Goal: Task Accomplishment & Management: Use online tool/utility

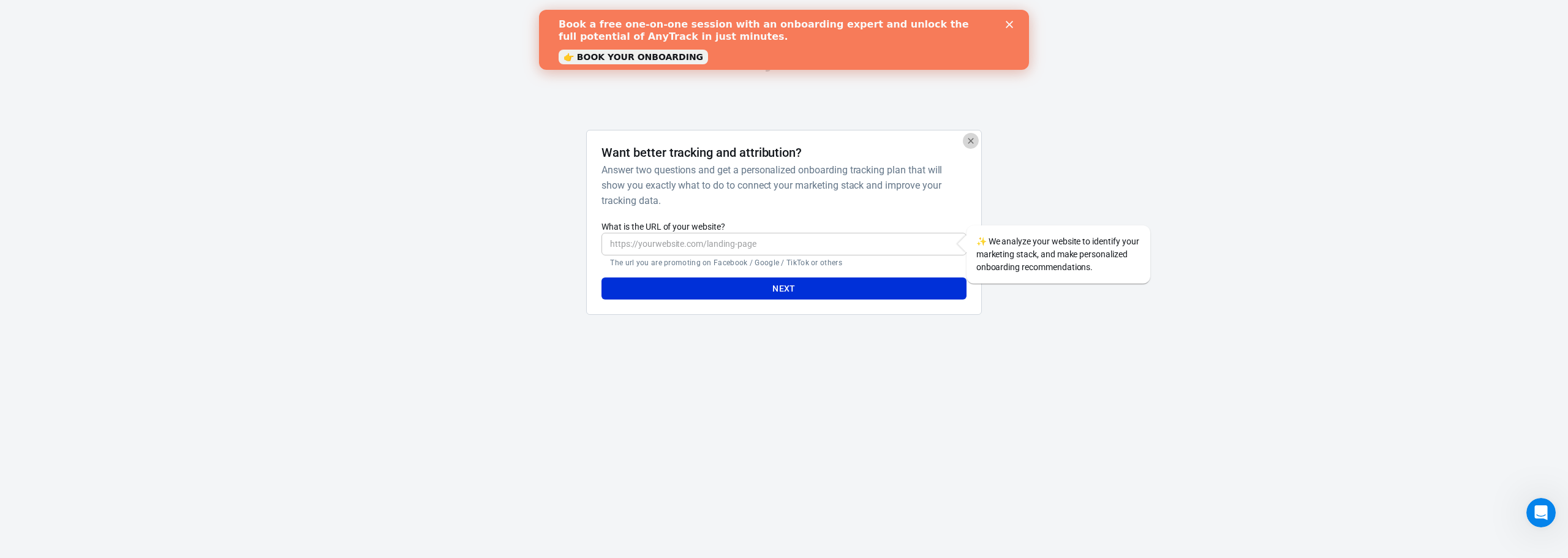
click at [968, 142] on icon "button" at bounding box center [971, 141] width 10 height 10
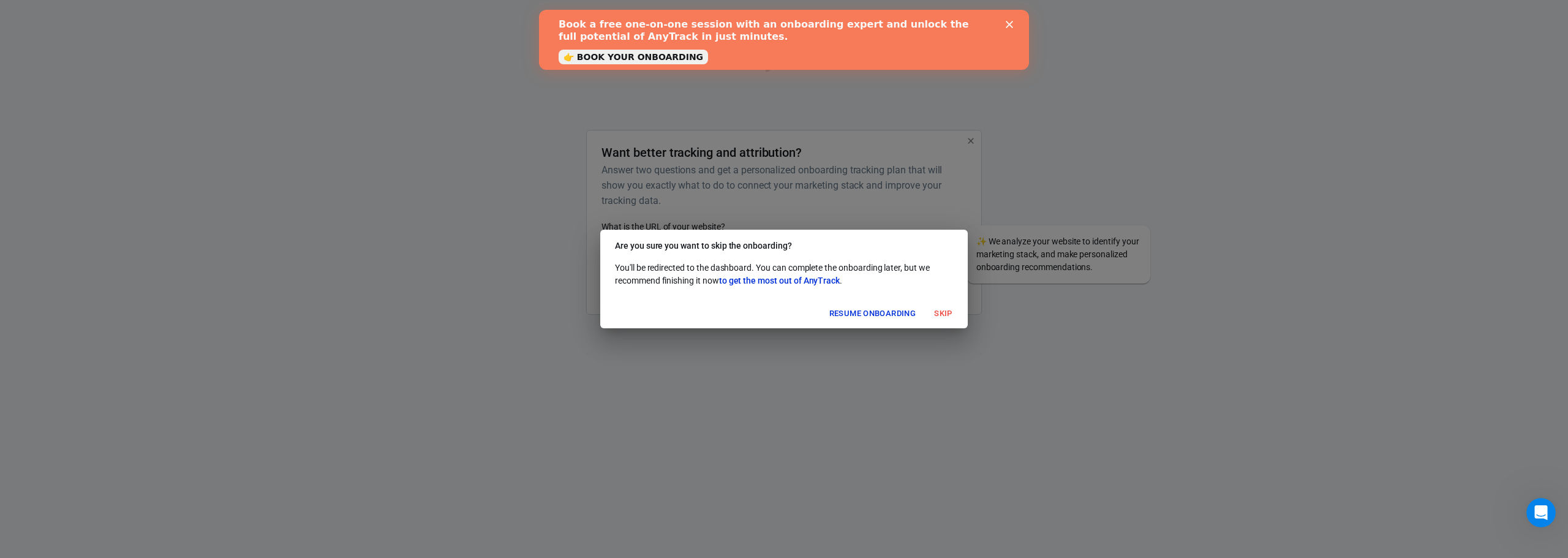
click at [940, 312] on button "Skip" at bounding box center [943, 314] width 39 height 19
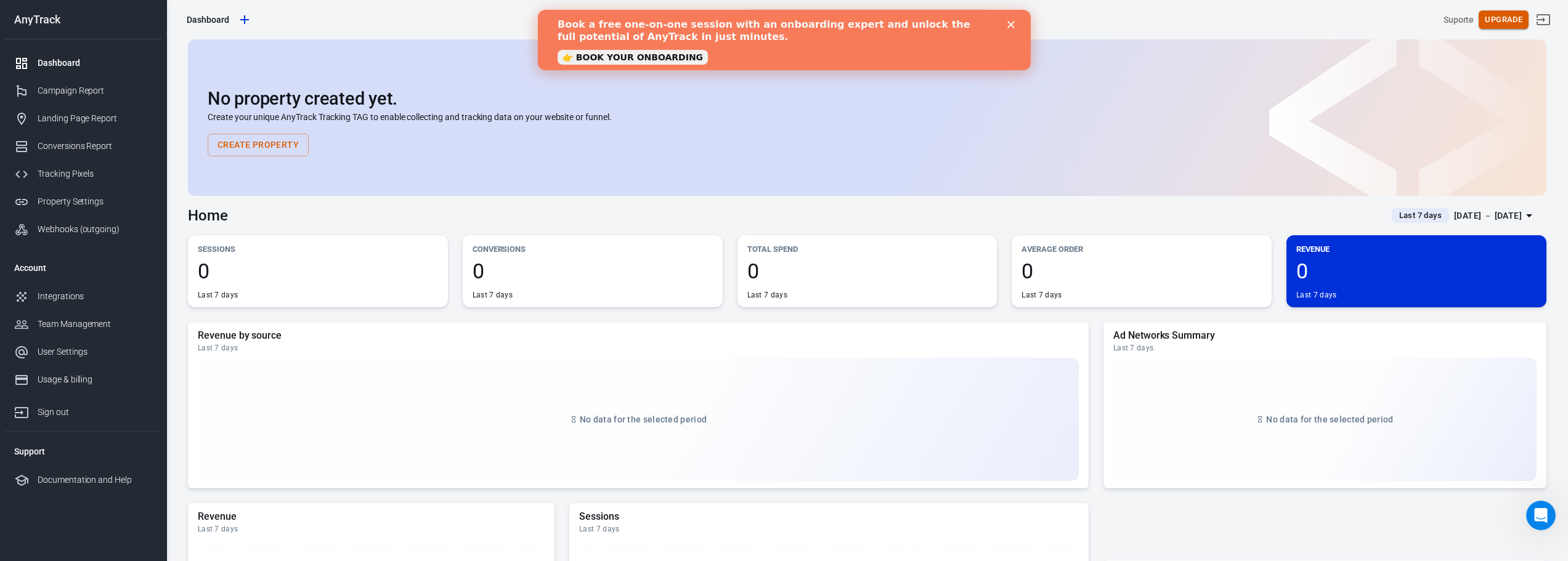
click at [1503, 14] on button "Upgrade" at bounding box center [1503, 20] width 50 height 19
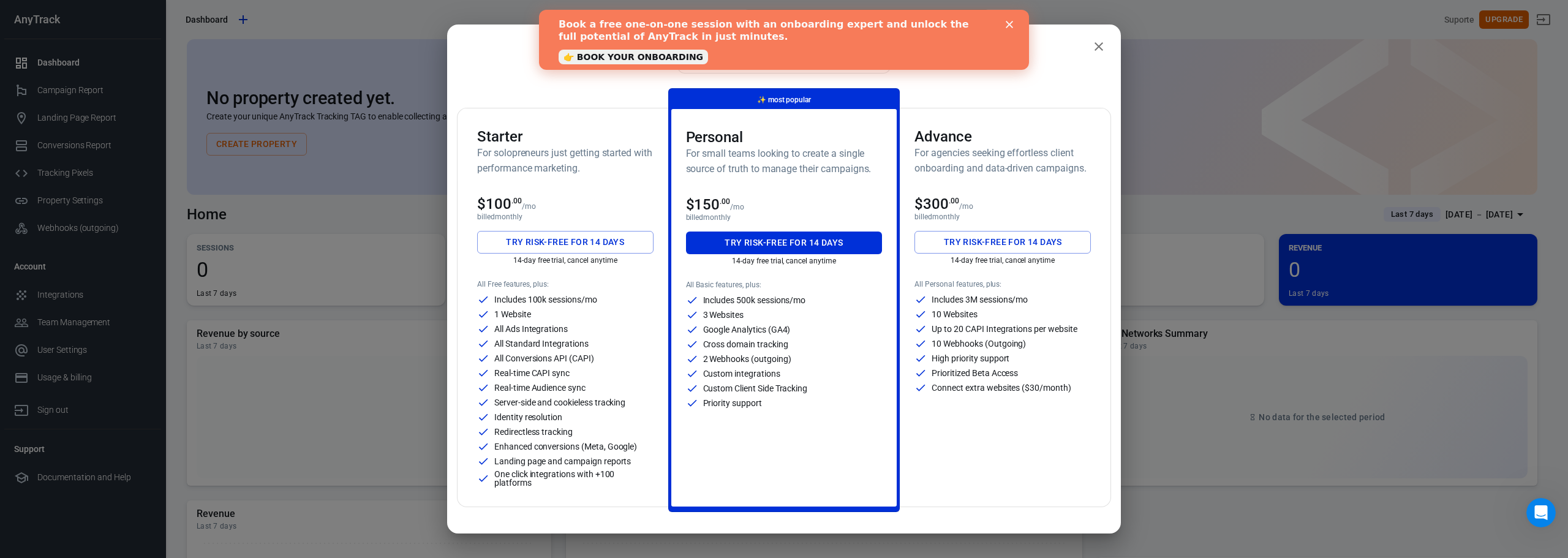
click at [1012, 22] on polygon "Close" at bounding box center [1009, 25] width 7 height 7
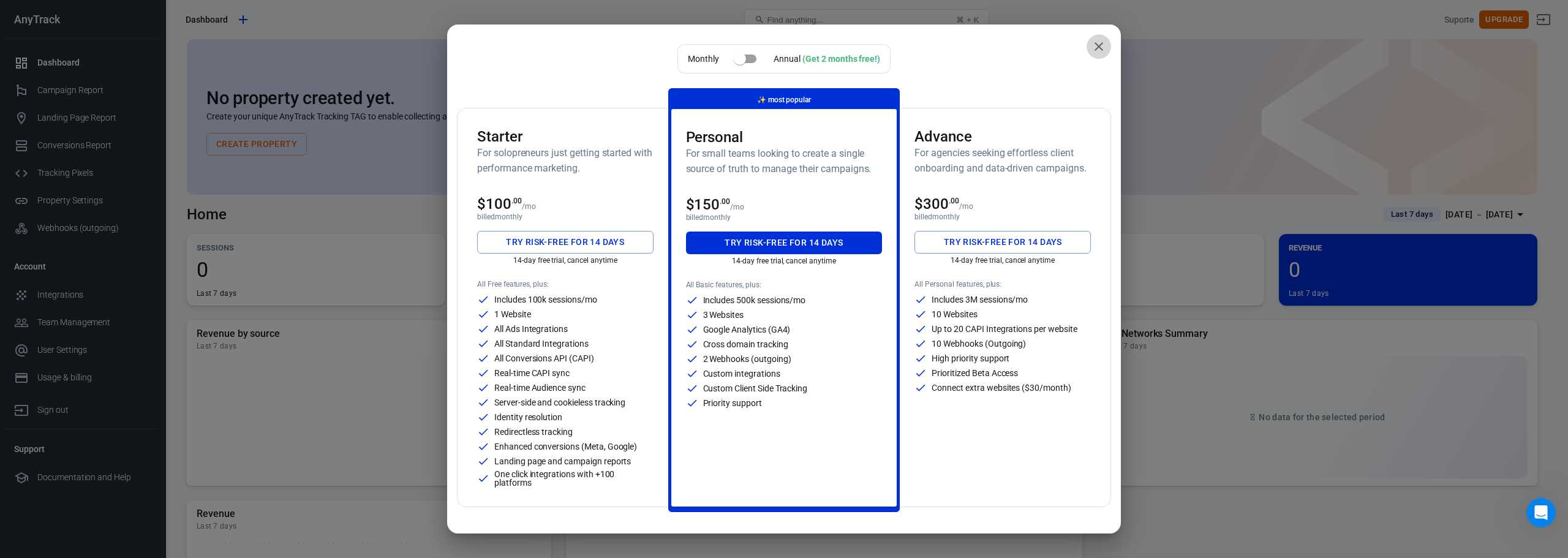
click at [1097, 46] on button "close" at bounding box center [1098, 47] width 25 height 25
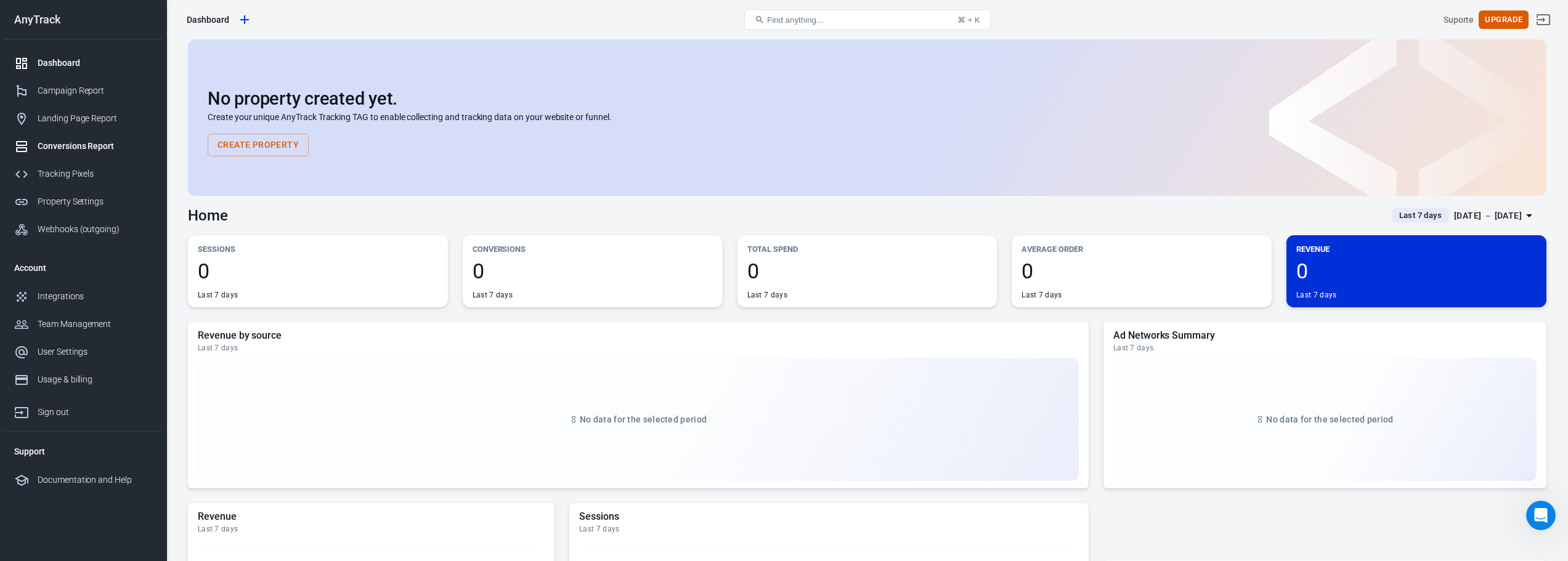
click at [80, 143] on div "Conversions Report" at bounding box center [95, 147] width 115 height 13
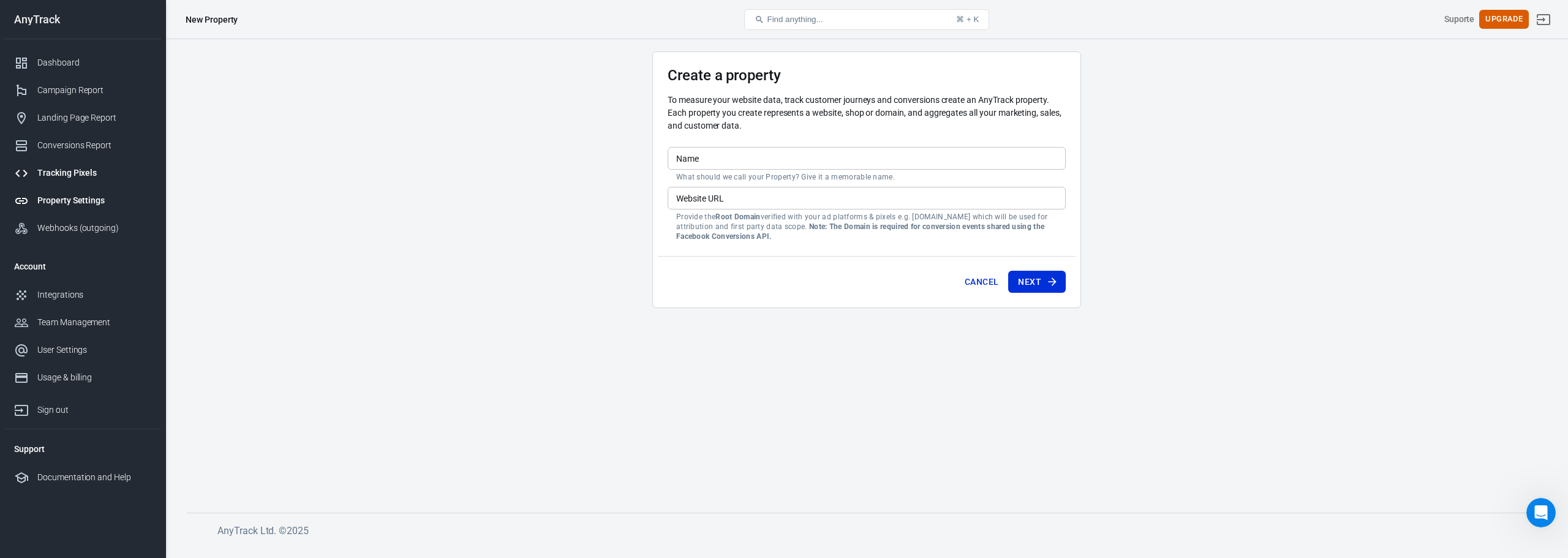
click at [70, 165] on link "Tracking Pixels" at bounding box center [82, 173] width 157 height 27
click at [87, 166] on link "Tracking Pixels" at bounding box center [82, 173] width 157 height 27
click at [64, 475] on div "Documentation and Help" at bounding box center [94, 478] width 114 height 13
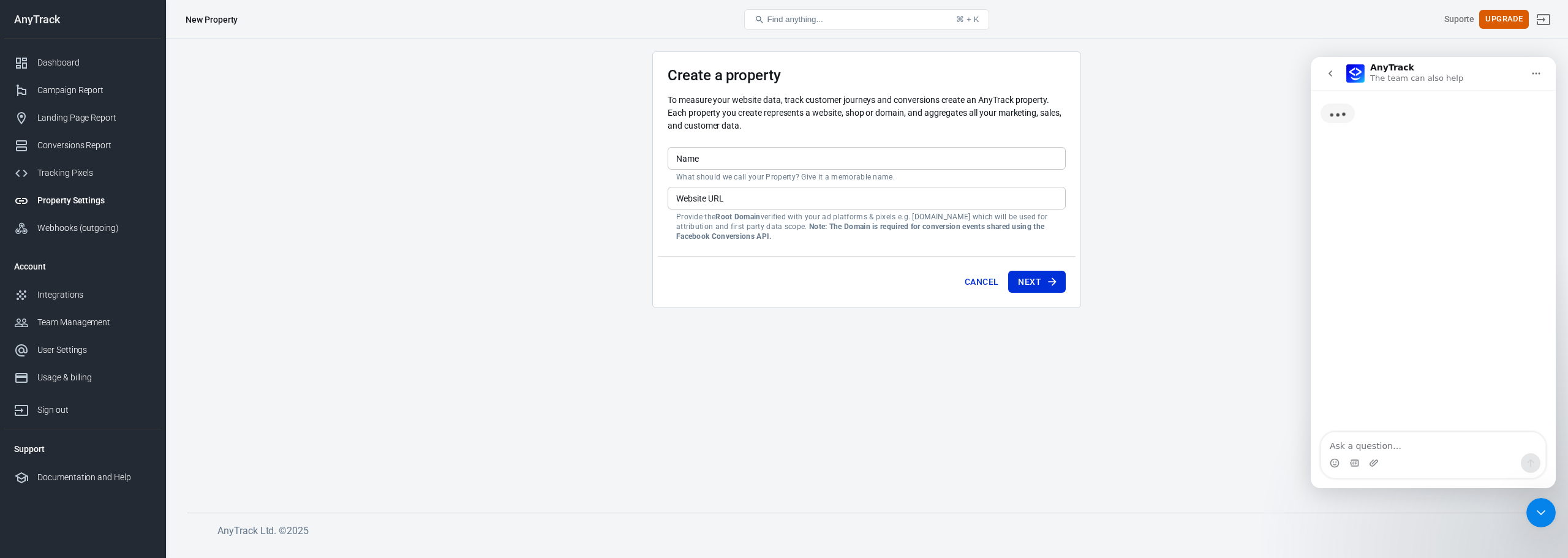
click at [1390, 445] on textarea "Ask a question…" at bounding box center [1432, 443] width 224 height 21
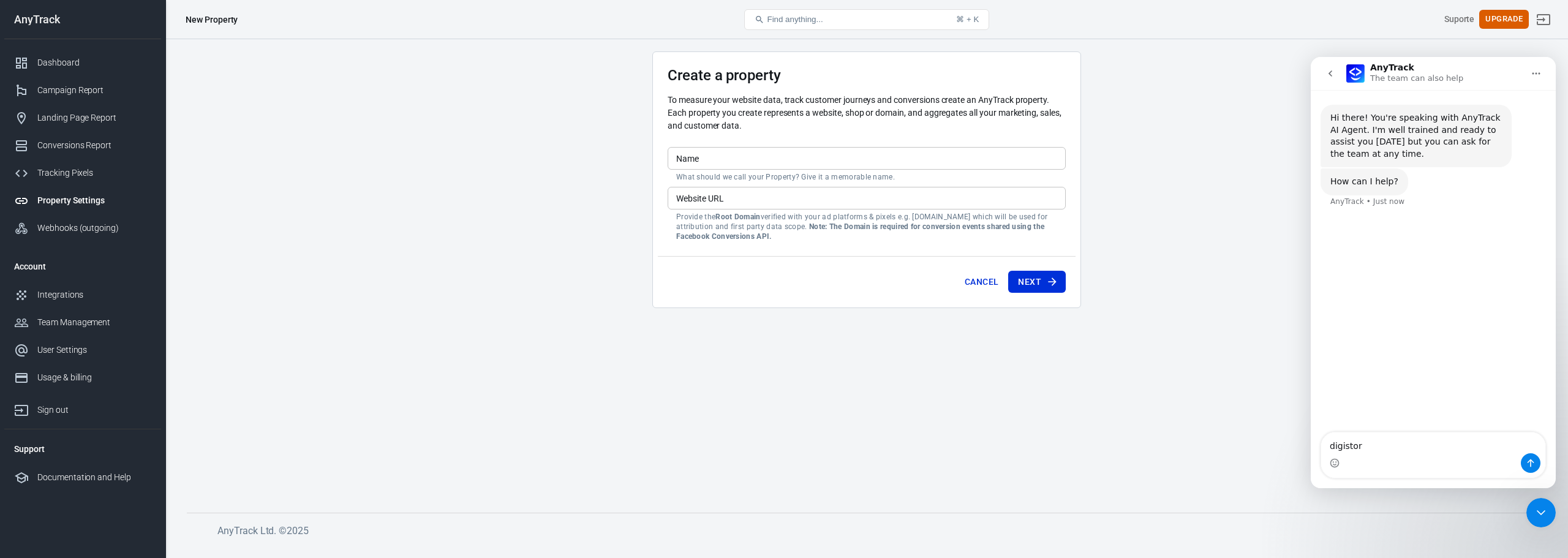
type textarea "digistore"
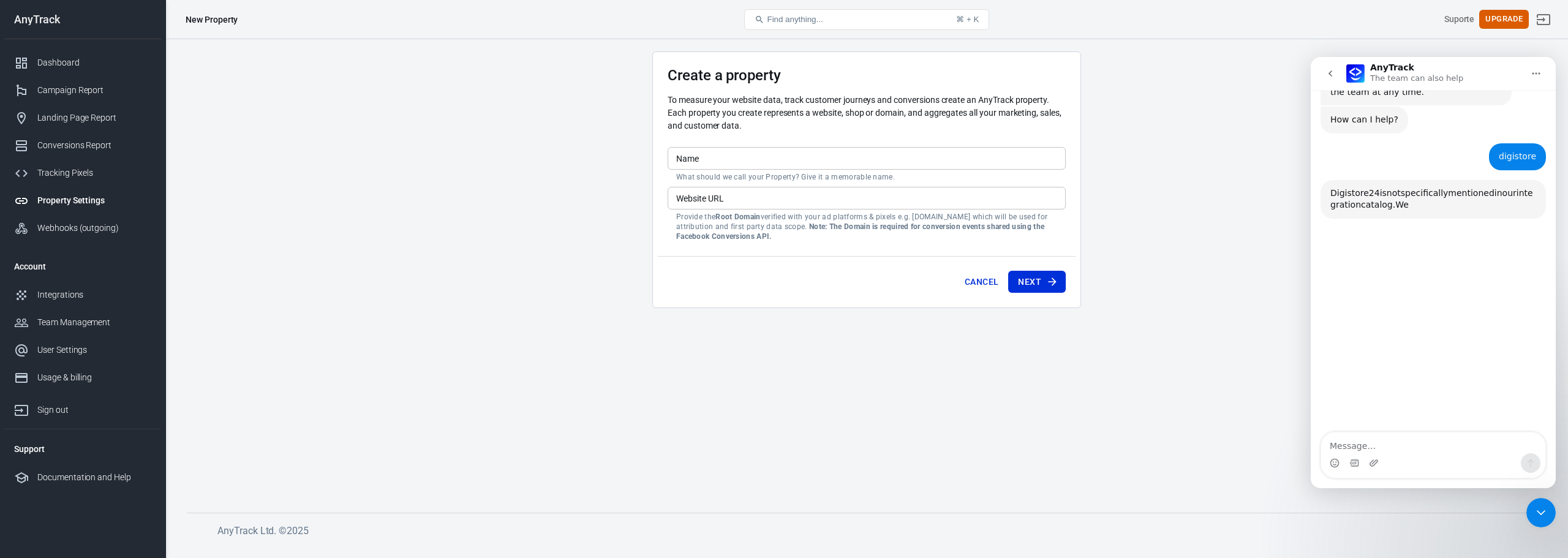
scroll to position [118, 0]
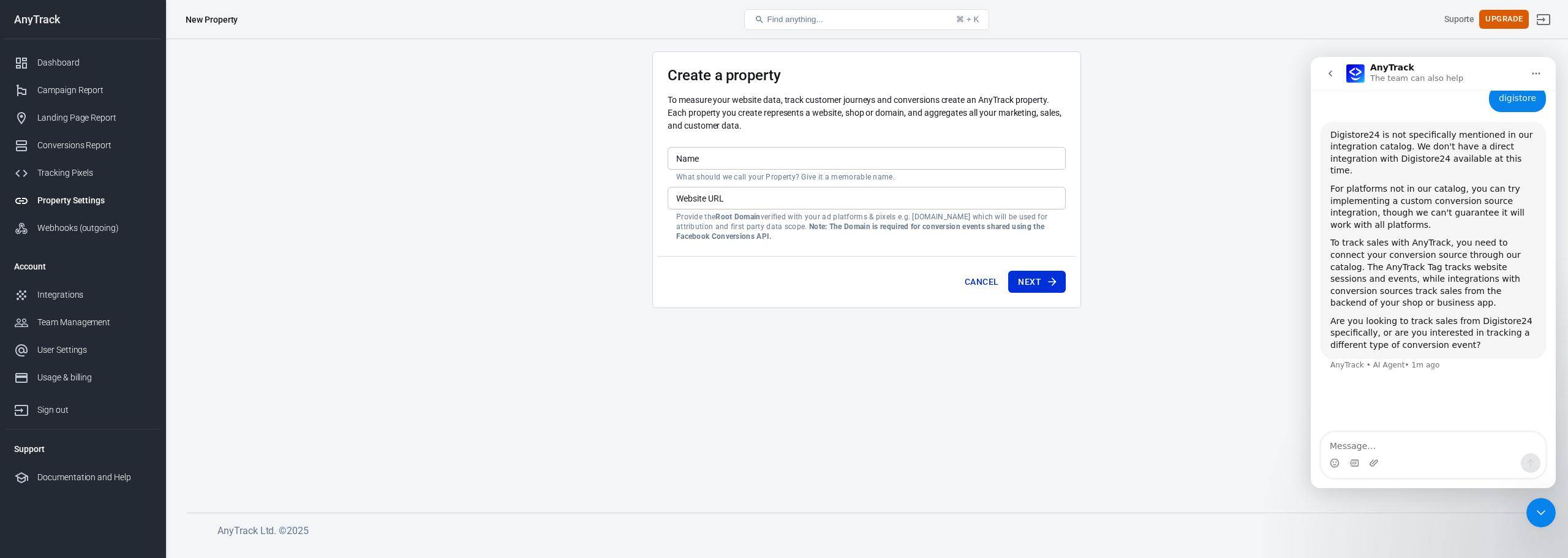
click at [886, 18] on button "Find anything... ⌘ + K" at bounding box center [867, 19] width 245 height 21
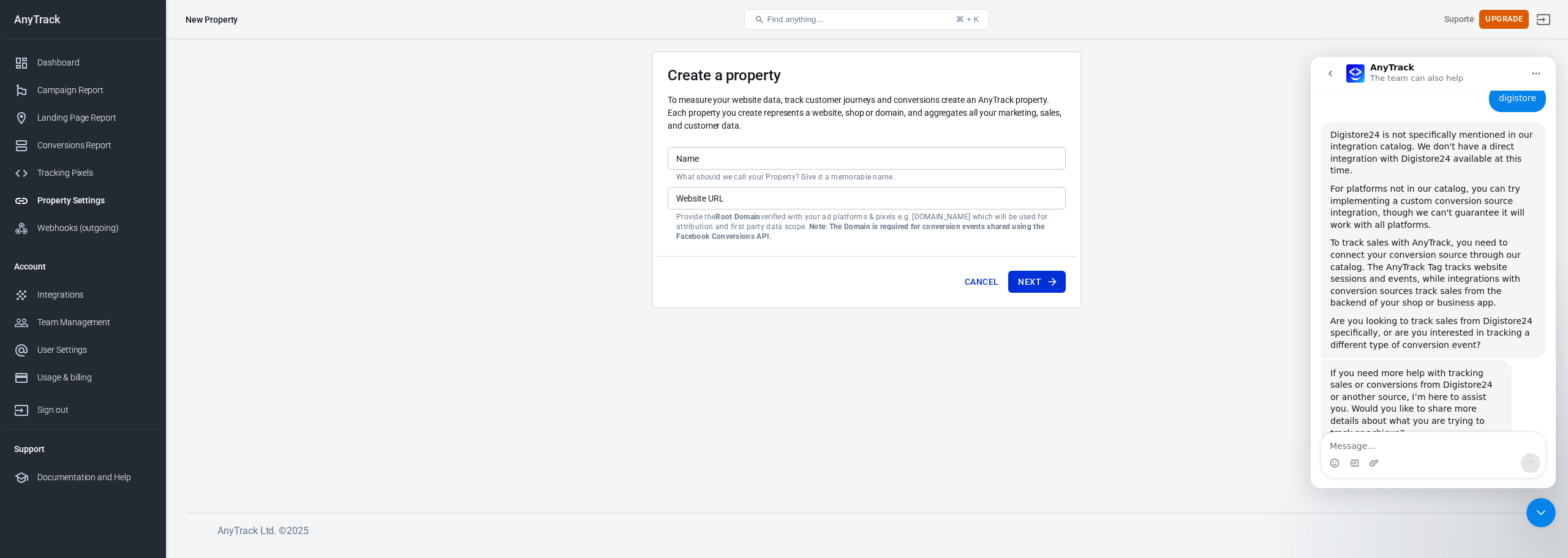
scroll to position [136, 0]
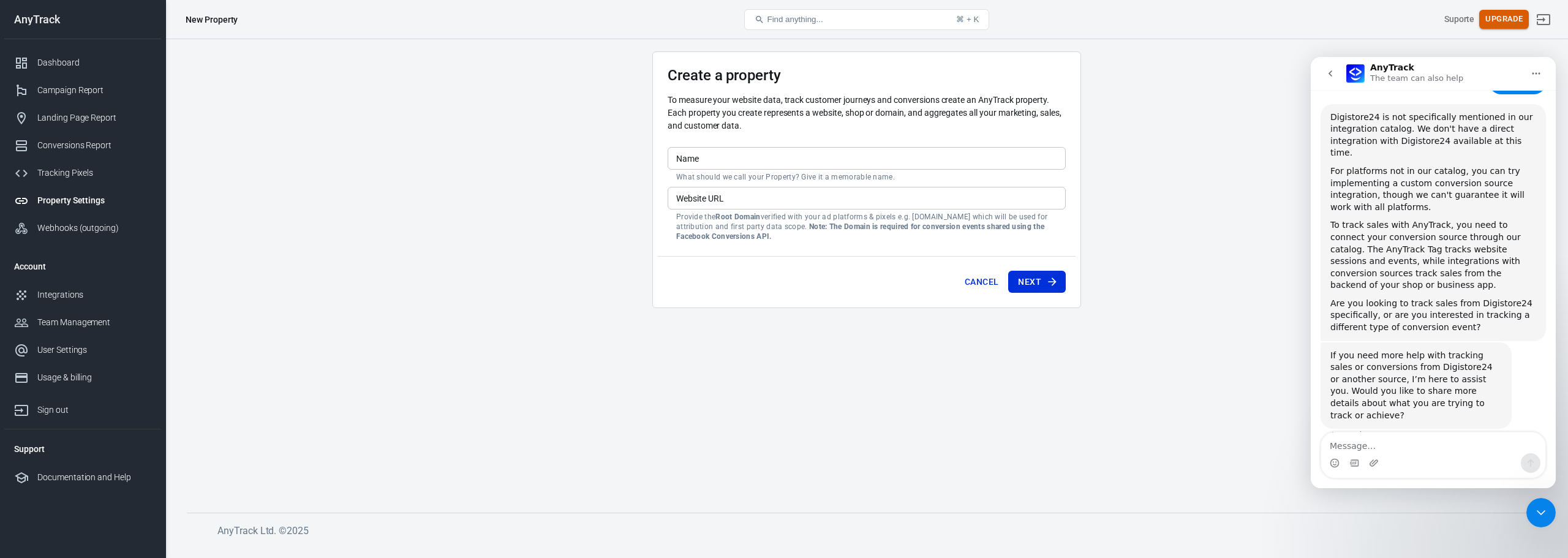
click at [1485, 22] on button "Upgrade" at bounding box center [1503, 19] width 50 height 19
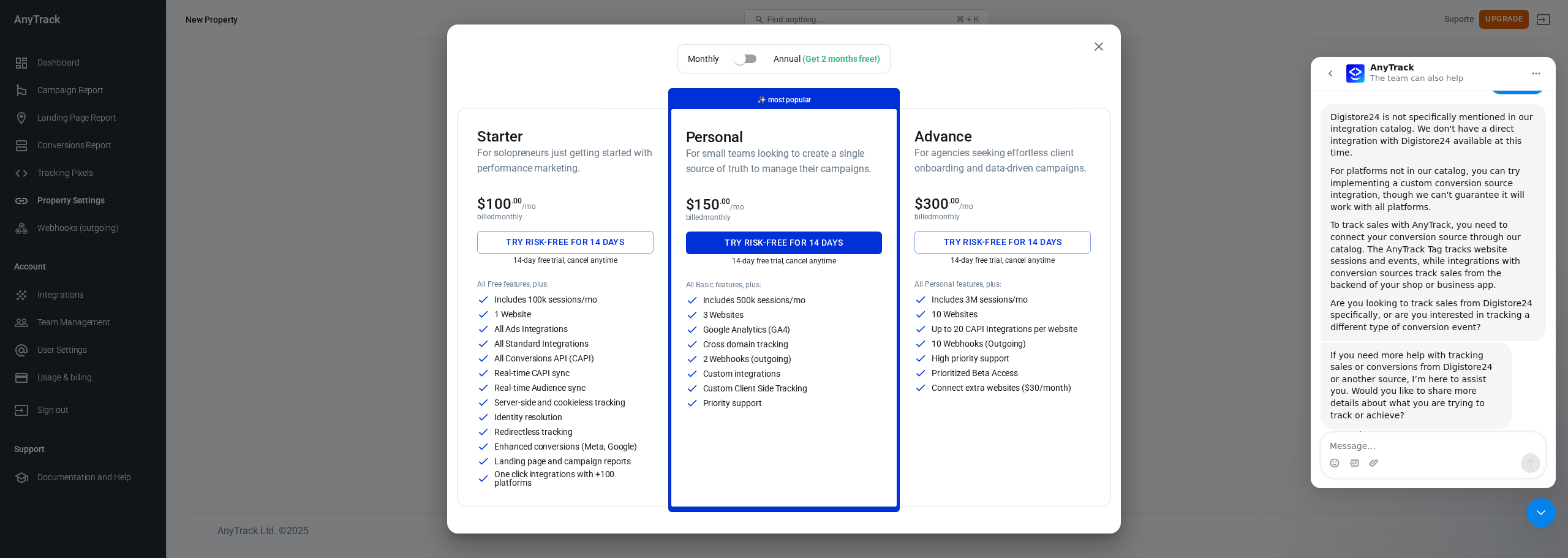
click at [545, 235] on button "Try risk-free for 14 days" at bounding box center [565, 242] width 177 height 22
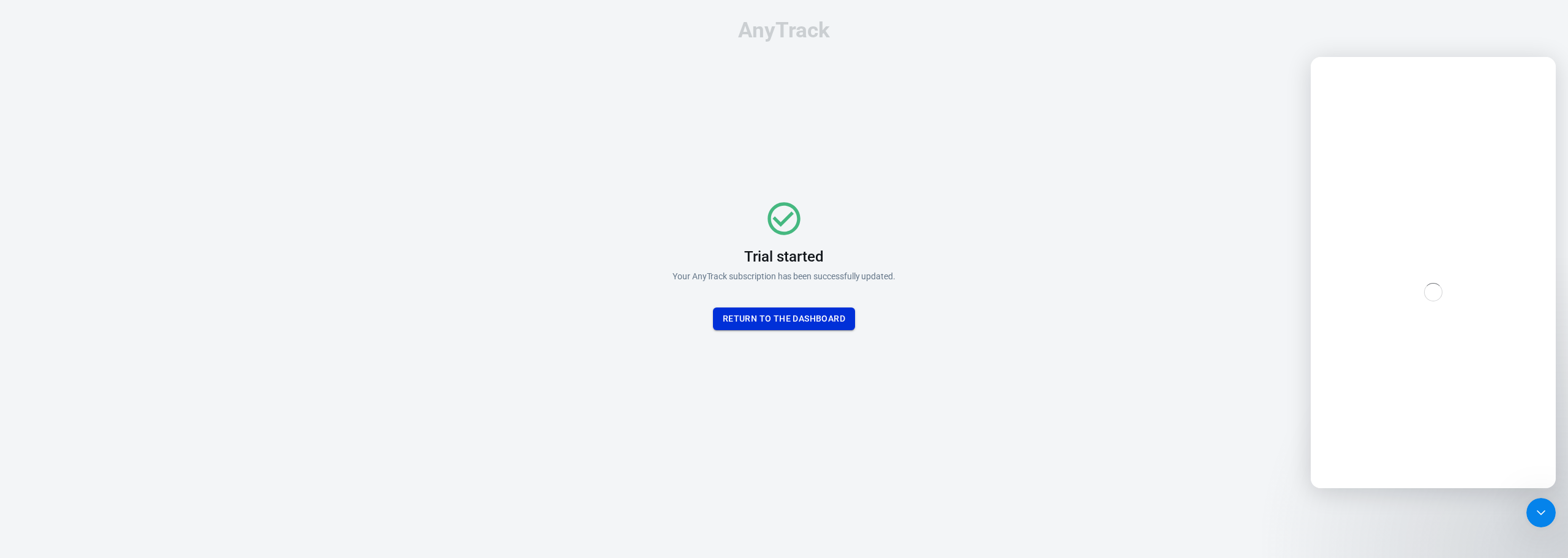
click at [744, 321] on button "Return To the dashboard" at bounding box center [783, 318] width 142 height 22
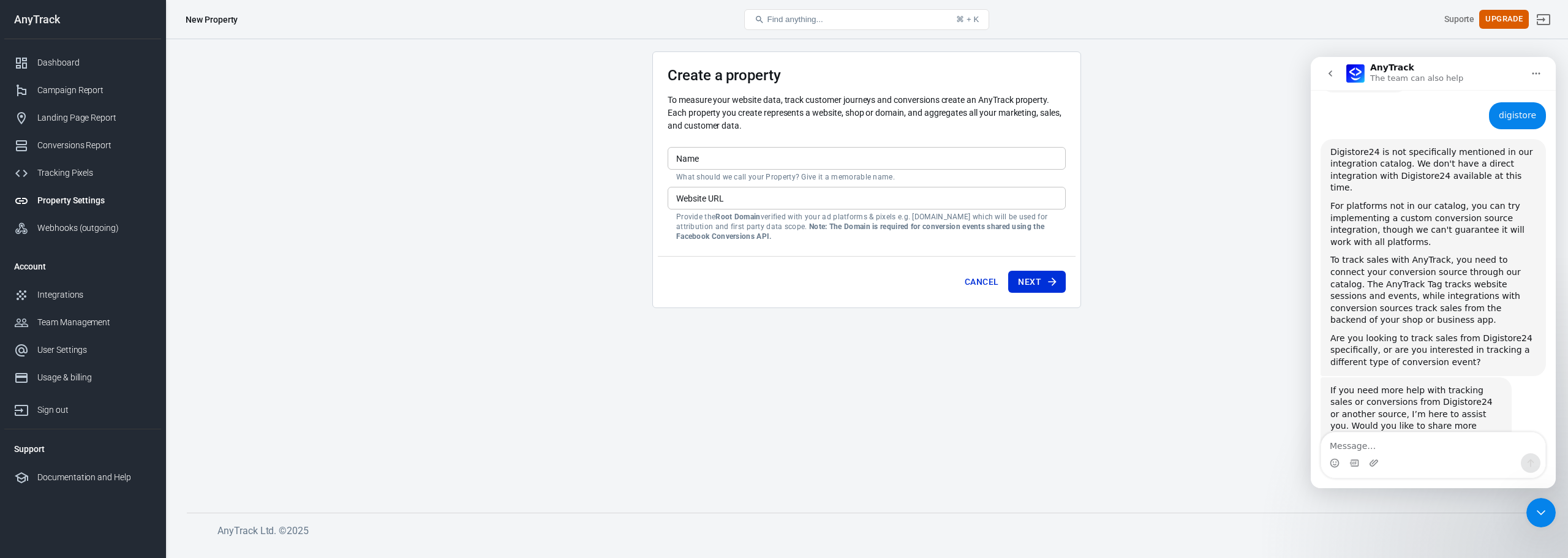
scroll to position [136, 0]
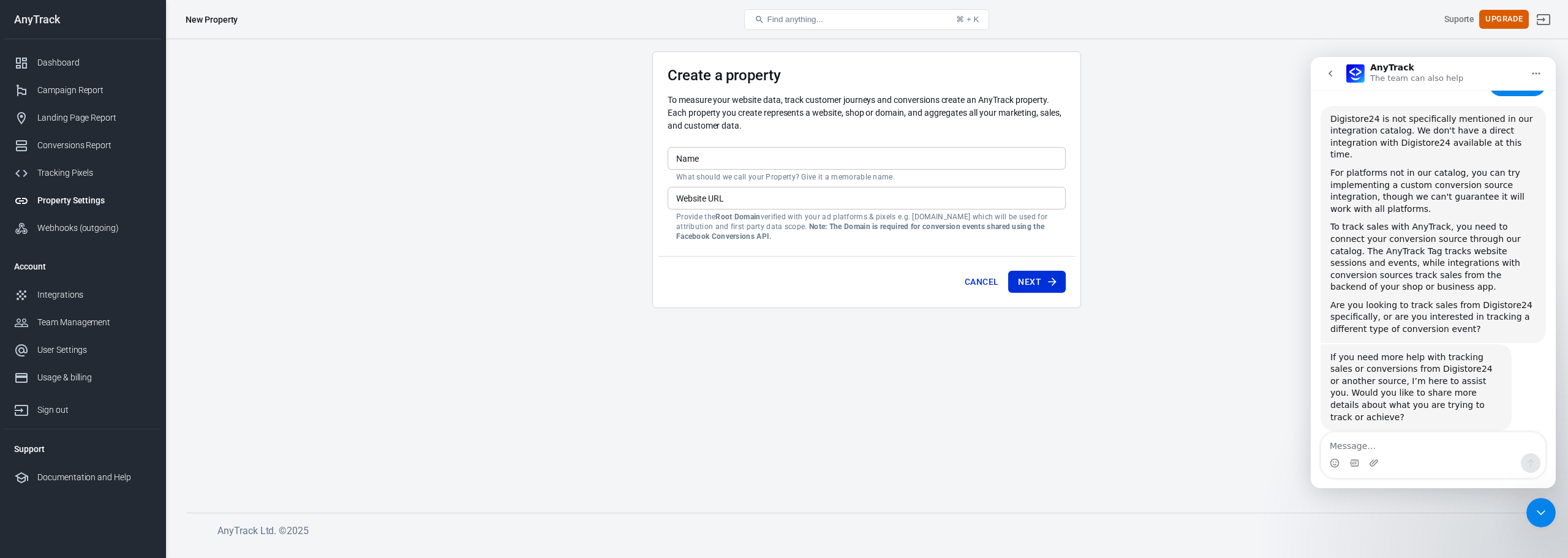
click at [1541, 515] on icon "Close Intercom Messenger" at bounding box center [1541, 513] width 9 height 5
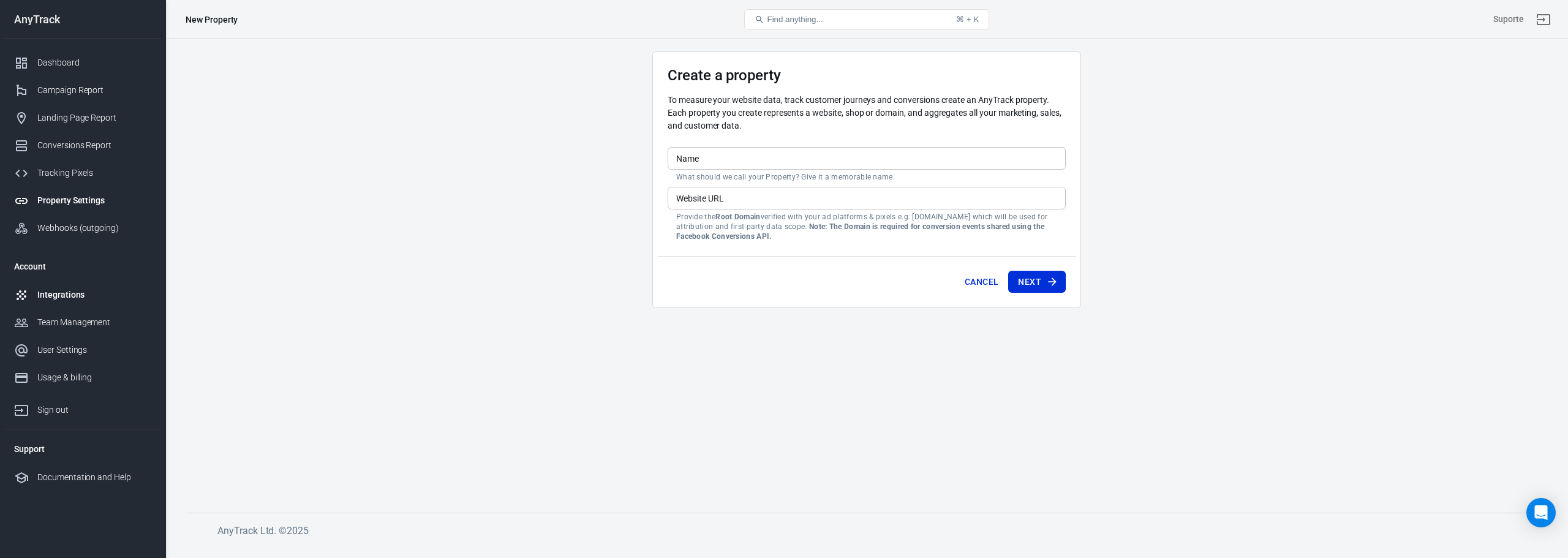
click at [74, 297] on div "Integrations" at bounding box center [94, 295] width 114 height 13
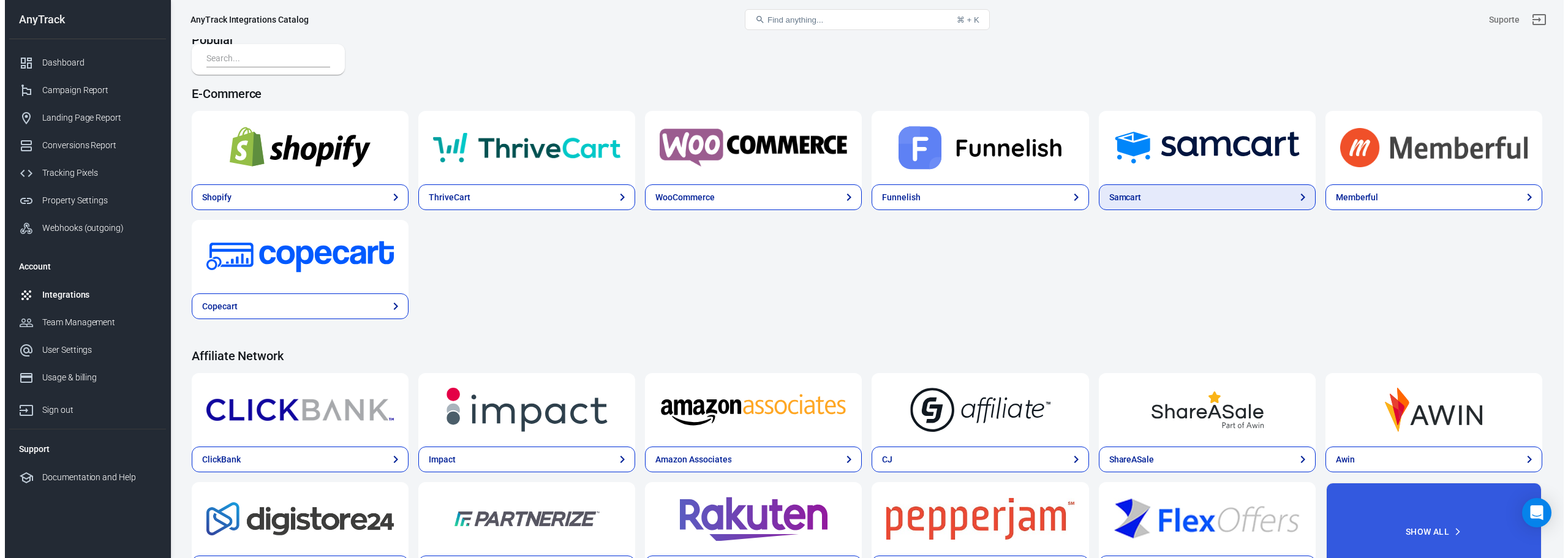
scroll to position [245, 0]
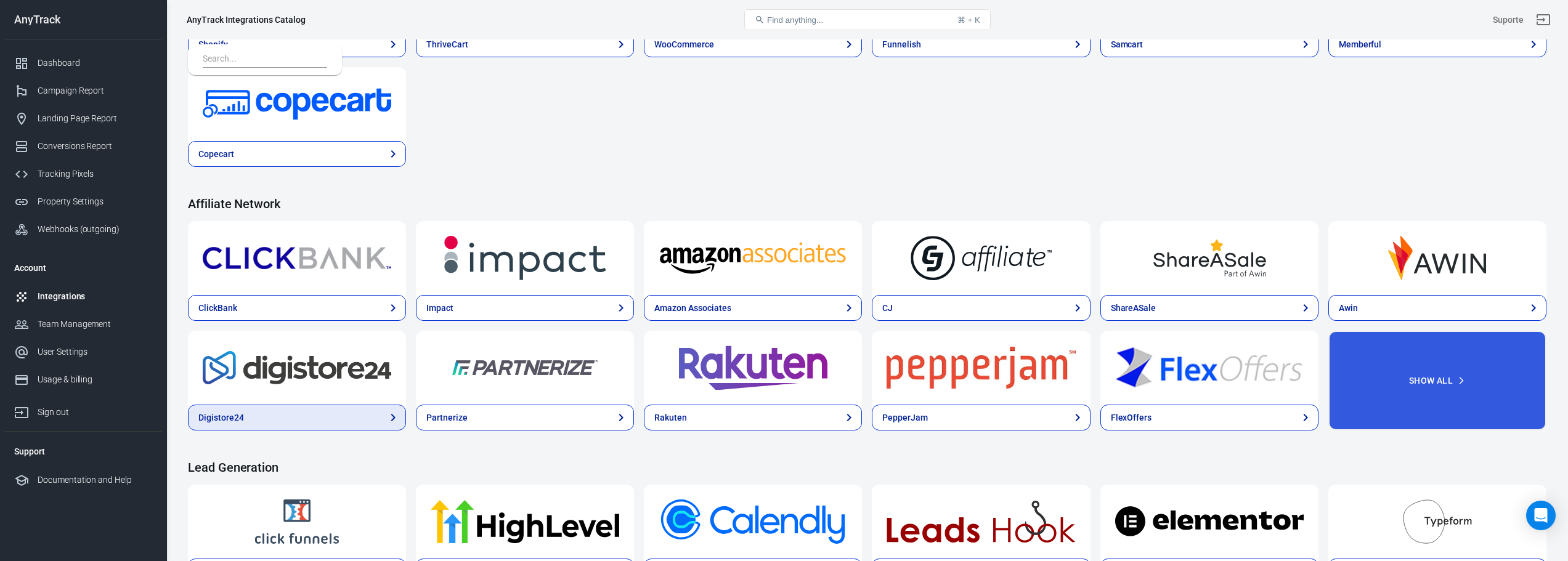
click at [339, 407] on link "Digistore24" at bounding box center [297, 418] width 218 height 26
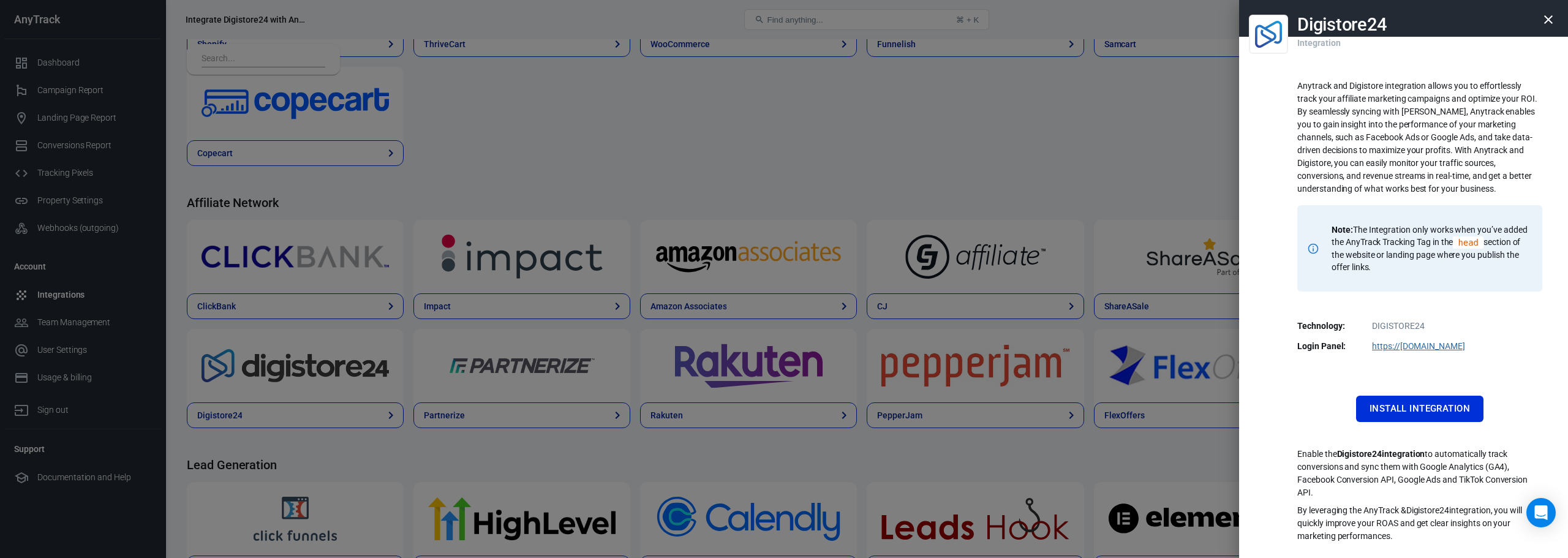
drag, startPoint x: 1293, startPoint y: 77, endPoint x: 1435, endPoint y: 256, distance: 228.5
click at [1438, 261] on div "Digistore24 Integration Anytrack and Digistore integration allows you to effort…" at bounding box center [1404, 279] width 329 height 558
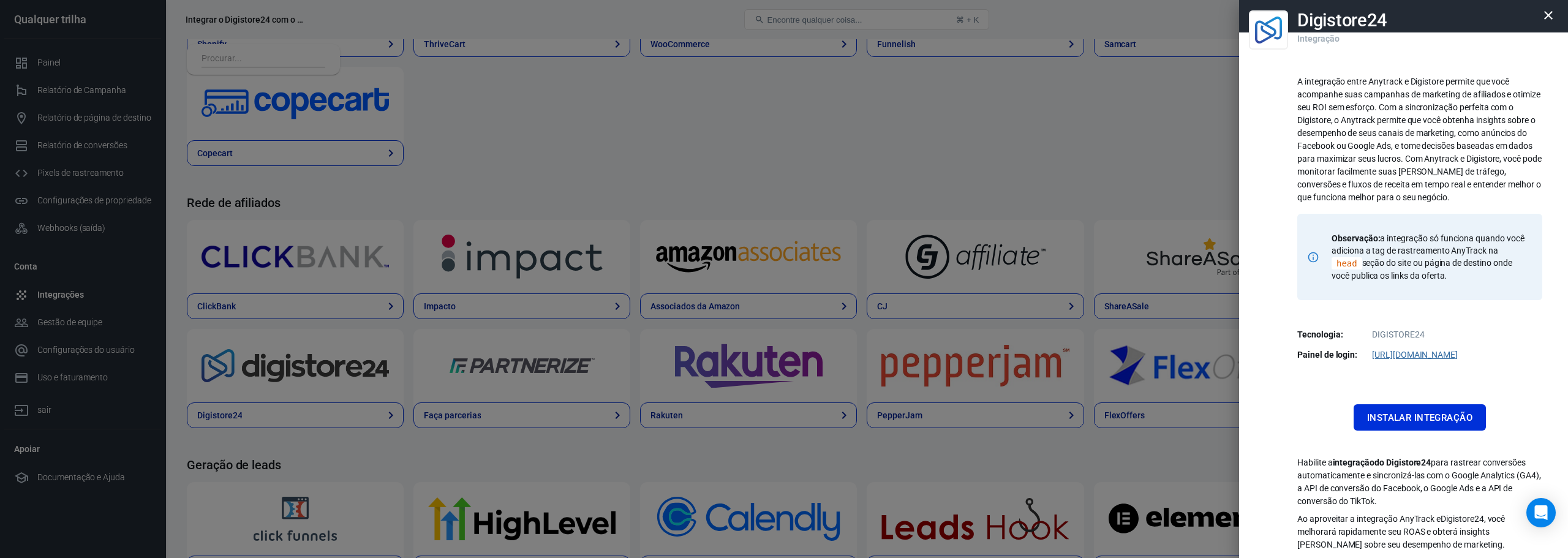
scroll to position [6, 0]
click at [1395, 416] on font "Instalar integração" at bounding box center [1419, 417] width 105 height 11
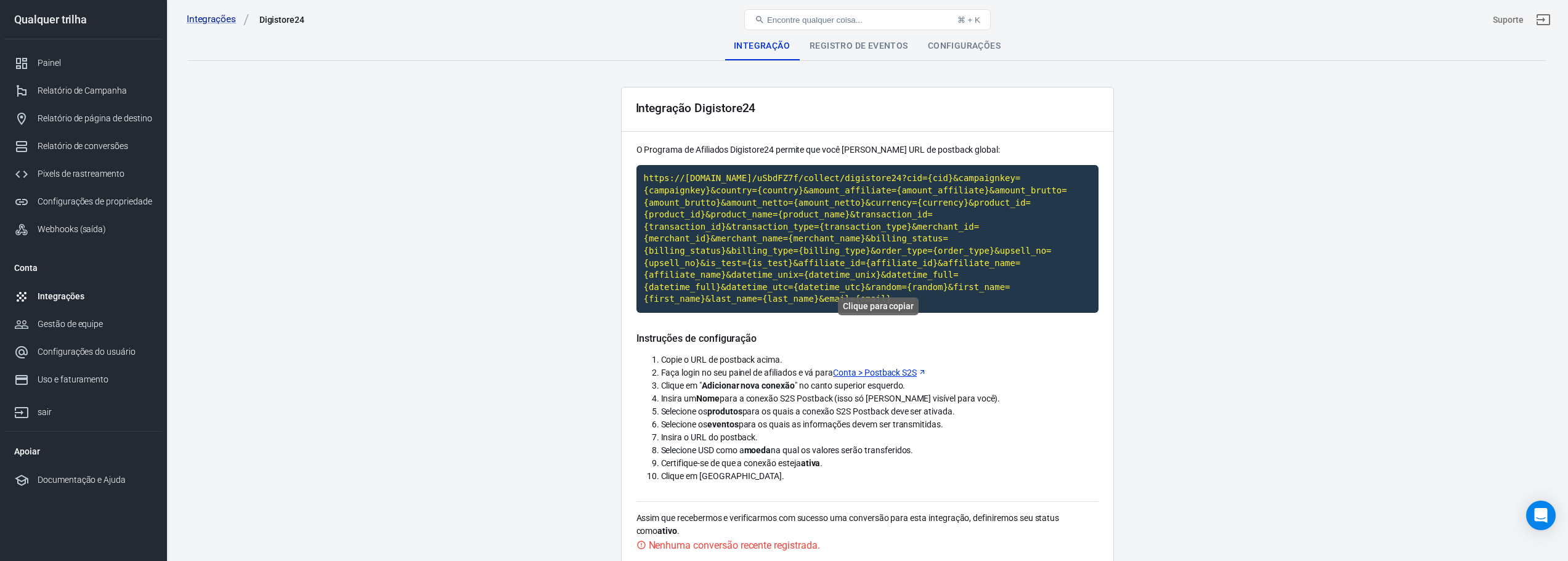
click at [892, 216] on code "https://t1.anytrack.io/uSbdFZ7f/collect/digistore24?cid={cid}&campaignkey={camp…" at bounding box center [867, 239] width 462 height 148
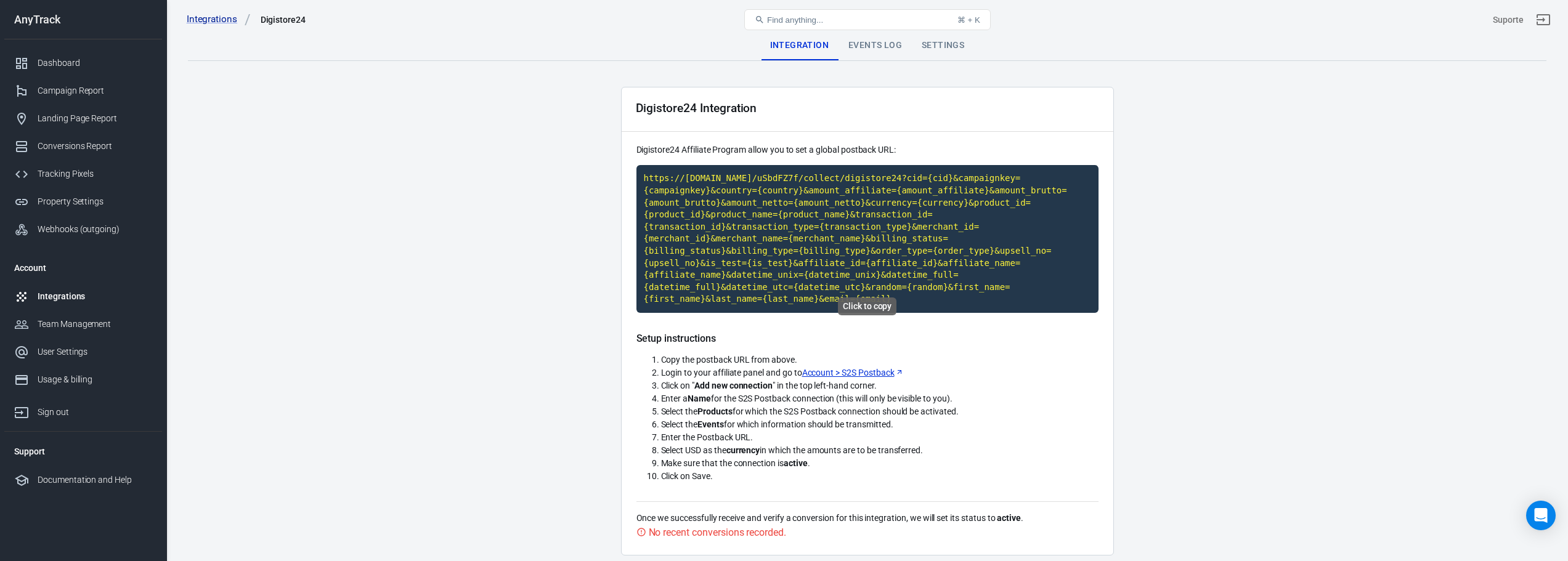
click at [953, 213] on code "https://t1.anytrack.io/uSbdFZ7f/collect/digistore24?cid={cid}&campaignkey={camp…" at bounding box center [867, 239] width 462 height 148
click at [877, 47] on div "Events Log" at bounding box center [875, 45] width 73 height 30
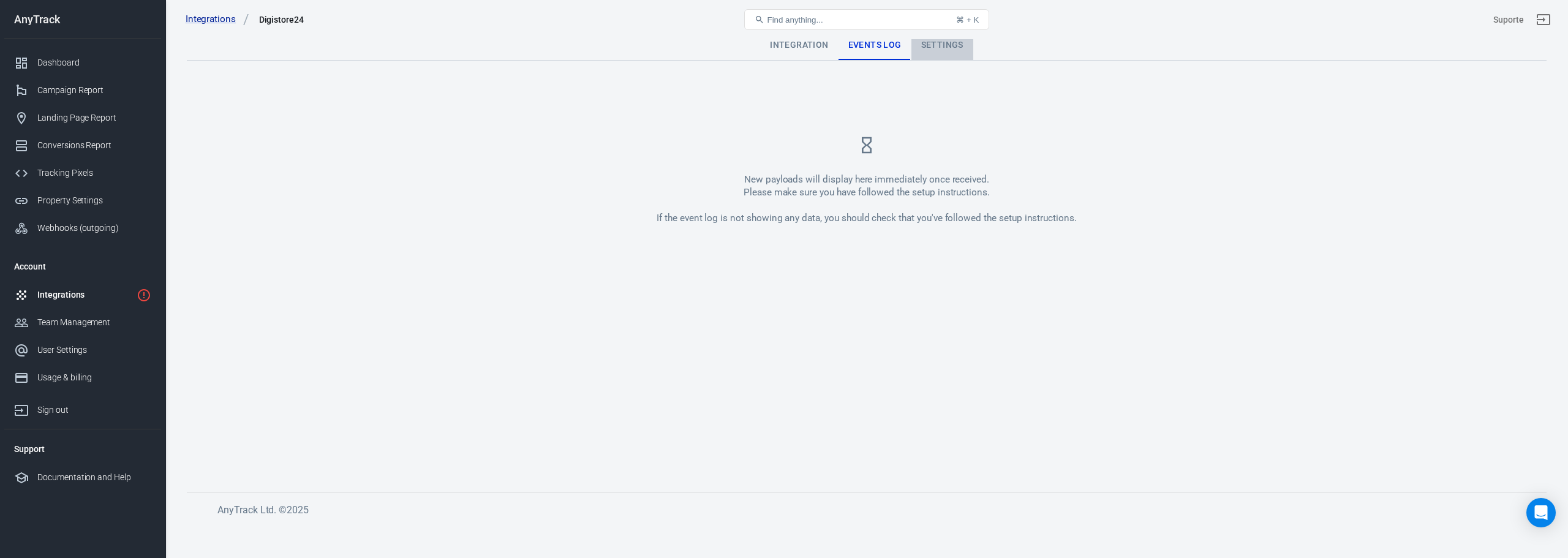
click at [930, 40] on div "Settings" at bounding box center [942, 45] width 62 height 30
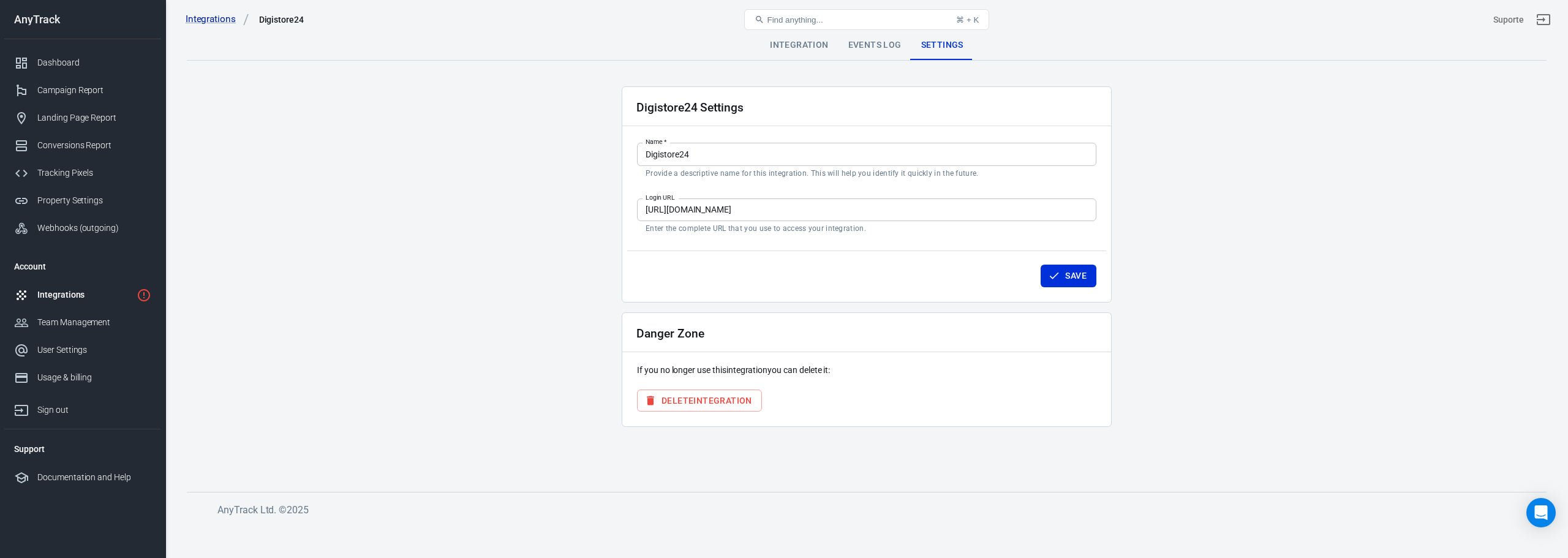
click at [749, 188] on div "Digistore24 Settings Name   * Digistore24 Name   * Provide a descriptive name f…" at bounding box center [866, 195] width 490 height 217
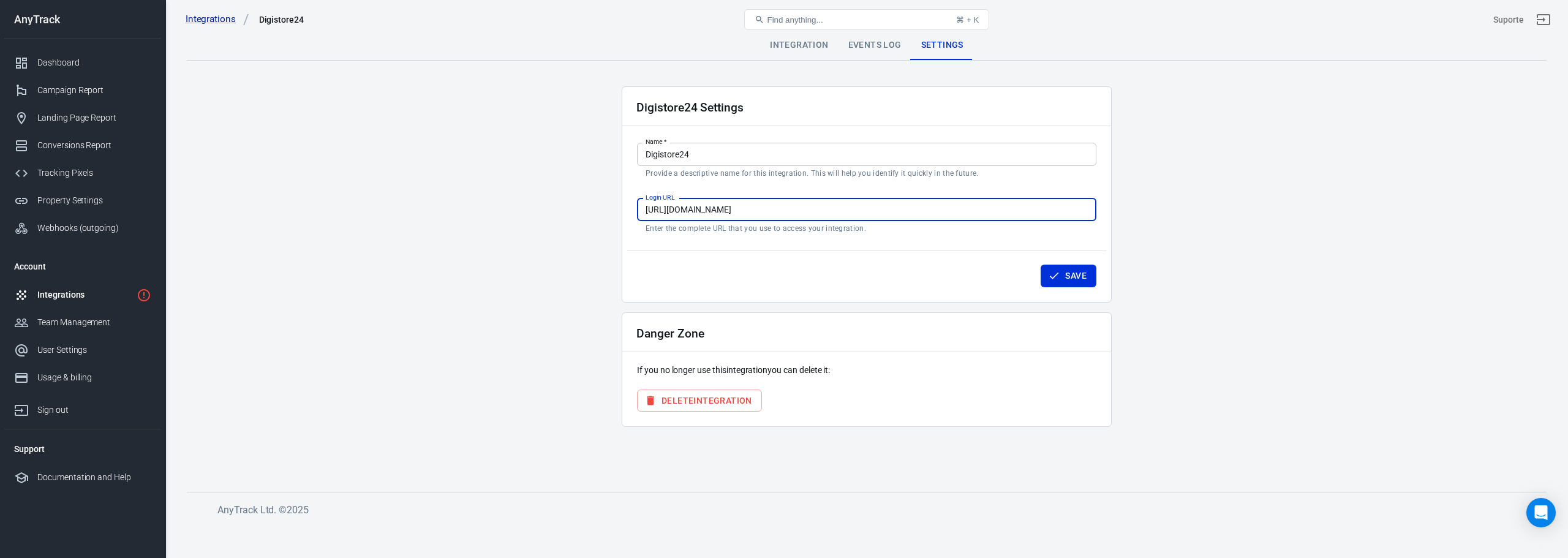
click at [712, 214] on input "https://www.digitest24-team.de" at bounding box center [866, 209] width 459 height 22
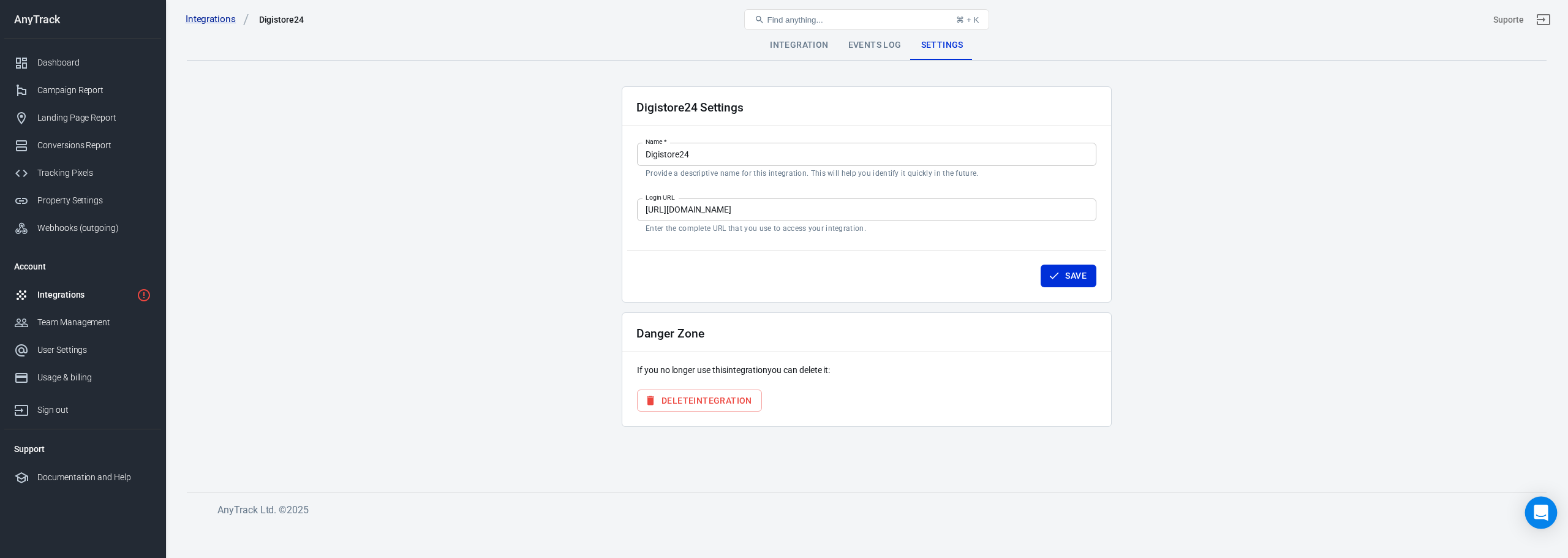
click at [1541, 509] on icon "Open Intercom Messenger" at bounding box center [1541, 513] width 14 height 16
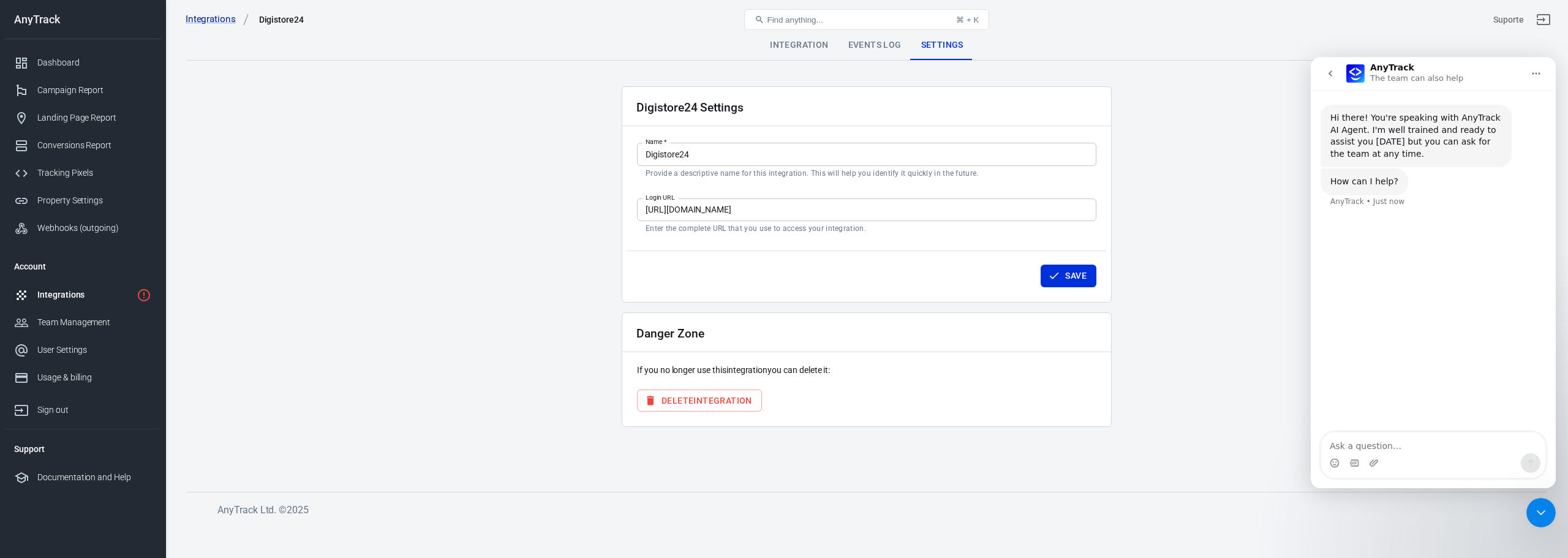
click at [1406, 442] on textarea "Ask a question…" at bounding box center [1432, 443] width 224 height 21
type textarea "digistore"
click at [1517, 234] on div "digistore" at bounding box center [1518, 231] width 38 height 12
copy div "digistore"
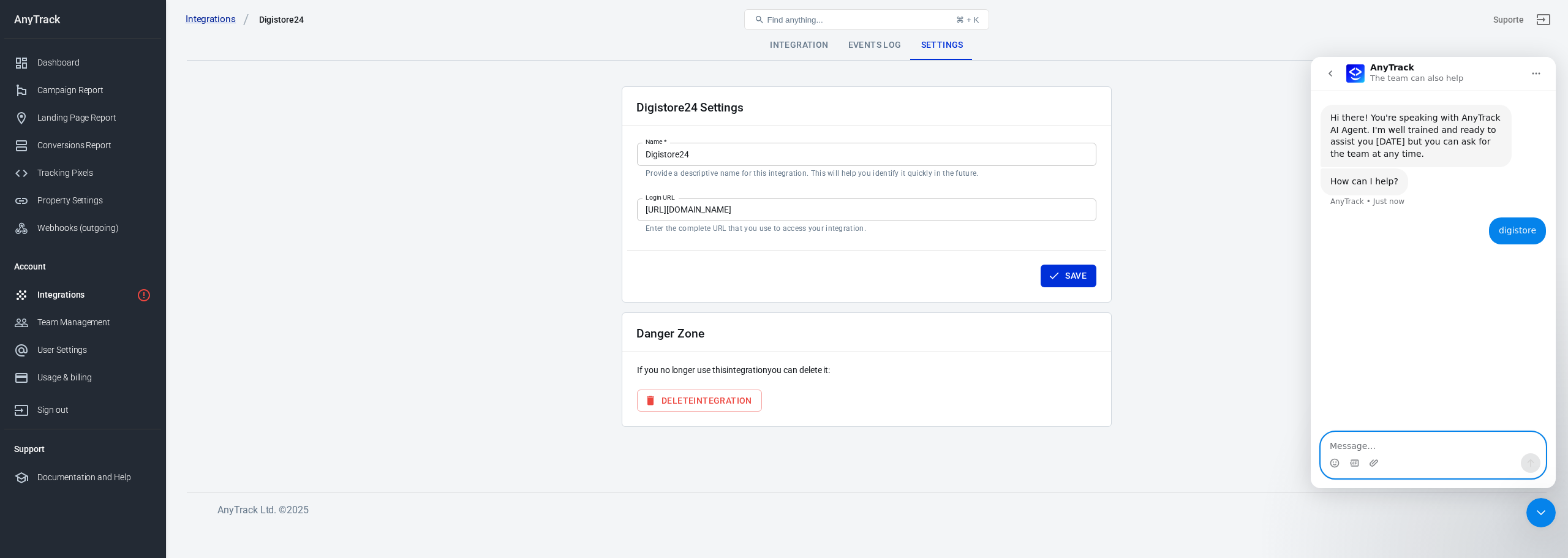
click at [1335, 446] on textarea "Message…" at bounding box center [1432, 443] width 224 height 21
paste textarea "digistore"
type textarea "digistore24"
click at [1531, 471] on button "Send a message…" at bounding box center [1530, 463] width 19 height 19
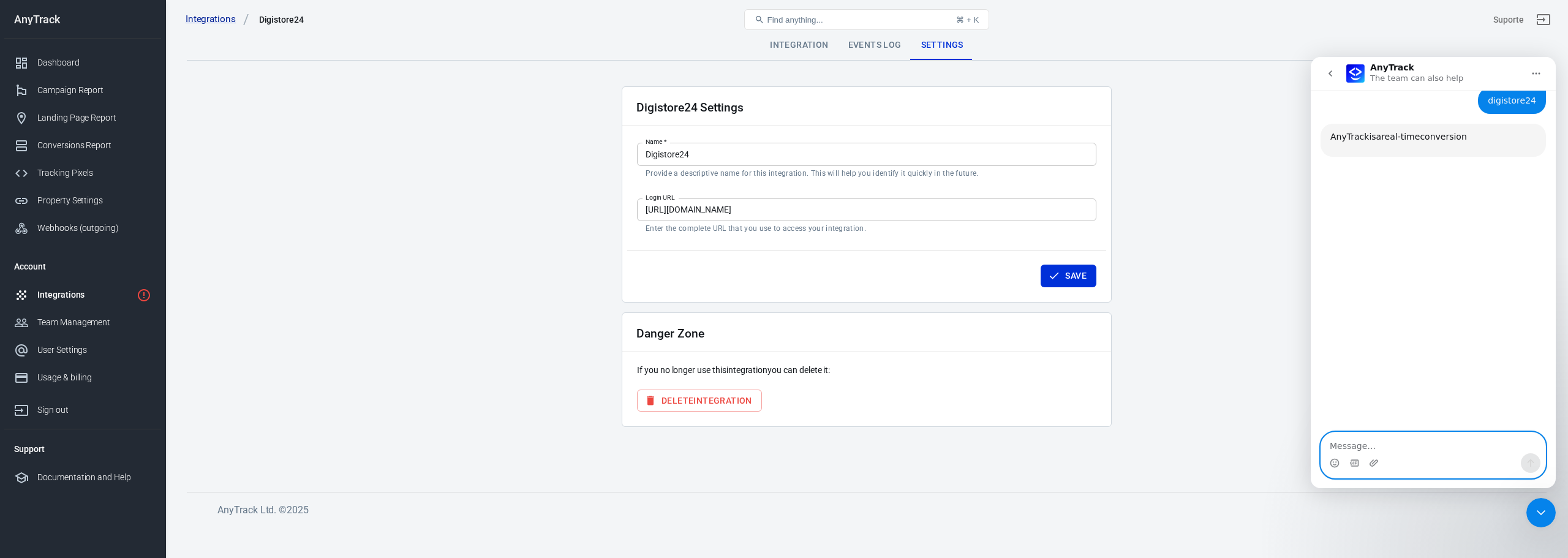
scroll to position [147, 0]
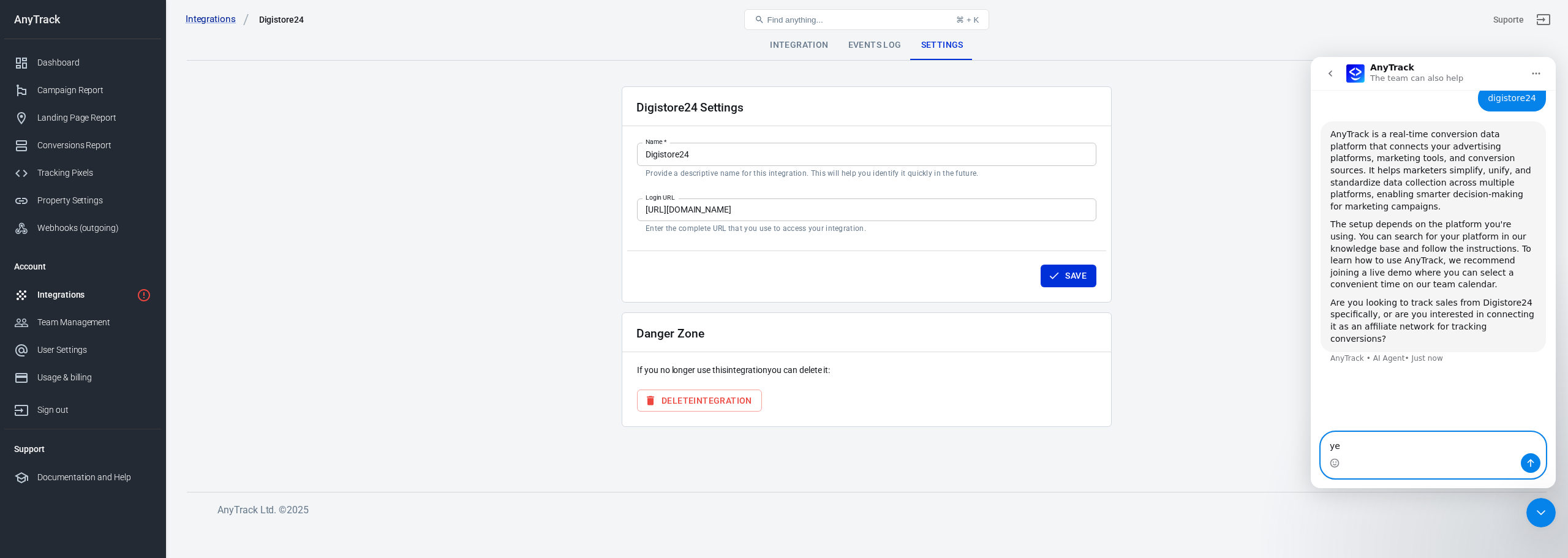
type textarea "yes"
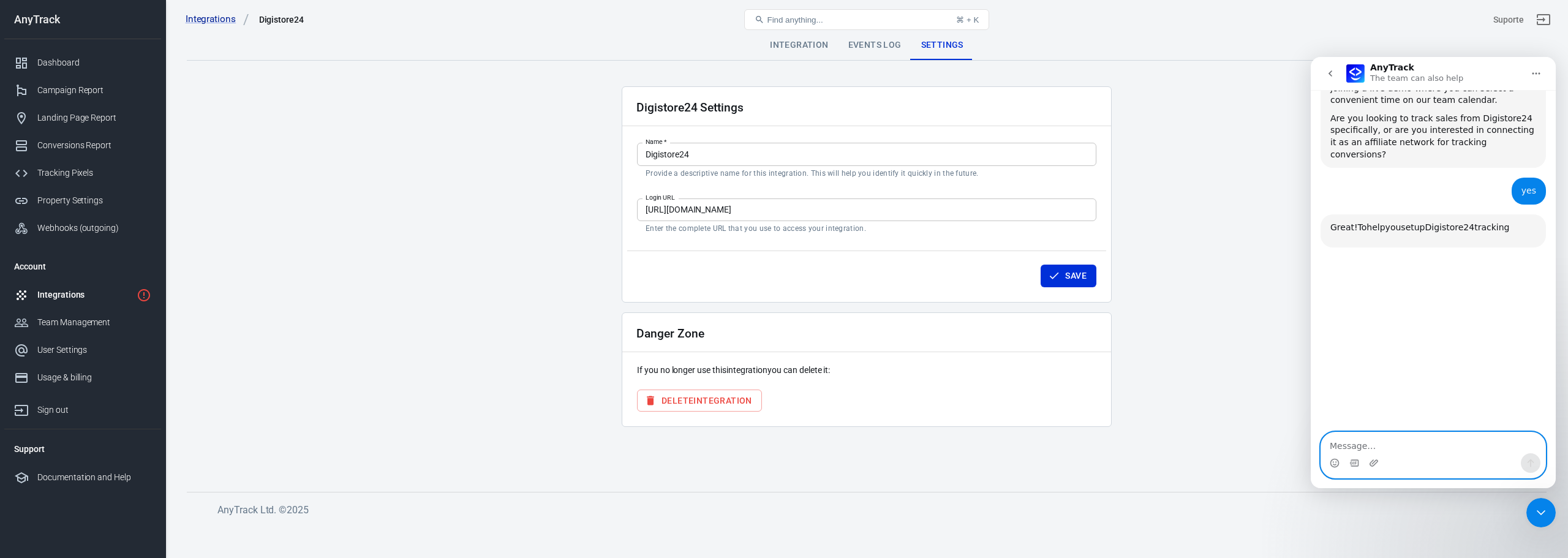
scroll to position [400, 0]
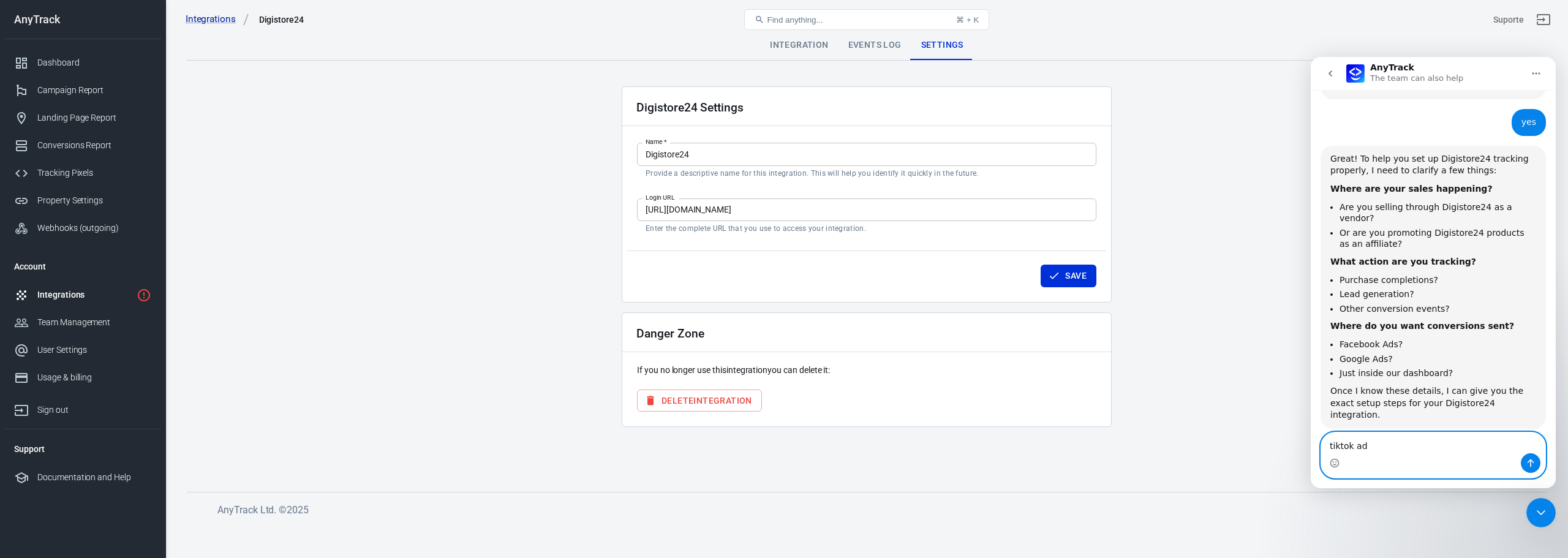
type textarea "tiktok ads"
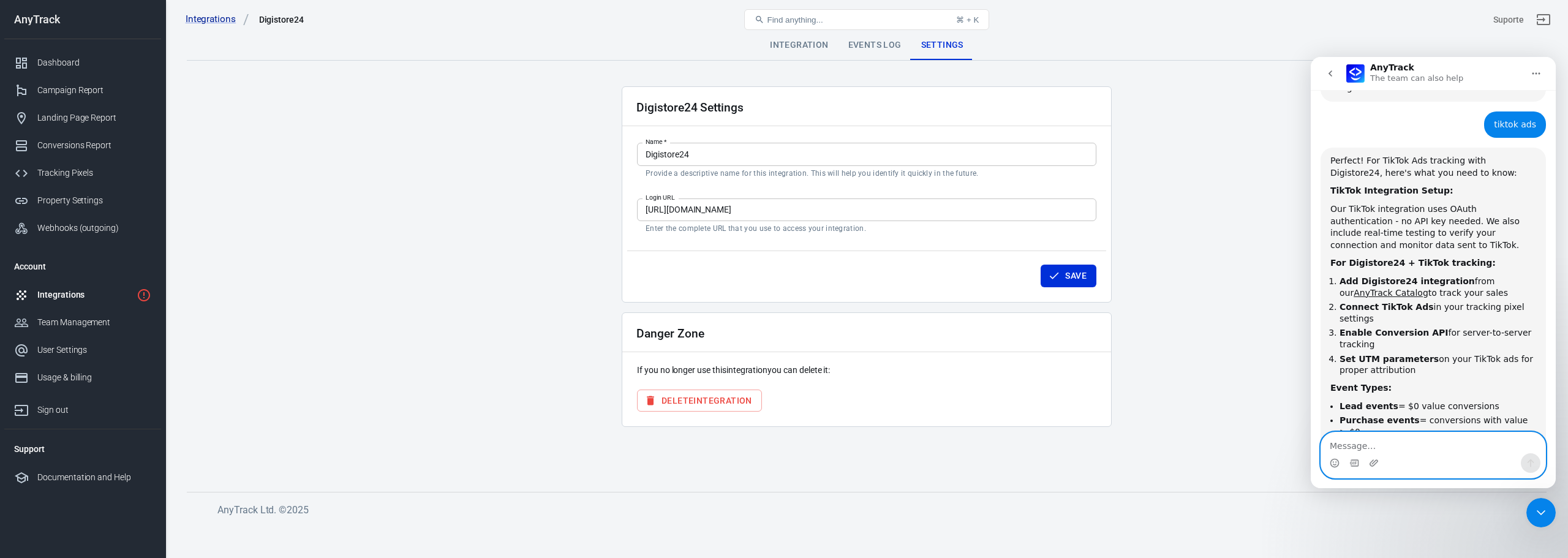
scroll to position [731, 0]
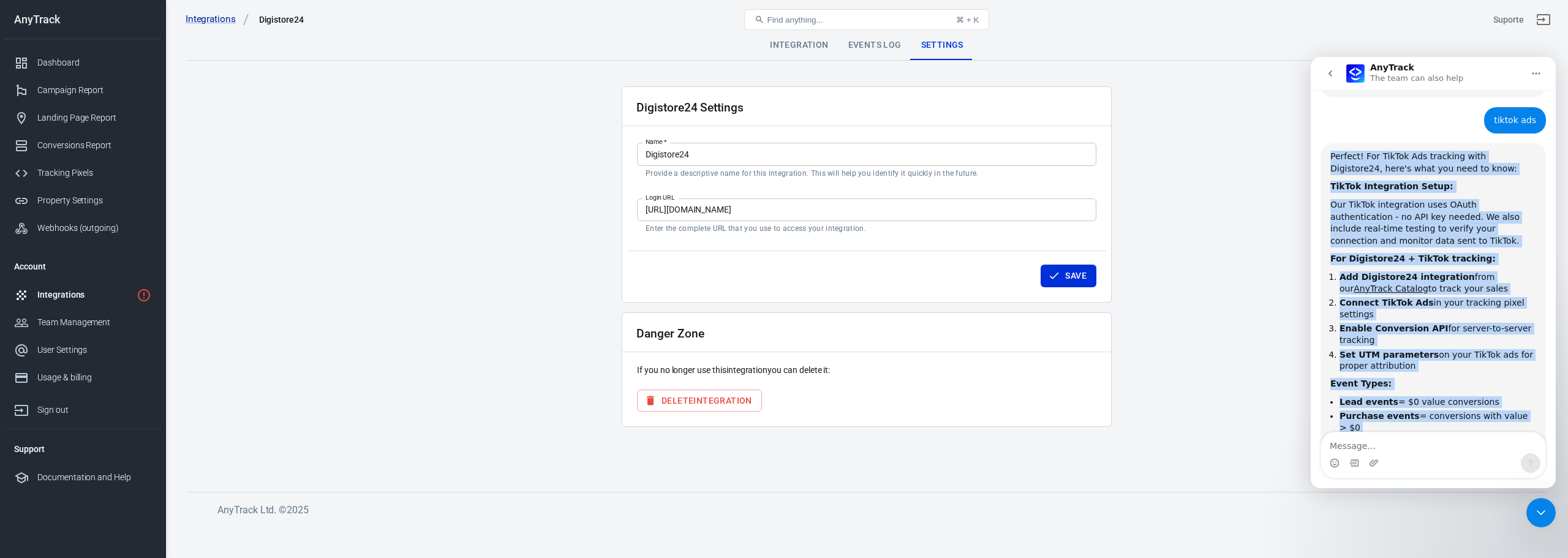
drag, startPoint x: 1349, startPoint y: 147, endPoint x: 1367, endPoint y: 401, distance: 254.6
click at [1367, 401] on div "Perfect! For TikTok Ads tracking with Digistore24, here's what you need to know…" at bounding box center [1432, 313] width 206 height 325
copy div "Perfect! For TikTok Ads tracking with Digistore24, here's what you need to know…"
click at [1430, 412] on div "Perfect! For TikTok Ads tracking with Digistore24, here's what you need to know…" at bounding box center [1433, 313] width 225 height 339
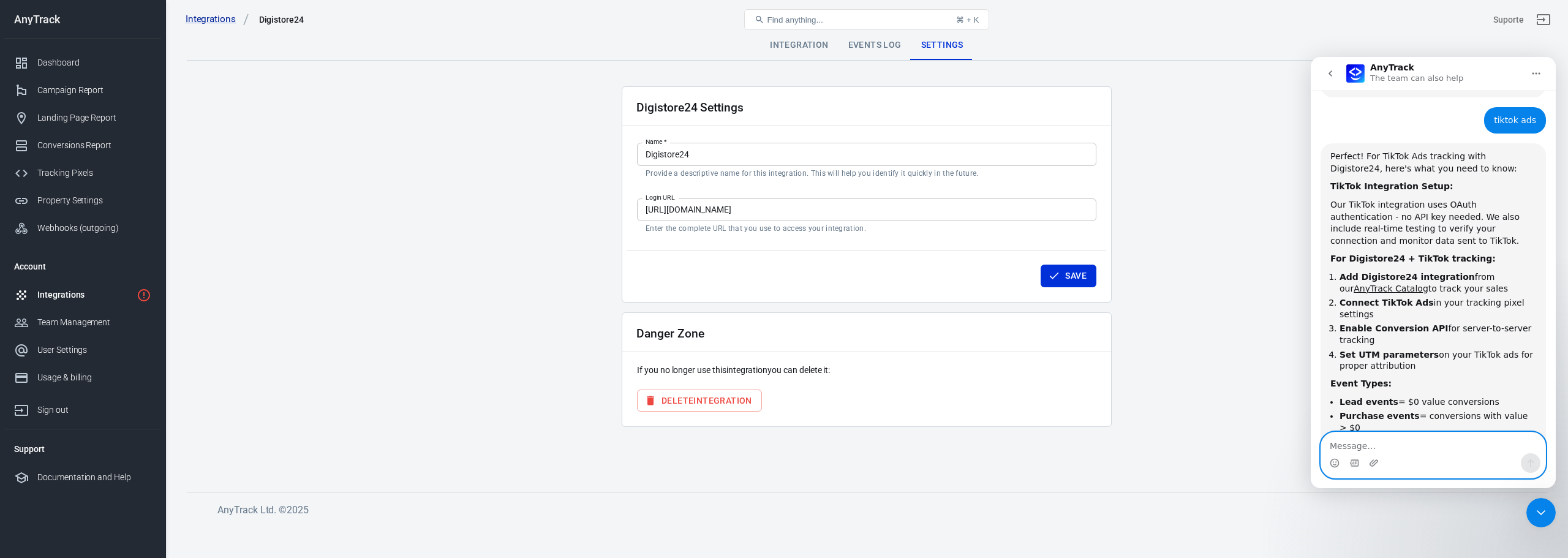
click at [1398, 450] on textarea "Message…" at bounding box center [1432, 443] width 224 height 21
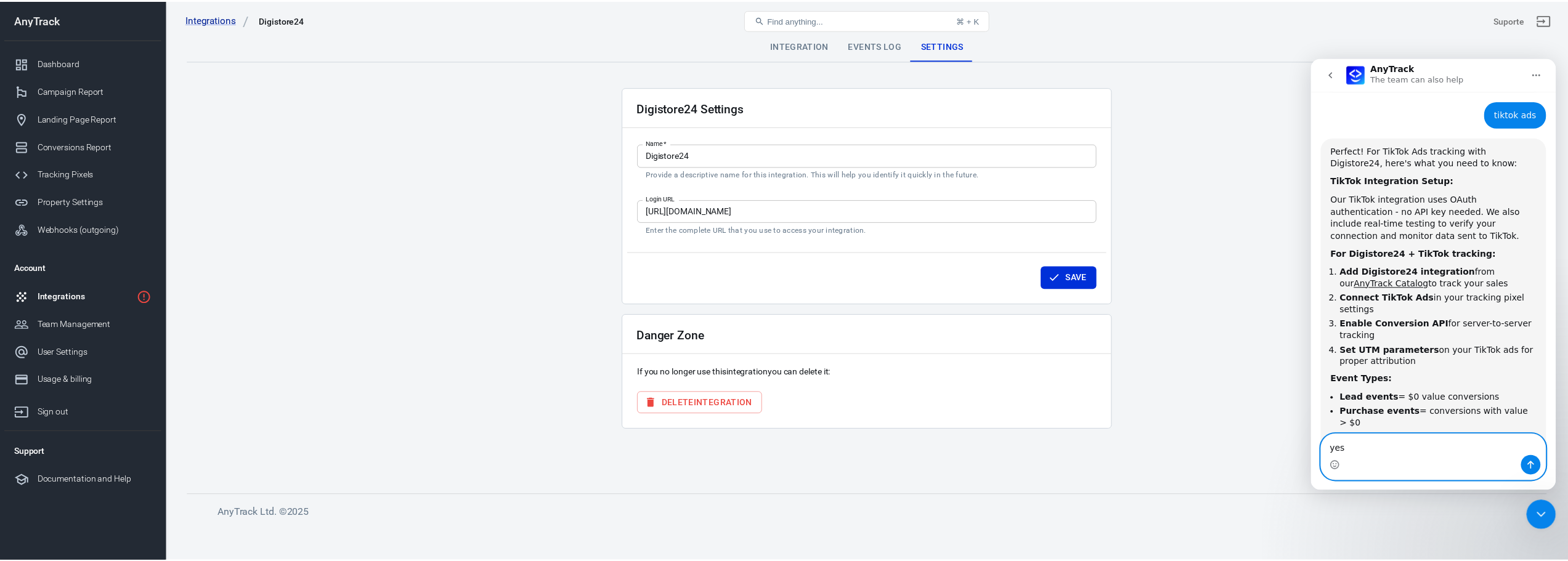
scroll to position [743, 0]
type textarea "yes"
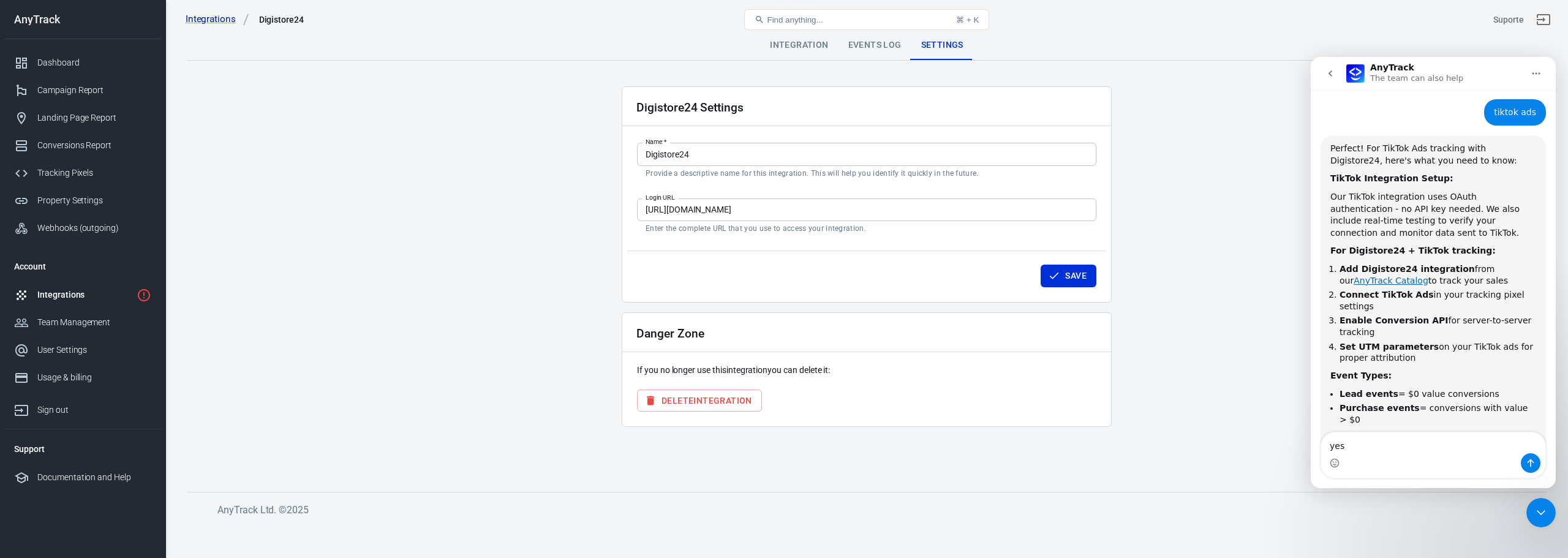
click at [1428, 276] on link "AnyTrack Catalog" at bounding box center [1391, 281] width 75 height 10
click at [82, 172] on div "Tracking Pixels" at bounding box center [94, 173] width 114 height 13
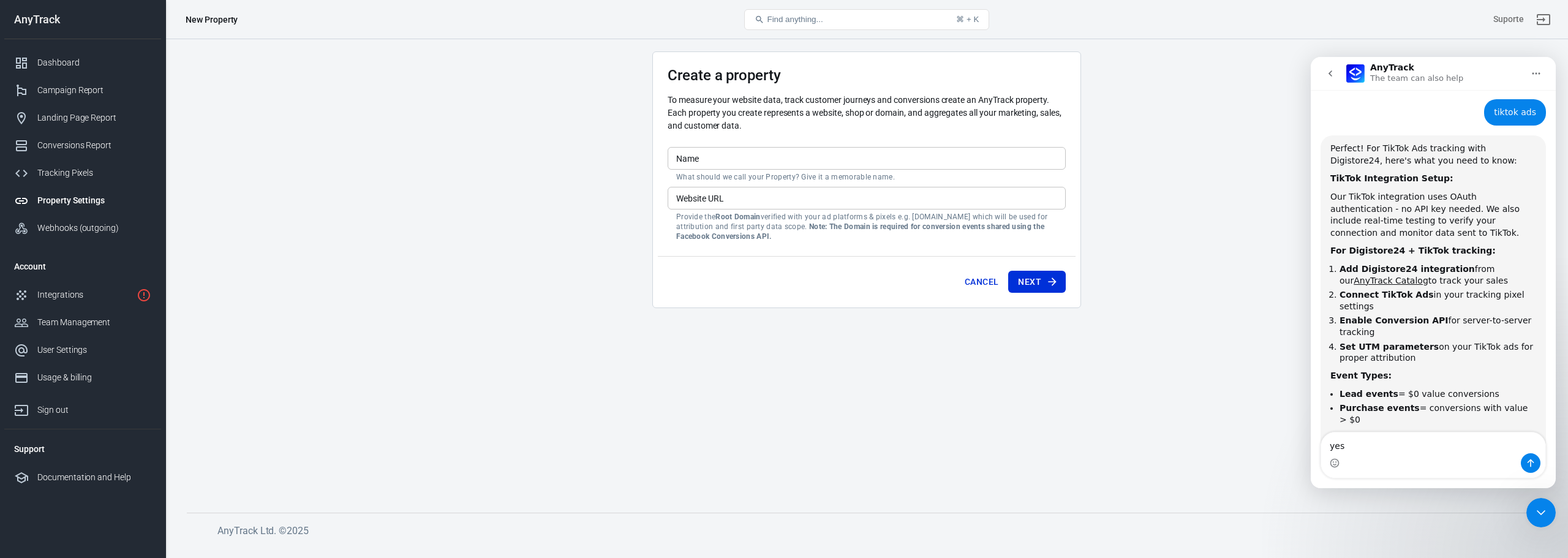
click at [709, 157] on input "Name" at bounding box center [866, 158] width 398 height 22
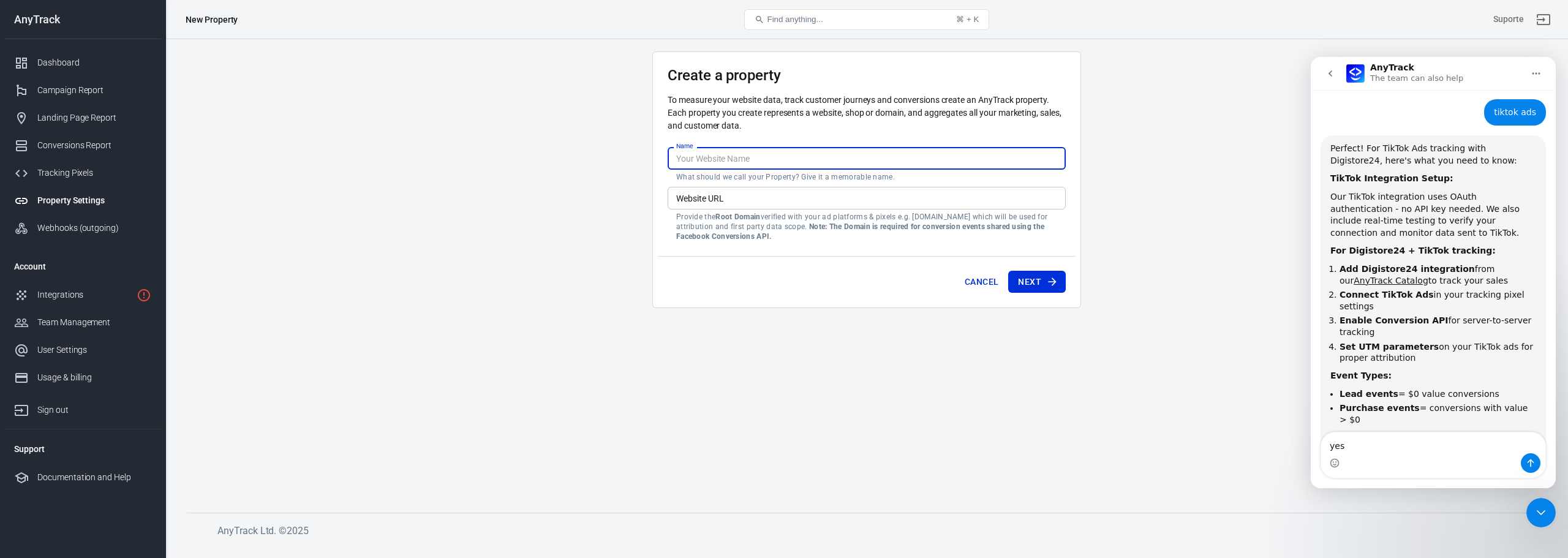
click at [709, 157] on input "Name" at bounding box center [866, 158] width 398 height 22
click at [470, 173] on main "Create a property To measure your website data, track customer journeys and con…" at bounding box center [866, 272] width 1360 height 442
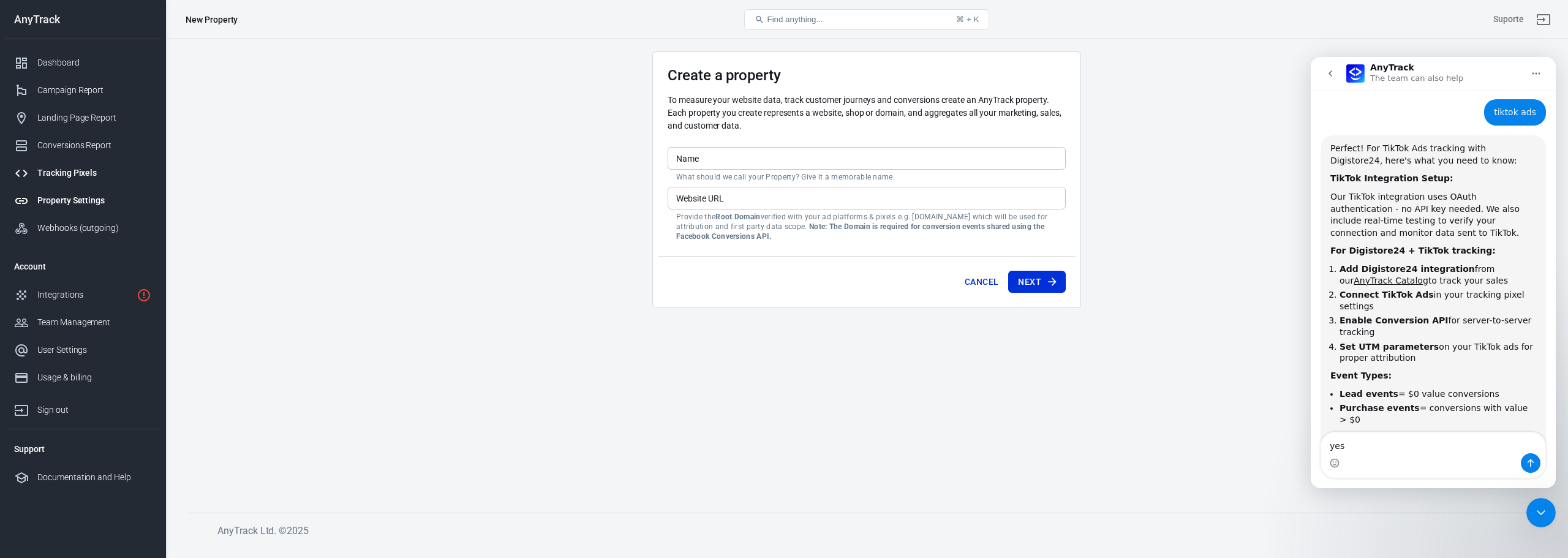
click at [59, 174] on div "Tracking Pixels" at bounding box center [94, 173] width 114 height 13
click at [1031, 279] on button "Next" at bounding box center [1037, 282] width 58 height 22
click at [992, 279] on button "Cancel" at bounding box center [981, 282] width 43 height 22
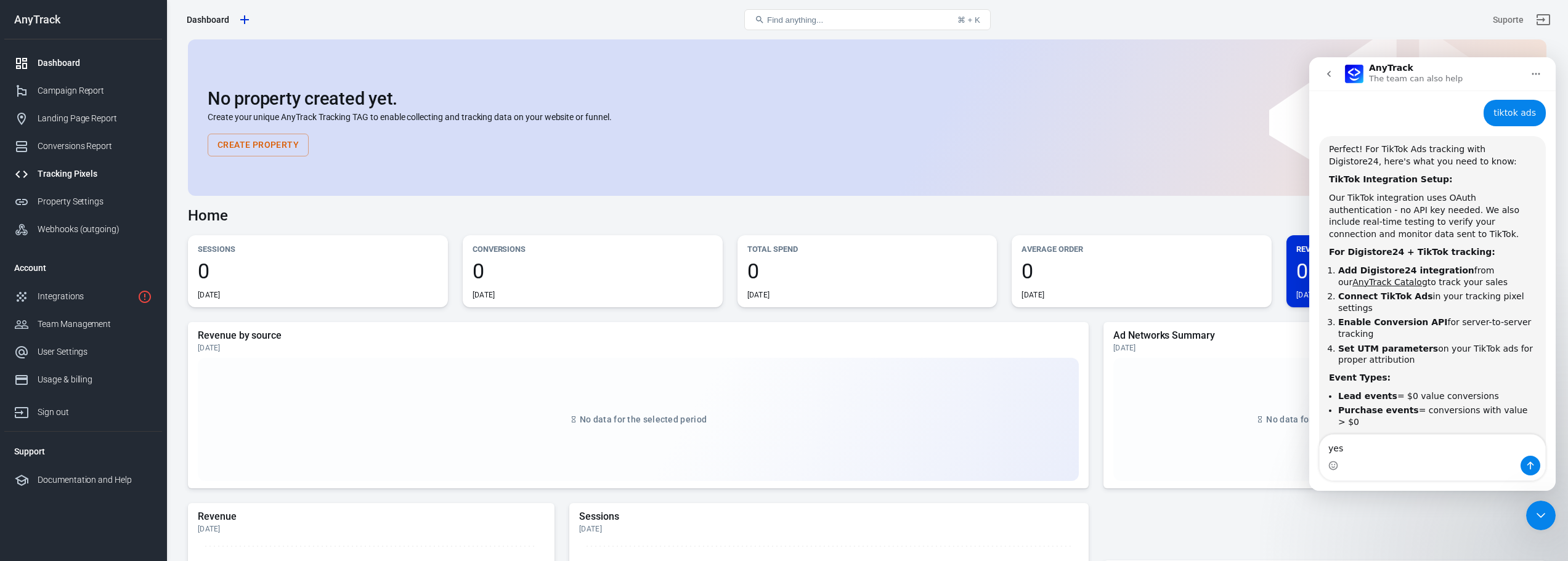
click at [88, 169] on div "Tracking Pixels" at bounding box center [95, 174] width 115 height 13
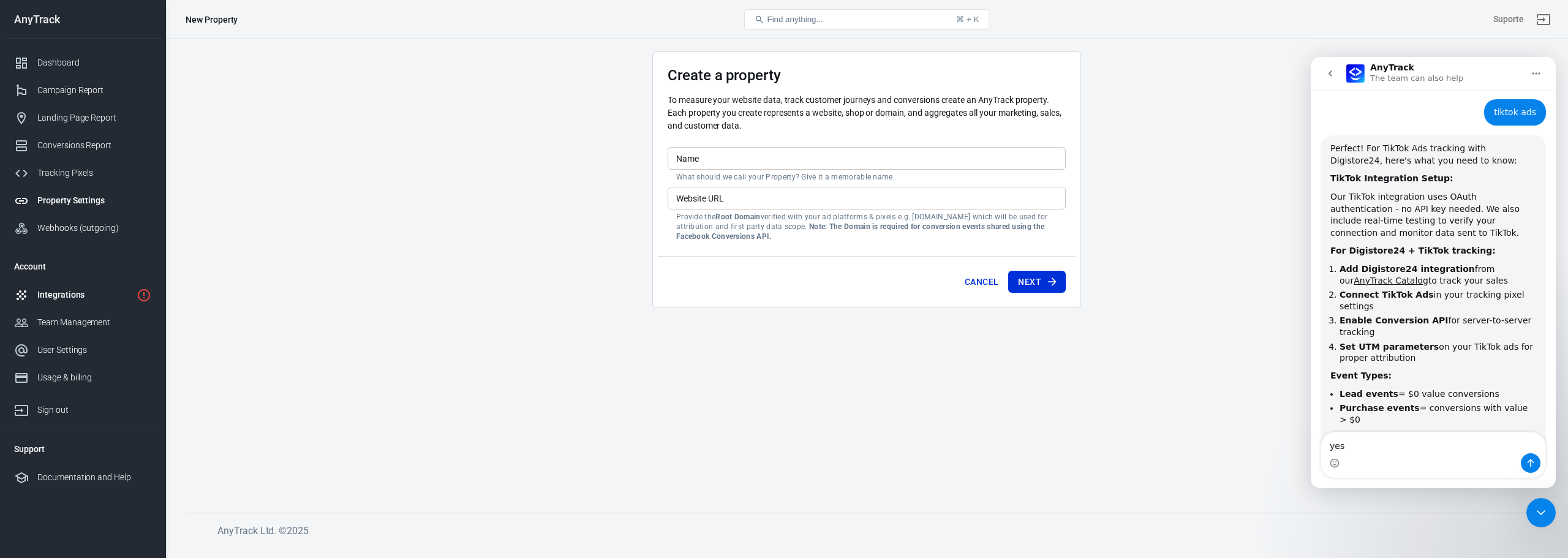
click at [89, 295] on div "Integrations" at bounding box center [84, 295] width 94 height 13
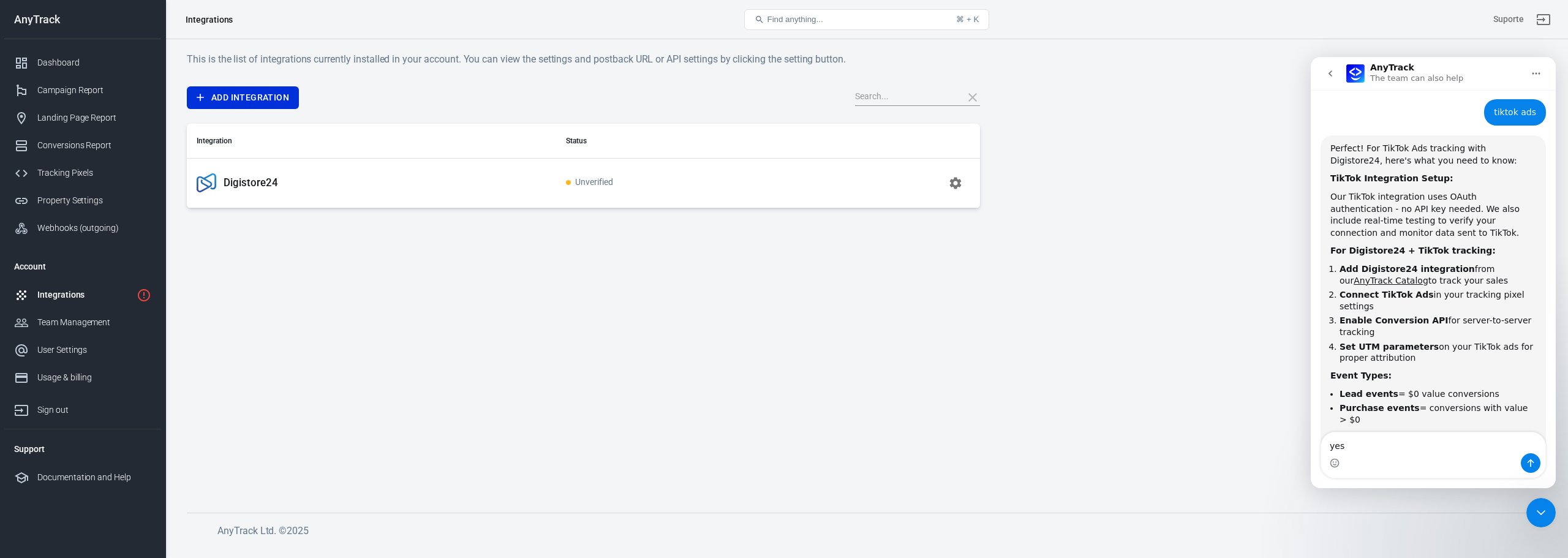
click at [356, 196] on td "Digistore24" at bounding box center [371, 183] width 369 height 50
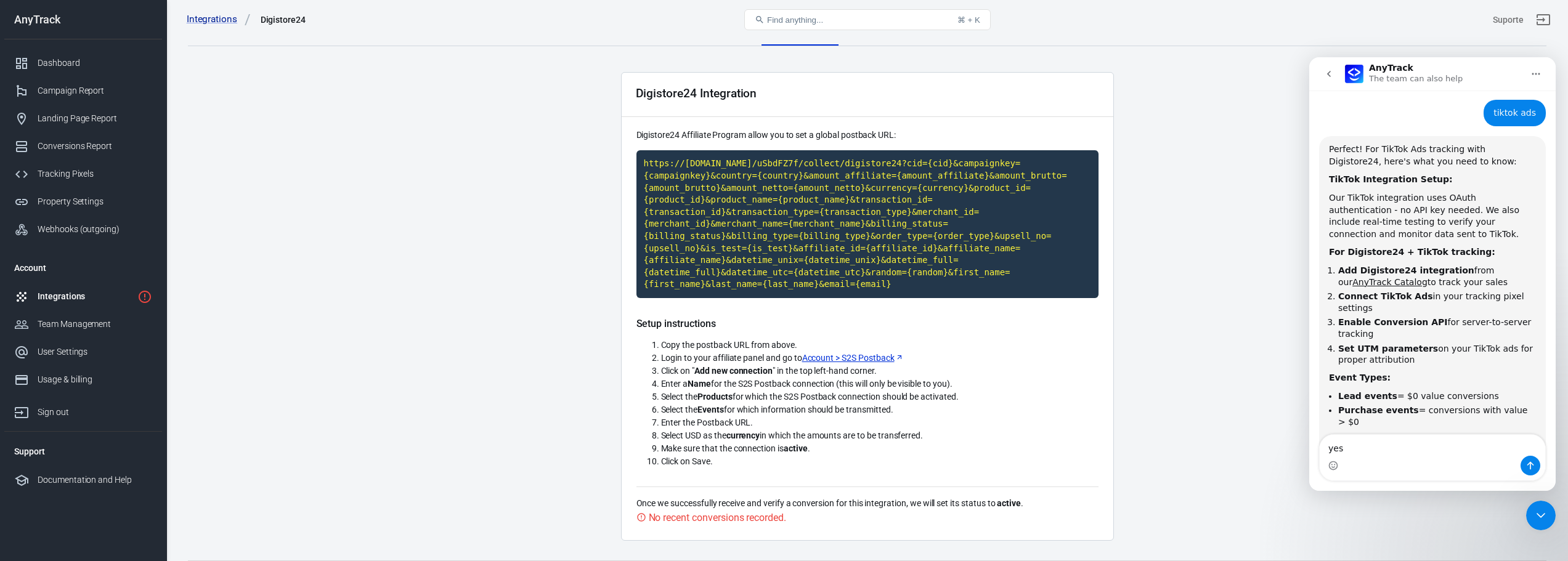
scroll to position [23, 0]
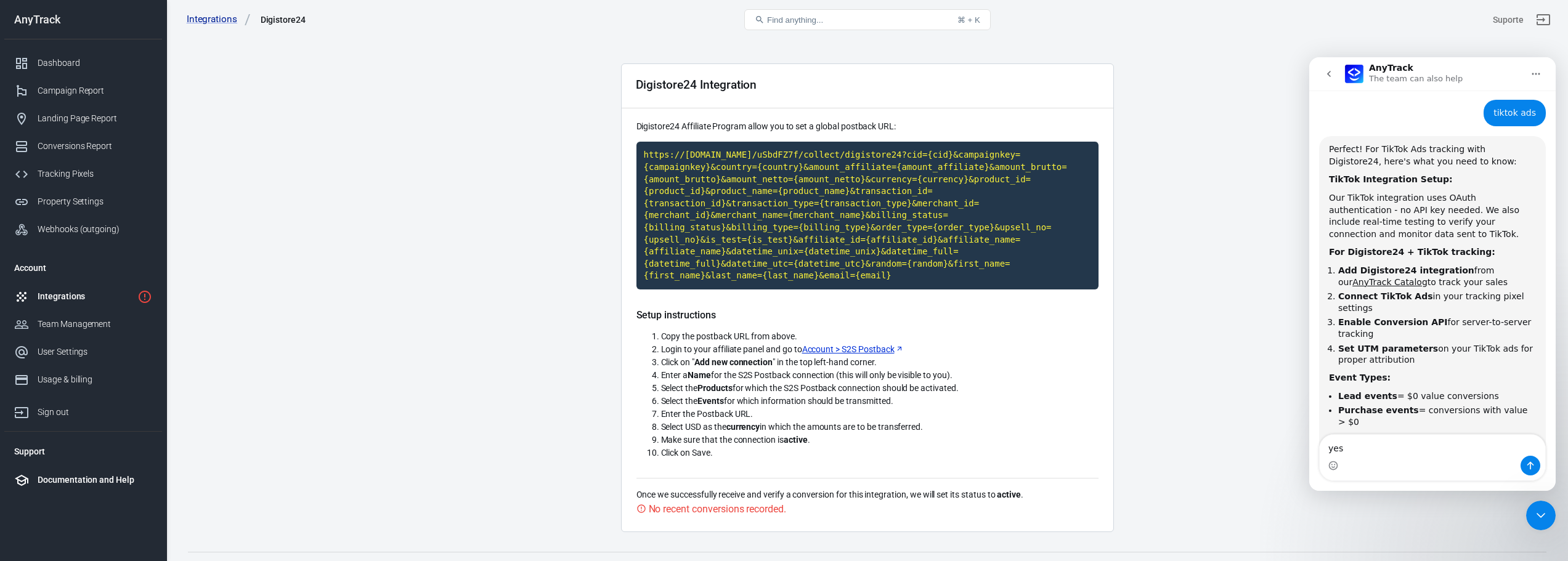
click at [104, 480] on div "Documentation and Help" at bounding box center [95, 480] width 115 height 13
click at [130, 482] on div "Documentation and Help" at bounding box center [95, 480] width 115 height 13
click at [118, 479] on div "Documentation and Help" at bounding box center [95, 480] width 115 height 13
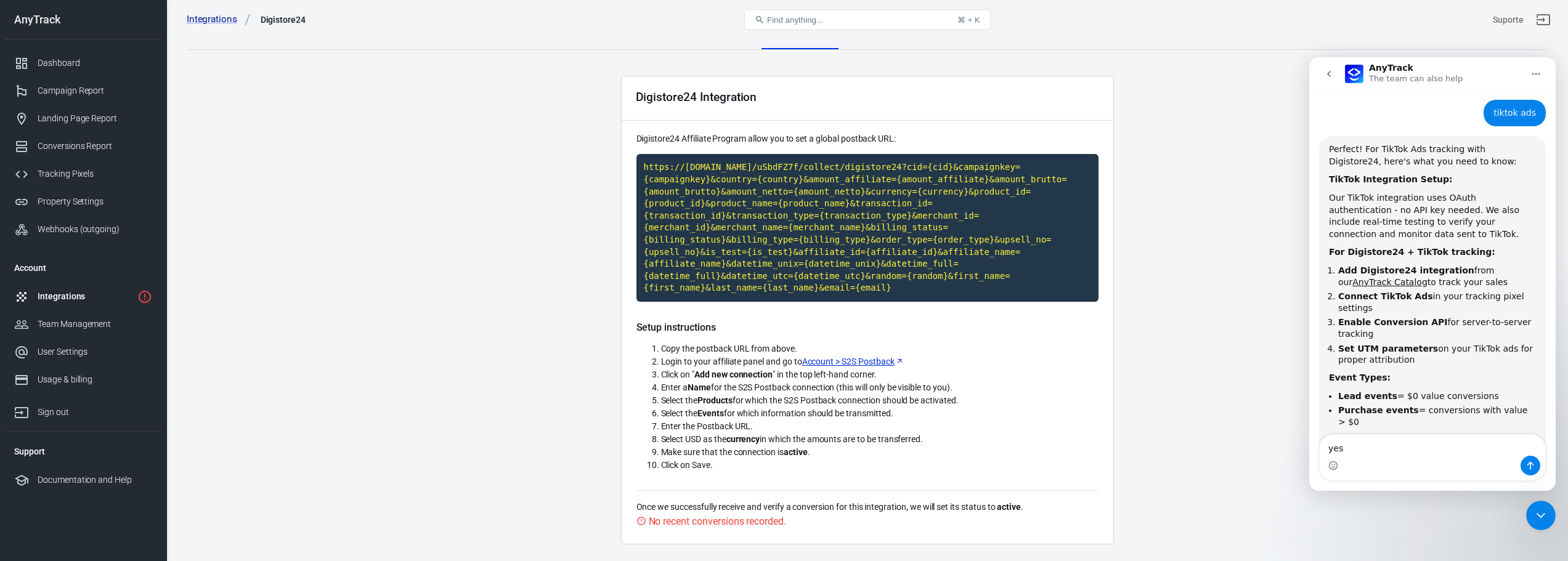
scroll to position [0, 0]
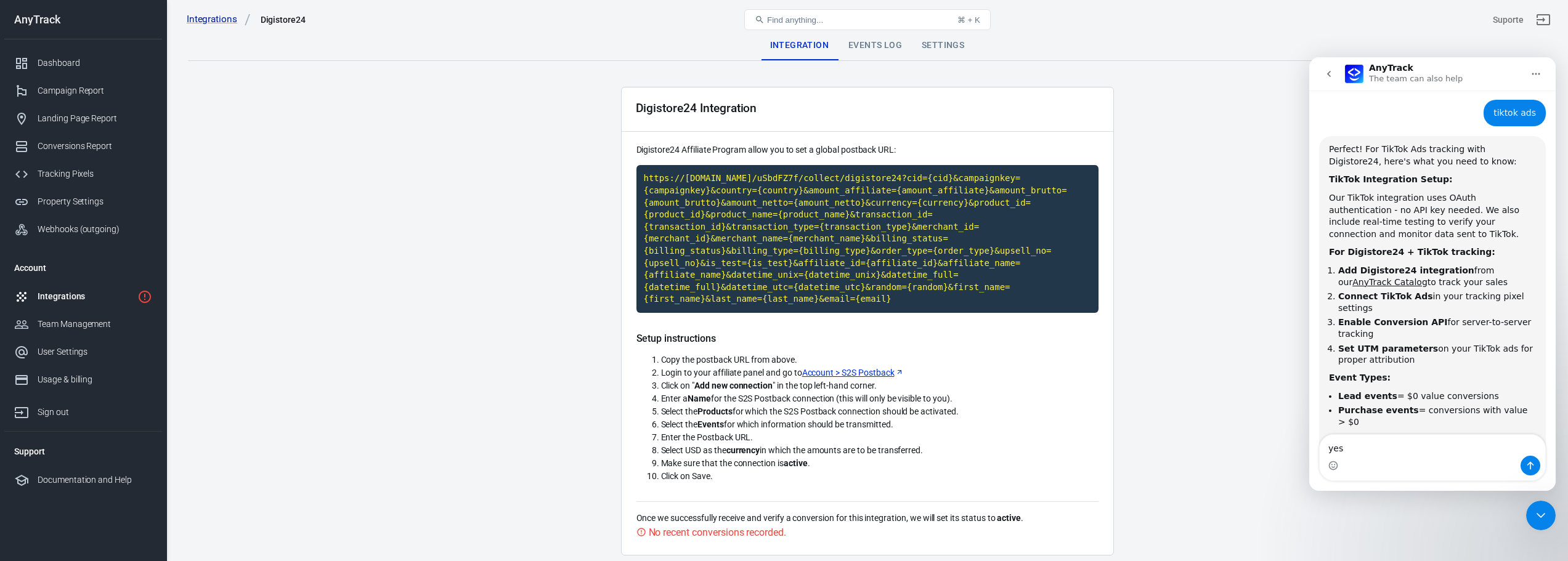
click at [1538, 72] on icon "Home" at bounding box center [1536, 74] width 10 height 10
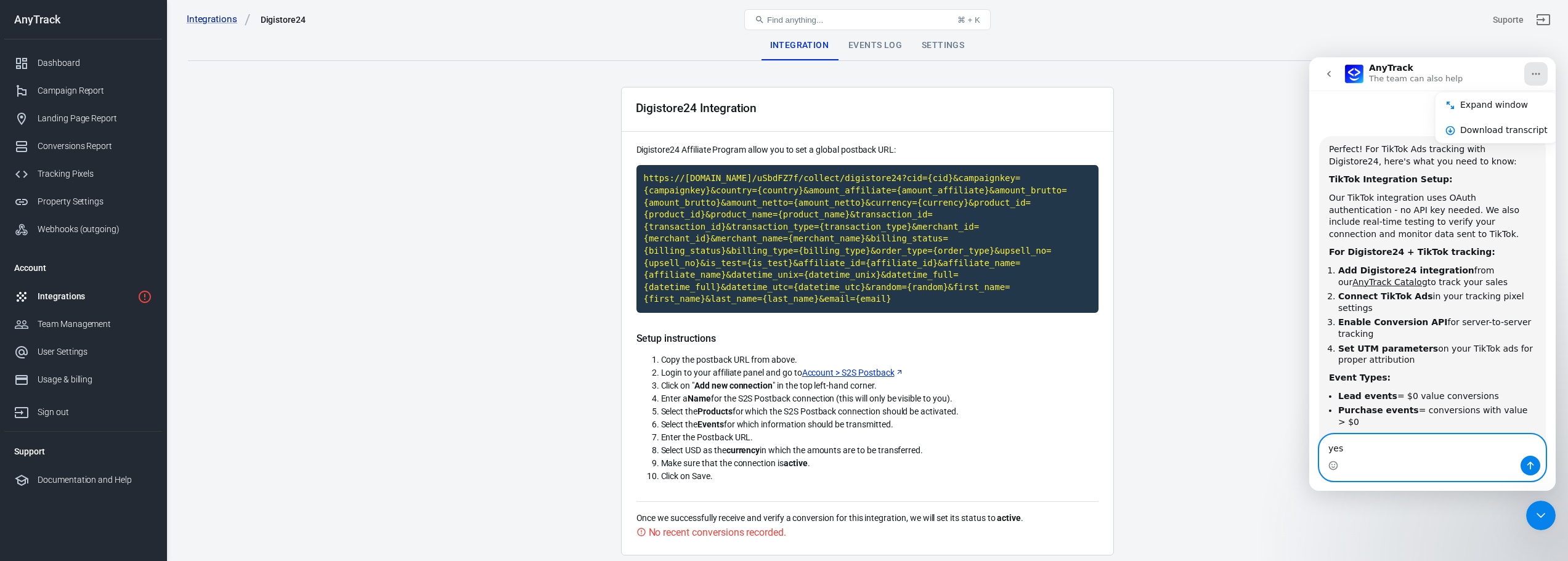
drag, startPoint x: 1371, startPoint y: 450, endPoint x: 1322, endPoint y: 441, distance: 49.8
click at [1323, 441] on textarea "yes" at bounding box center [1432, 445] width 226 height 21
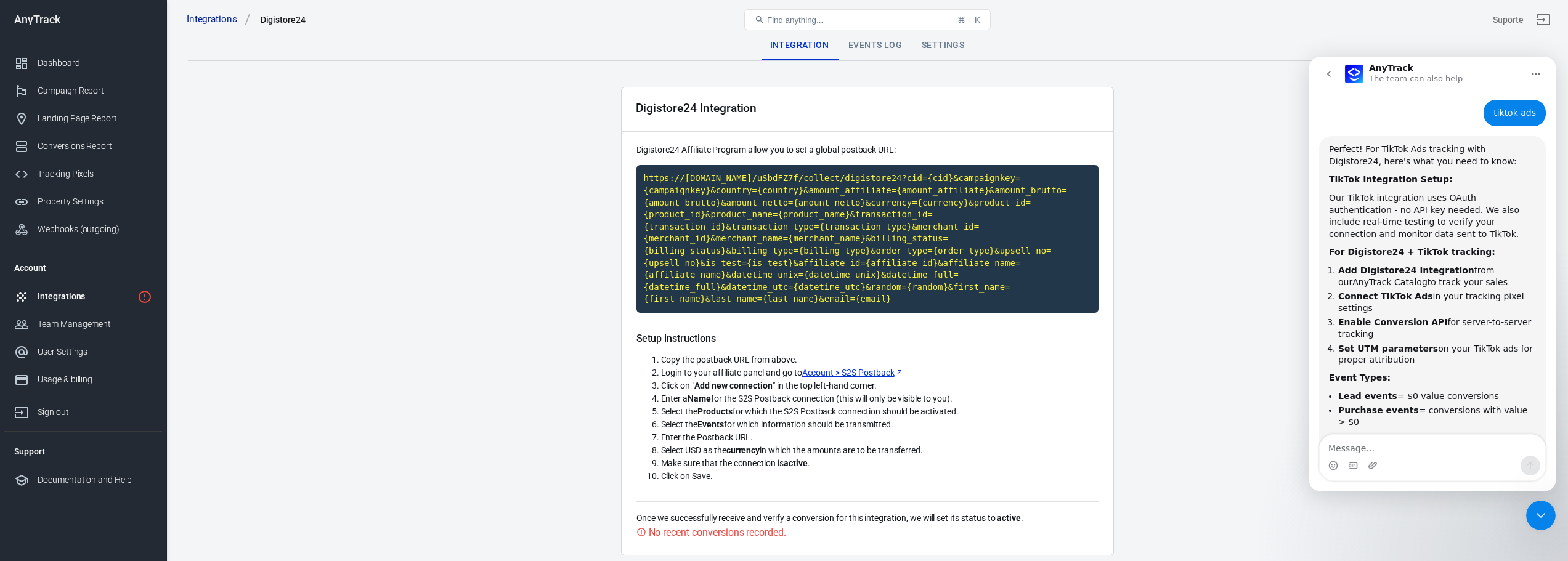
click at [922, 44] on div "Settings" at bounding box center [943, 45] width 62 height 30
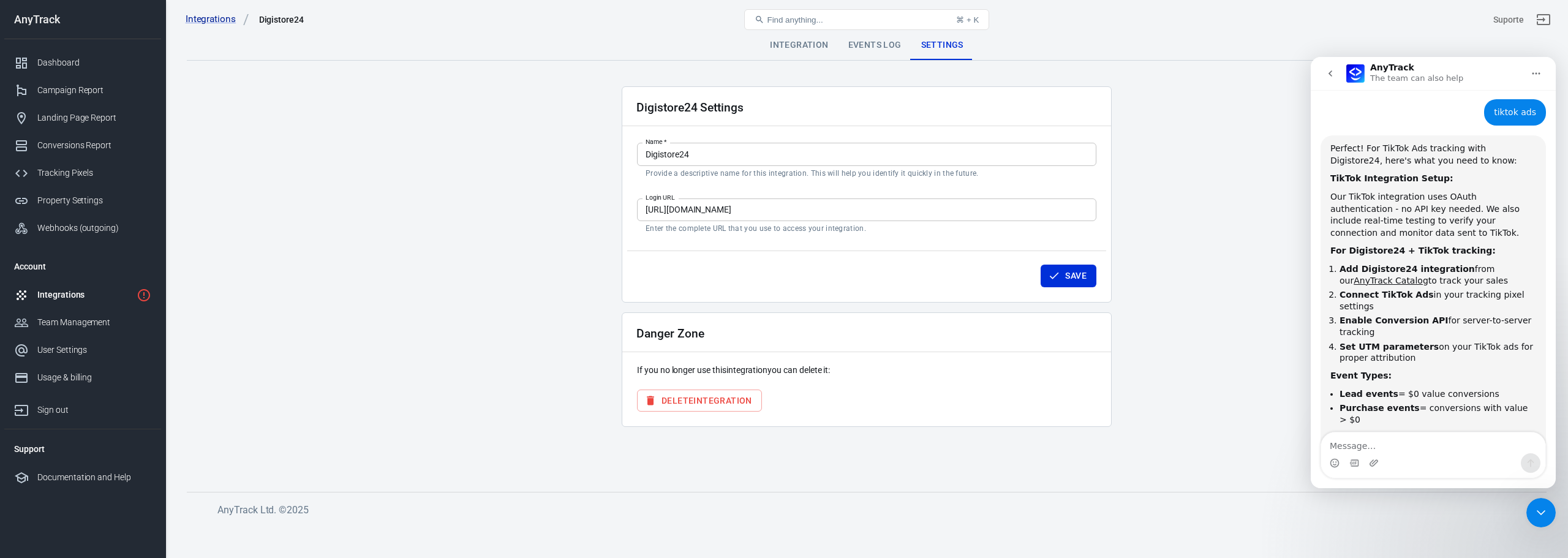
click at [887, 46] on div "Events Log" at bounding box center [874, 45] width 73 height 30
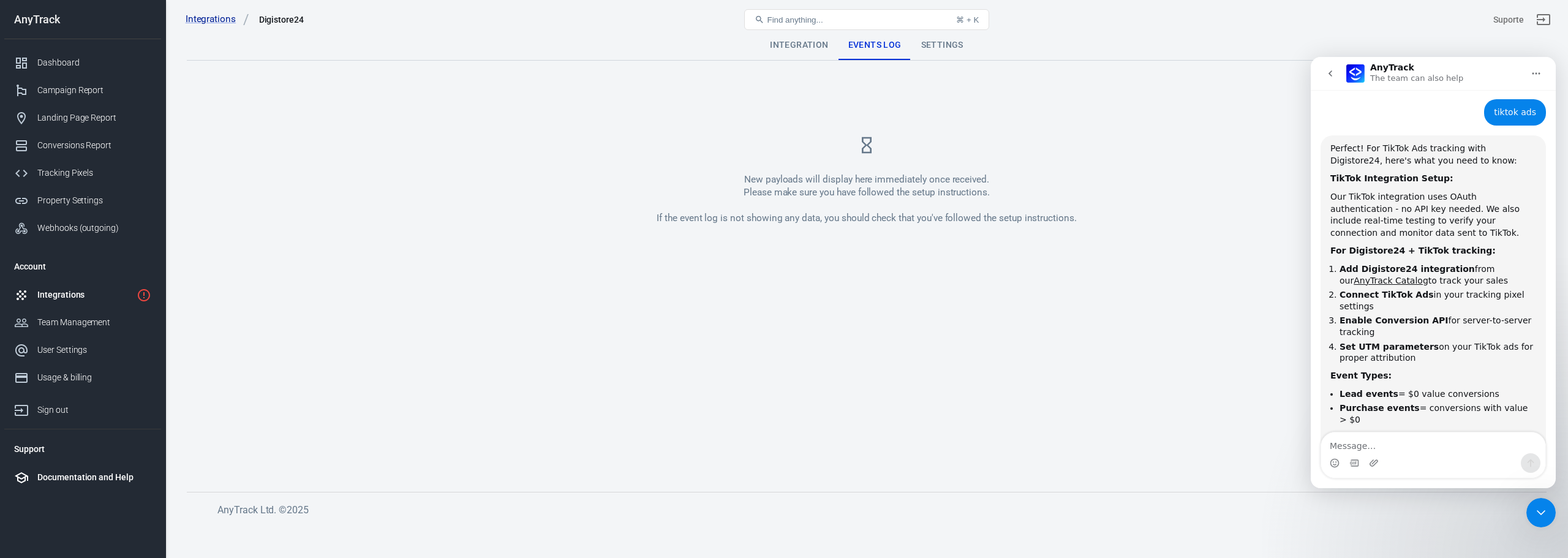
click at [109, 469] on li "Documentation and Help" at bounding box center [82, 478] width 157 height 27
click at [1328, 71] on icon "go back" at bounding box center [1330, 74] width 10 height 10
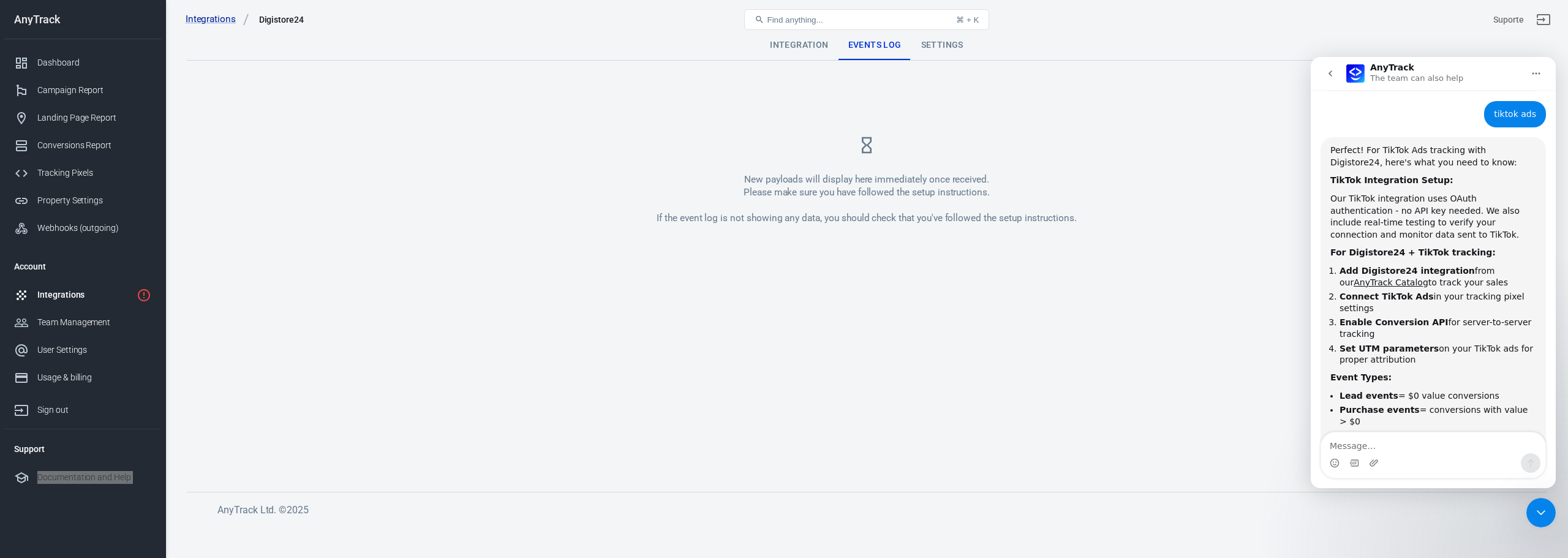
scroll to position [814, 0]
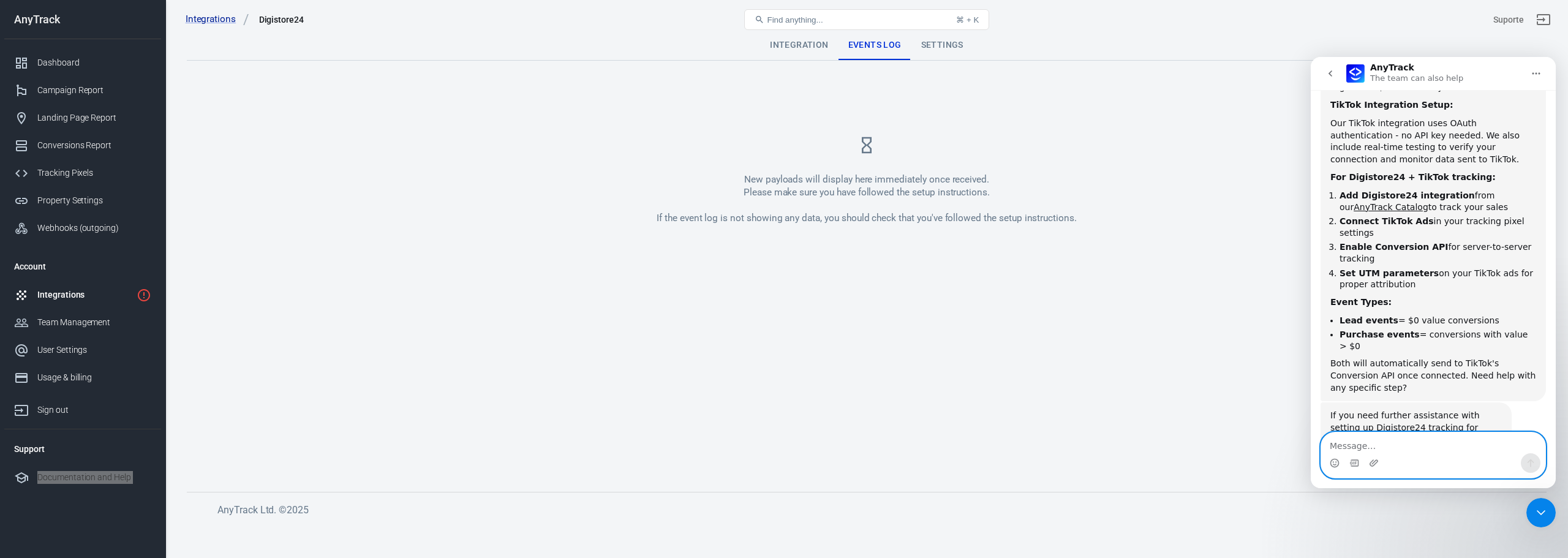
click at [1373, 443] on textarea "Message…" at bounding box center [1432, 443] width 224 height 21
type textarea "how check digistore conexion"
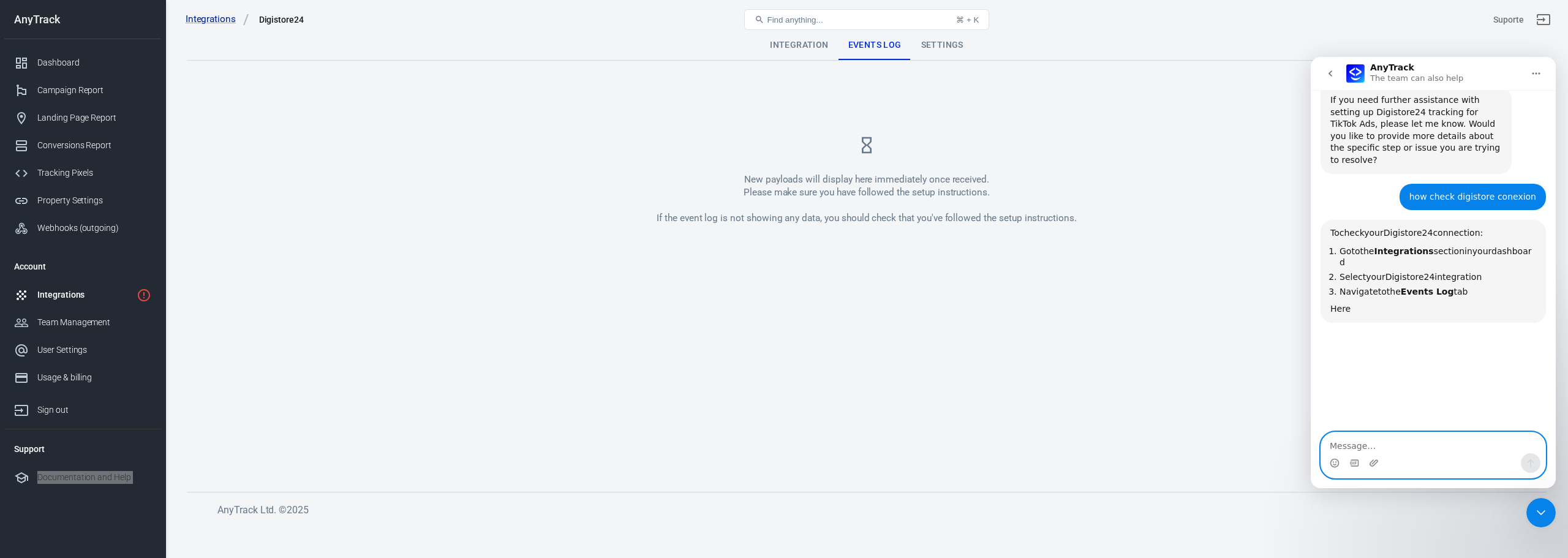
scroll to position [1144, 0]
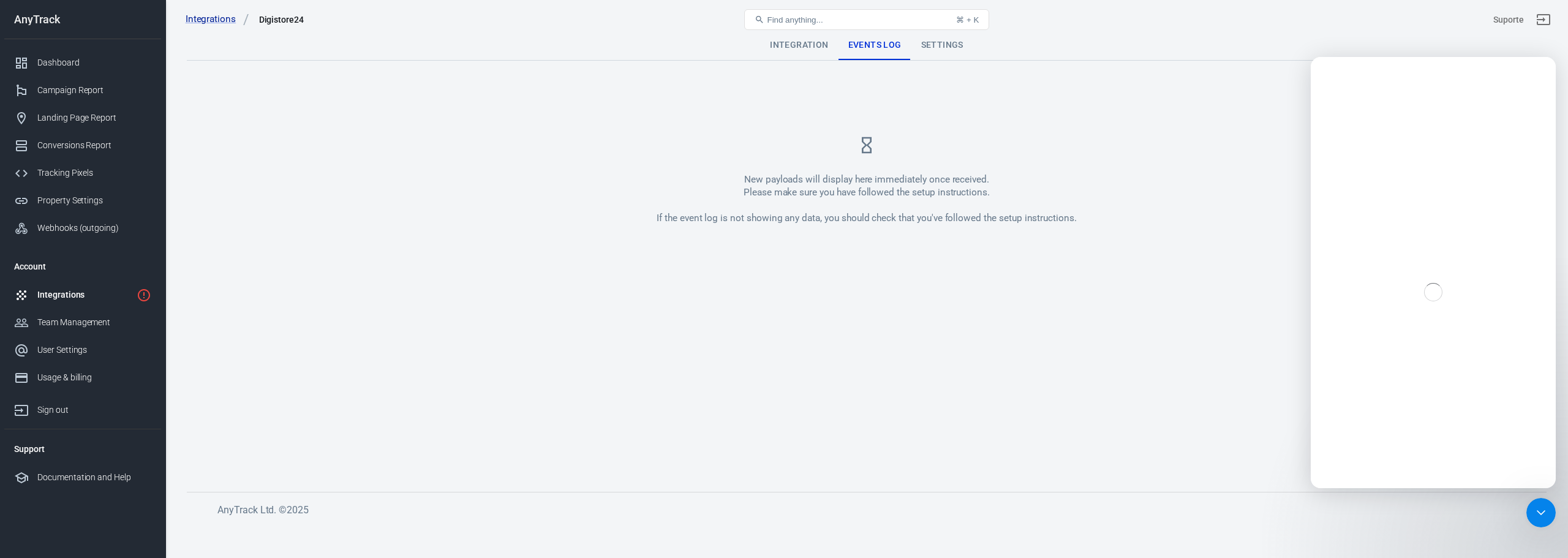
click at [868, 159] on div "New payloads will display here immediately once received. Please make sure you …" at bounding box center [866, 180] width 1360 height 188
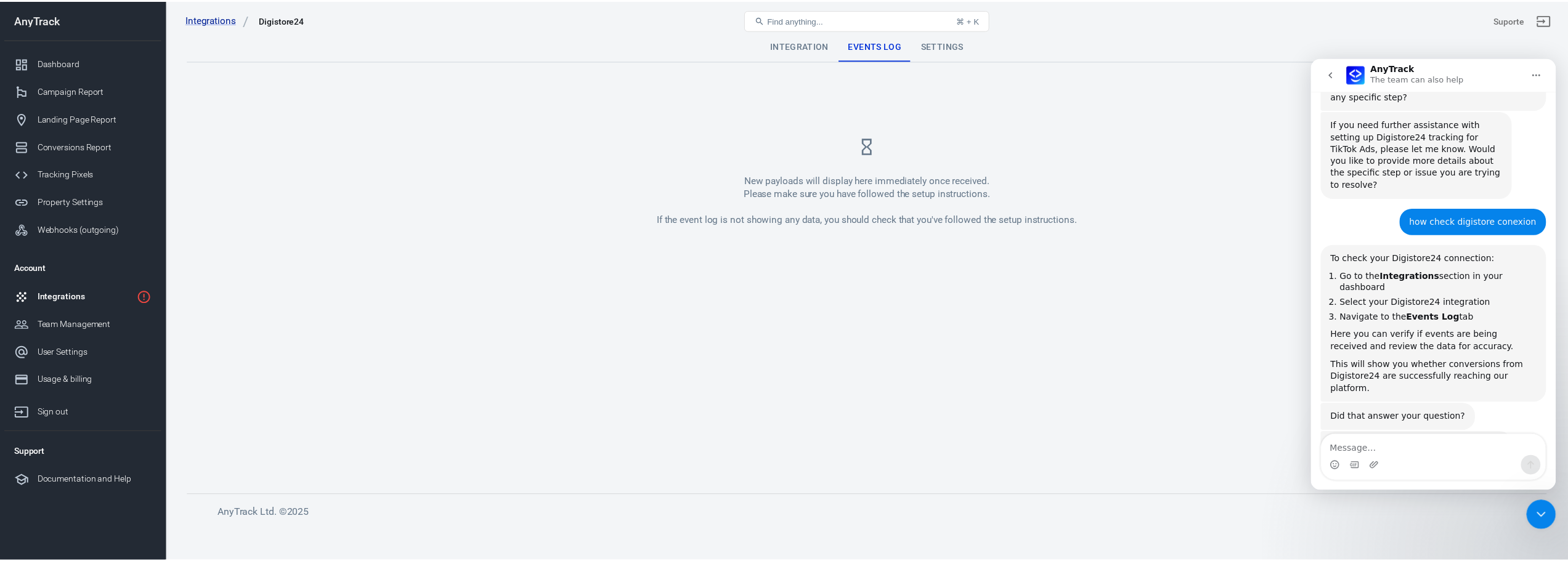
scroll to position [1116, 0]
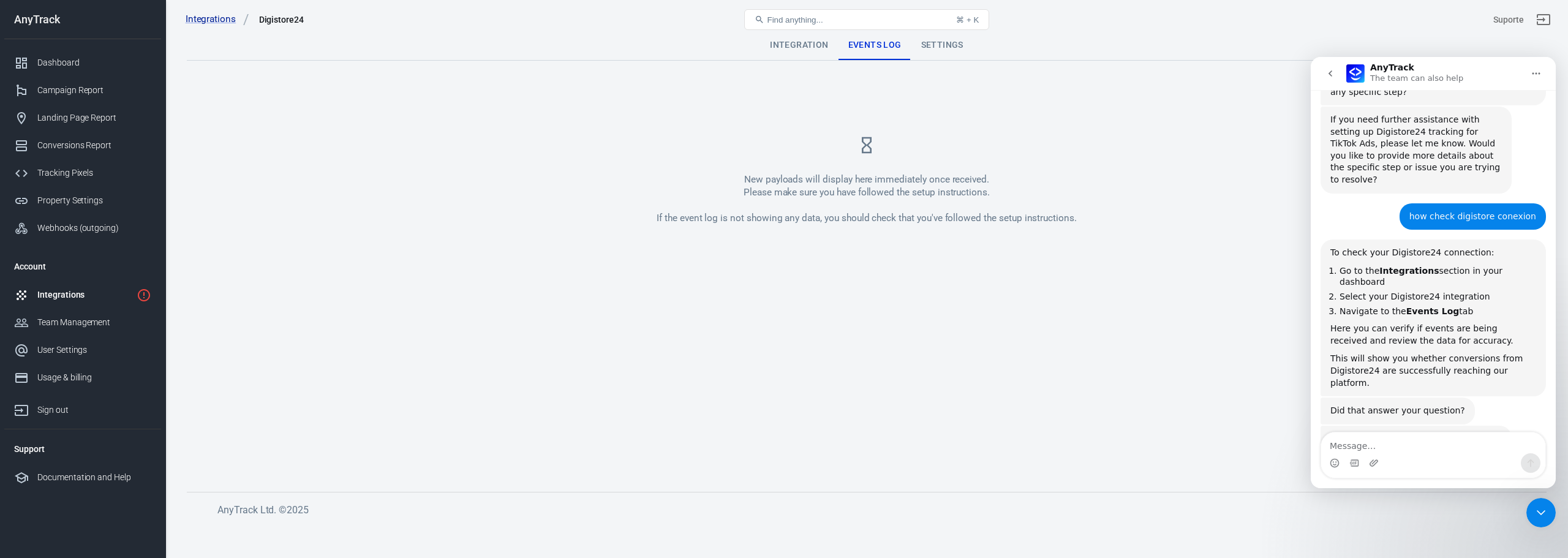
click at [806, 220] on div "New payloads will display here immediately once received. Please make sure you …" at bounding box center [866, 199] width 420 height 51
click at [801, 54] on div "Integration" at bounding box center [799, 45] width 78 height 30
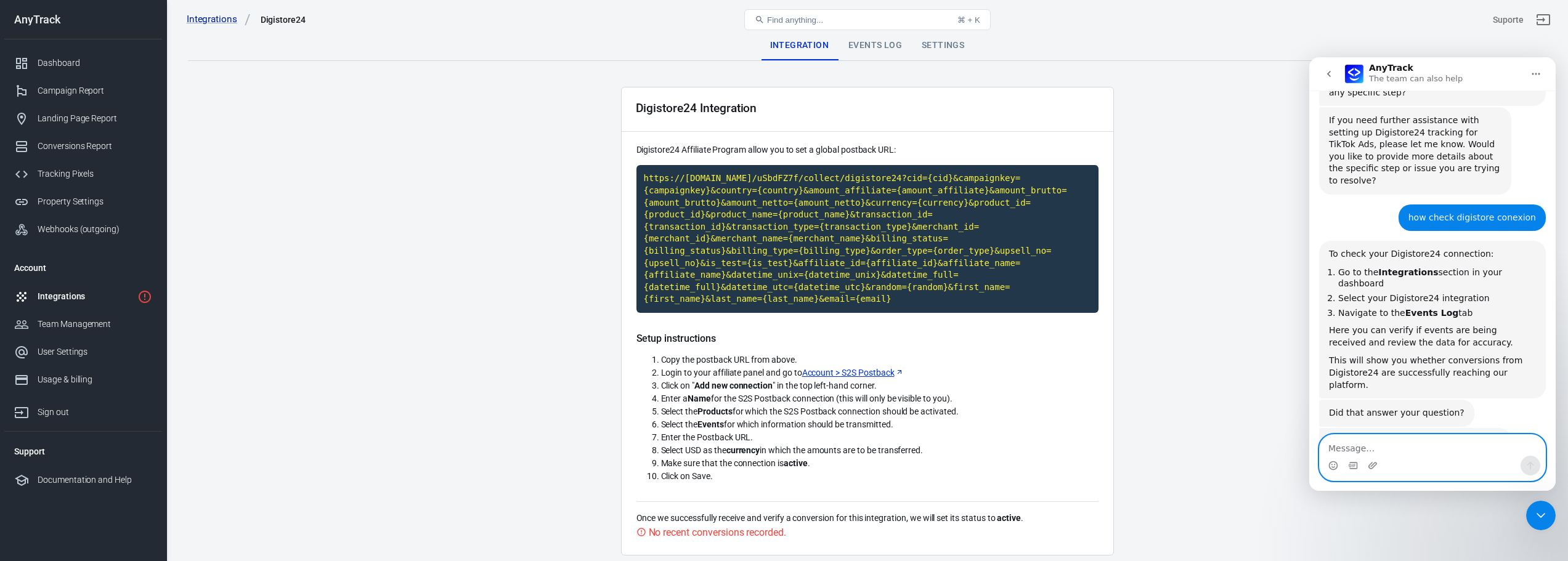
click at [1400, 446] on textarea "Message…" at bounding box center [1432, 445] width 226 height 21
paste textarea "Congratulations! Your server reported a success to our IPN call."
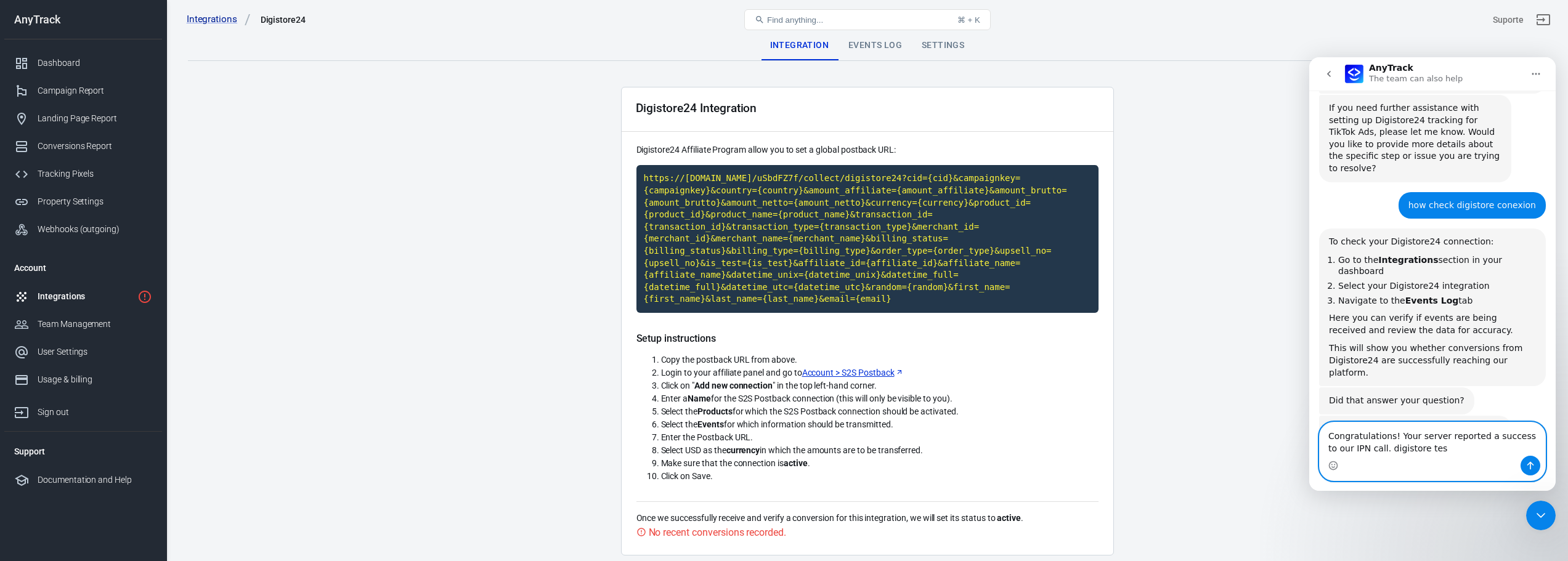
type textarea "Congratulations! Your server reported a success to our IPN call. digistore test"
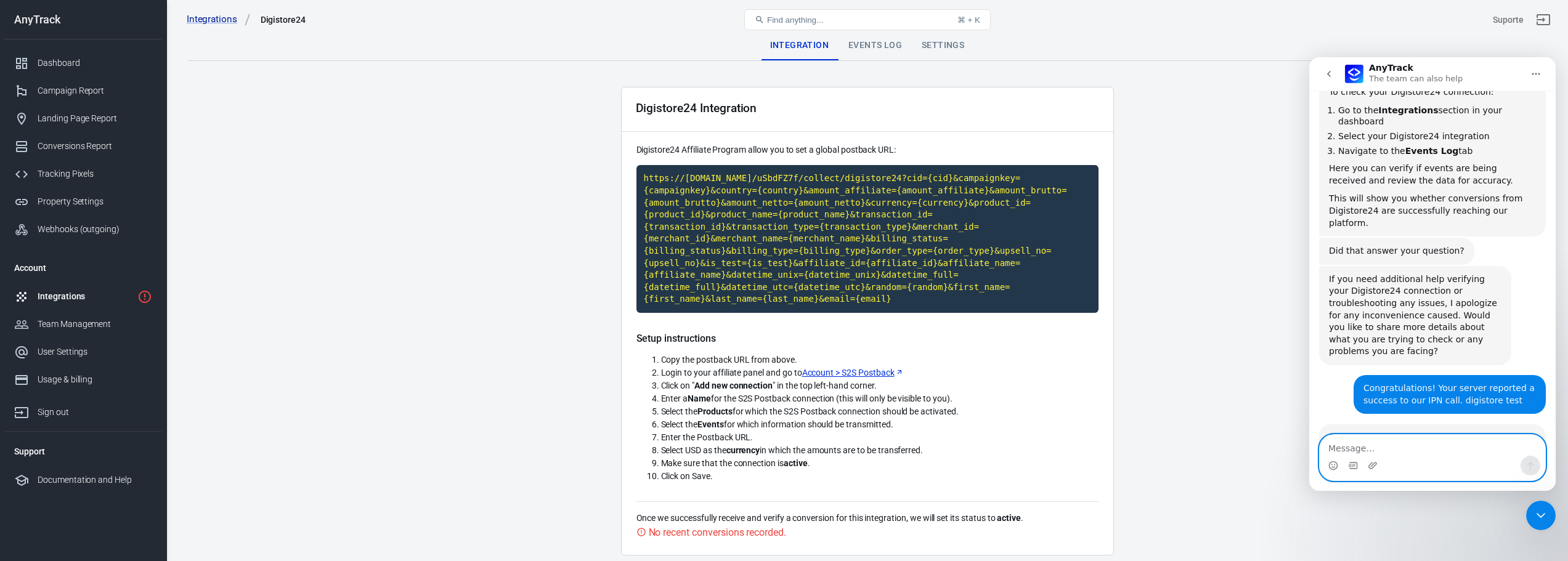
scroll to position [1448, 0]
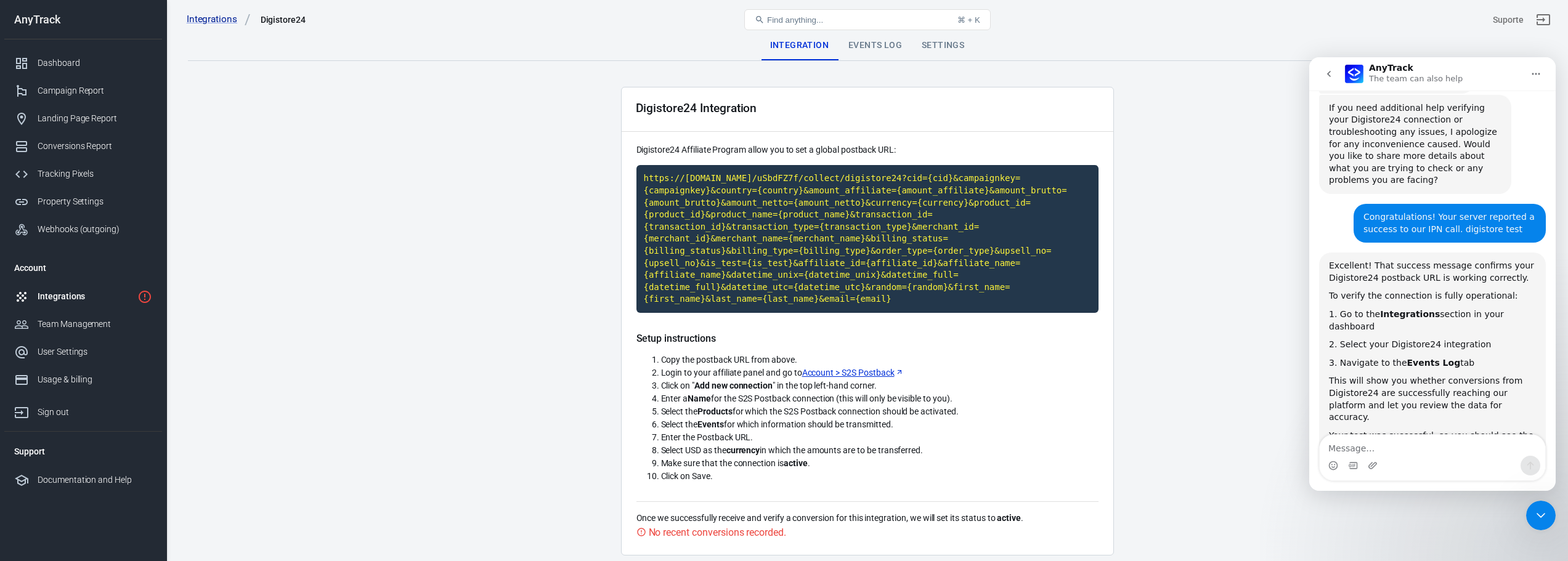
click at [879, 44] on div "Events Log" at bounding box center [875, 45] width 73 height 30
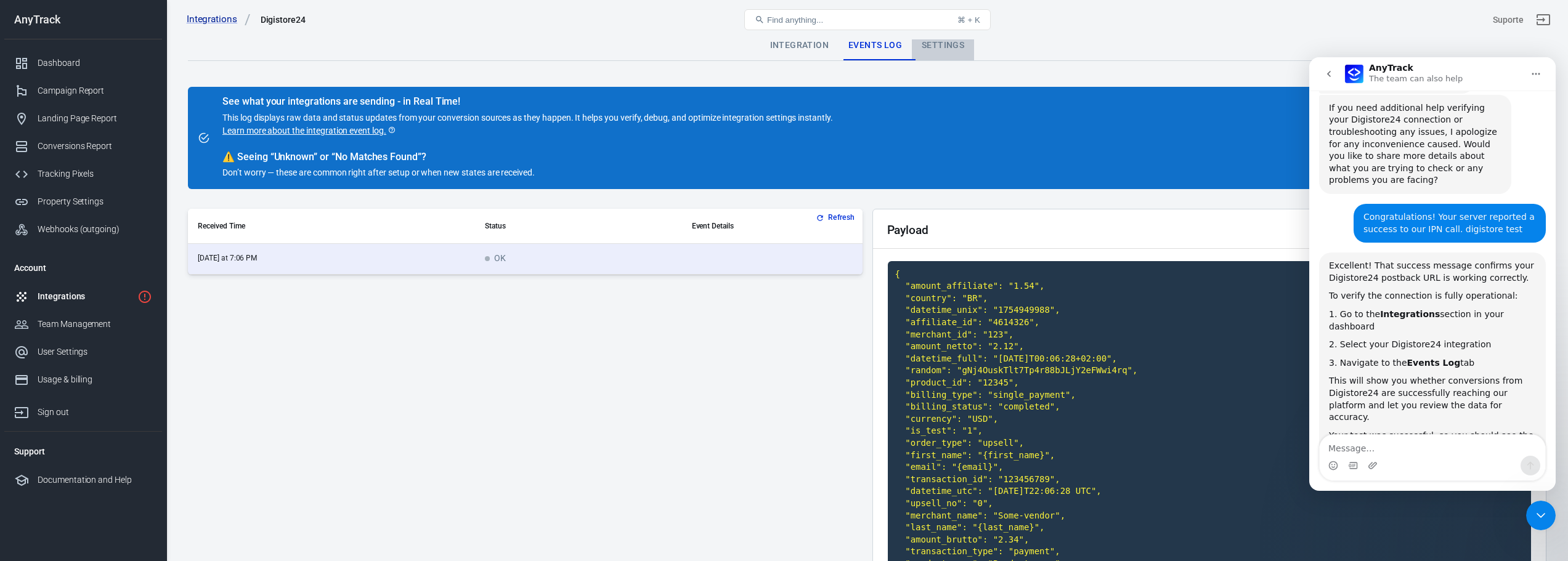
click at [929, 45] on div "Settings" at bounding box center [943, 45] width 62 height 30
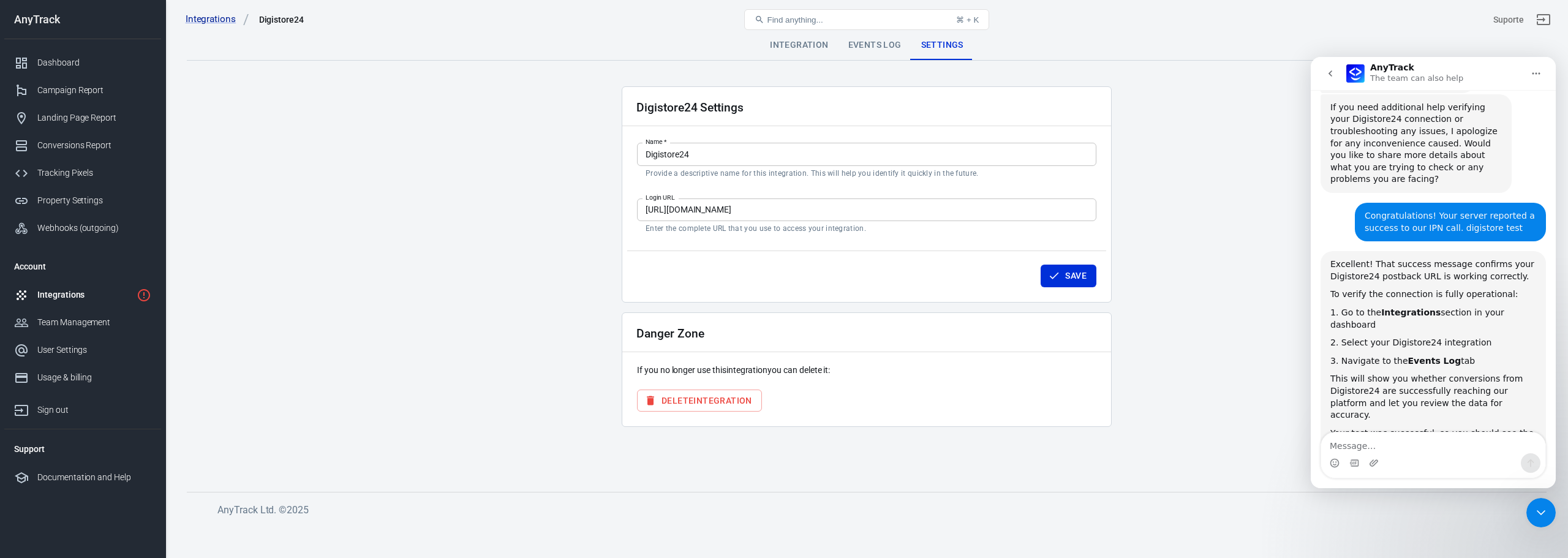
click at [874, 48] on div "Events Log" at bounding box center [874, 45] width 73 height 30
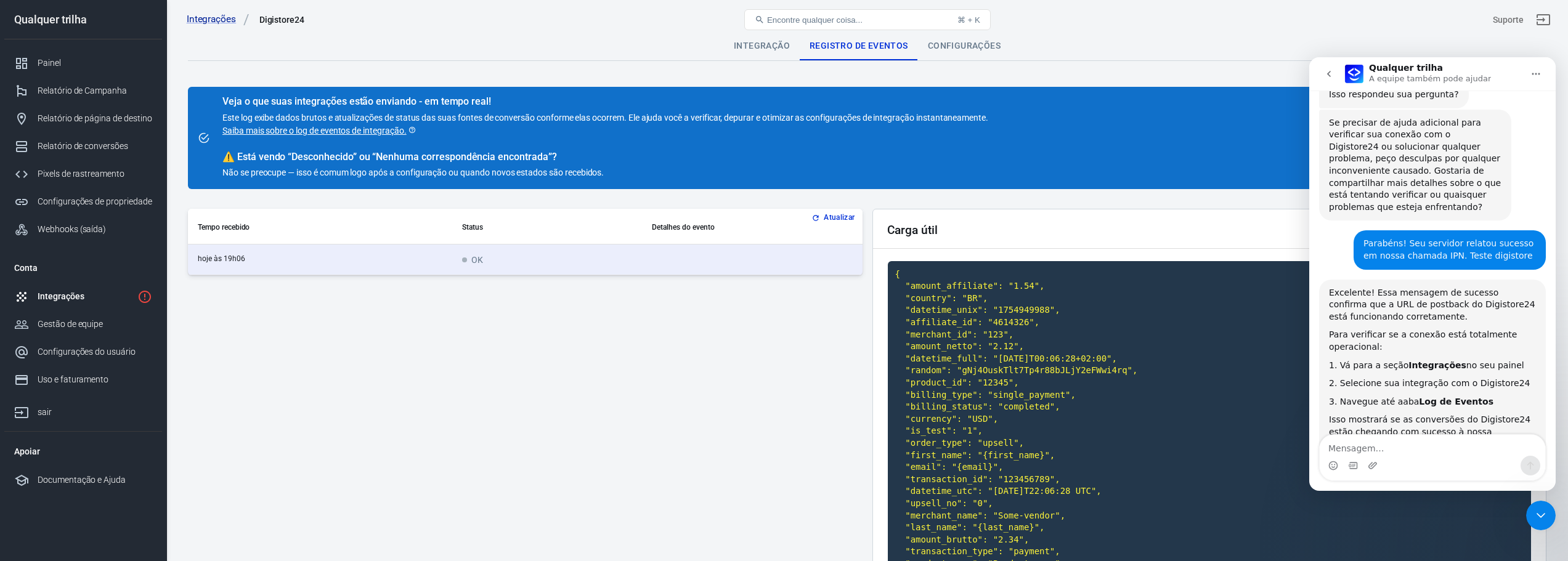
scroll to position [1592, 0]
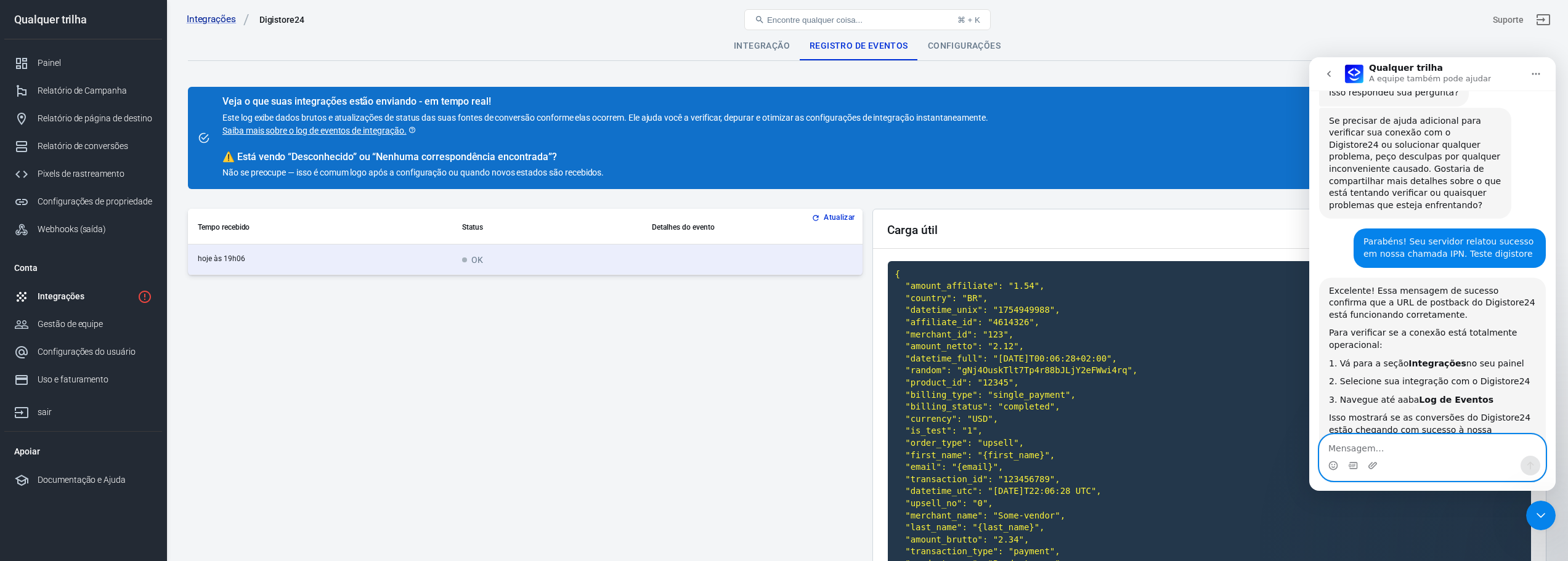
click at [1392, 454] on textarea "Mensagem…" at bounding box center [1432, 445] width 226 height 21
type textarea "how connect tiktok"
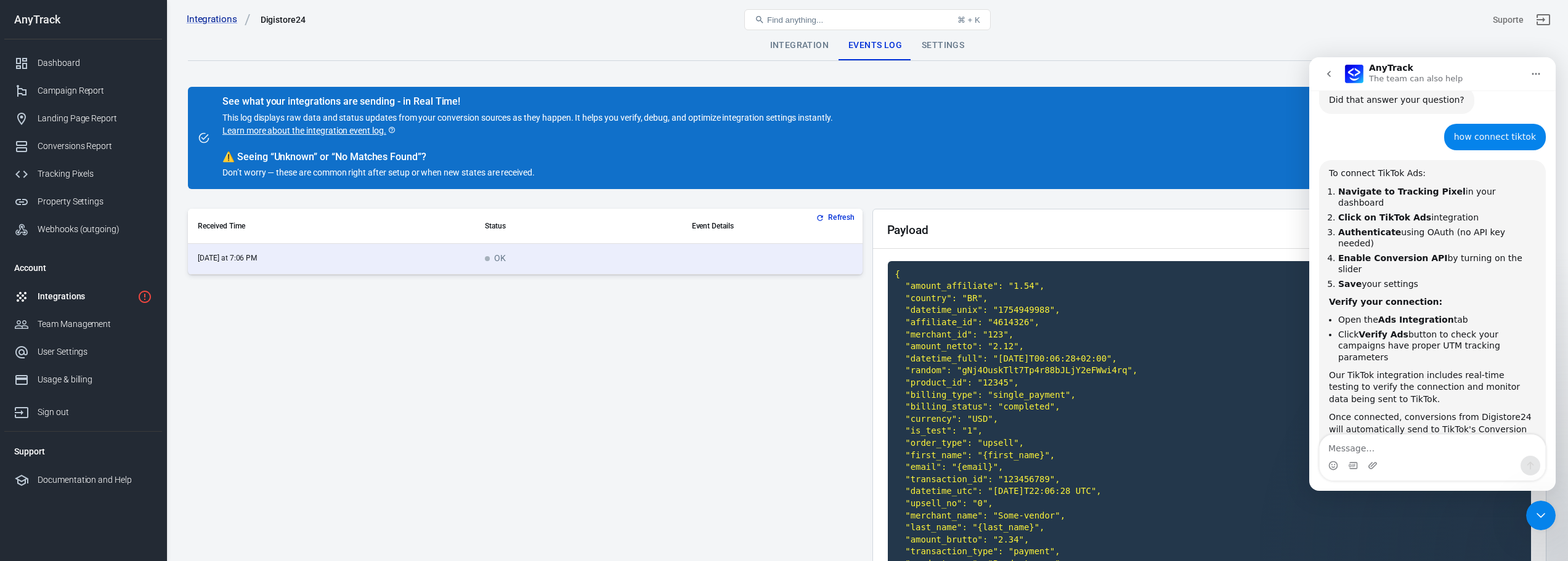
scroll to position [1738, 0]
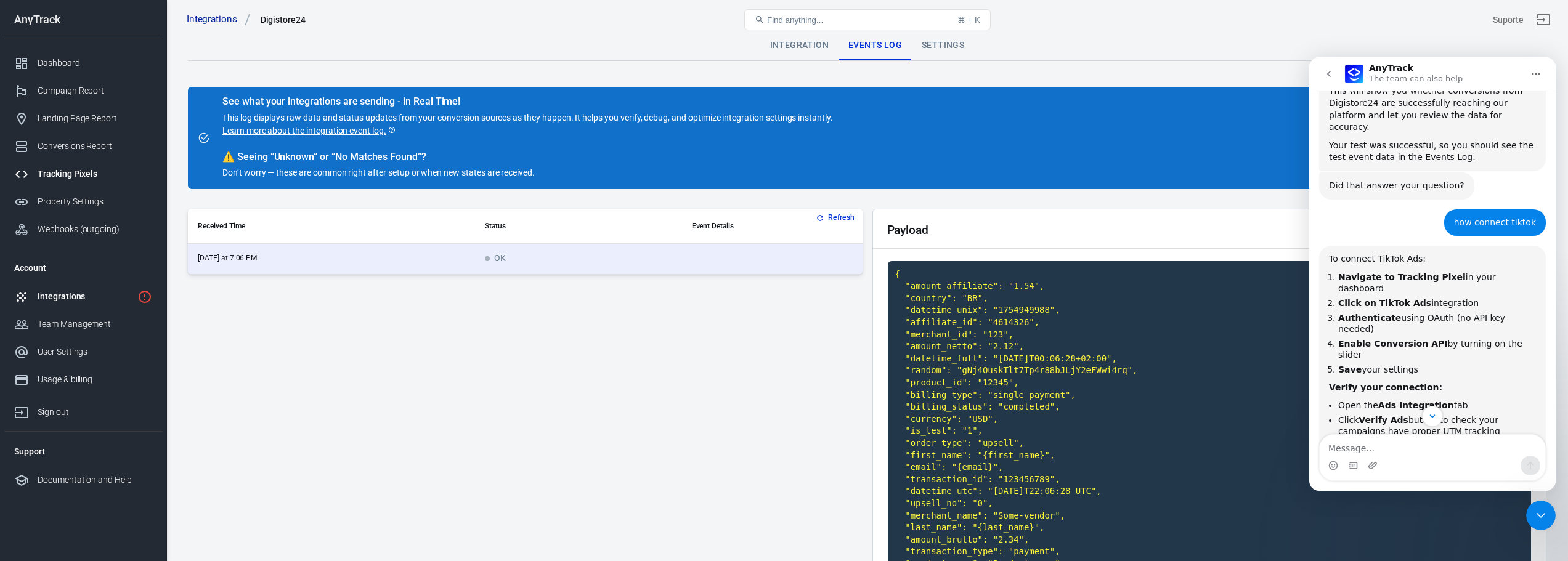
click at [99, 173] on div "Tracking Pixels" at bounding box center [95, 174] width 115 height 13
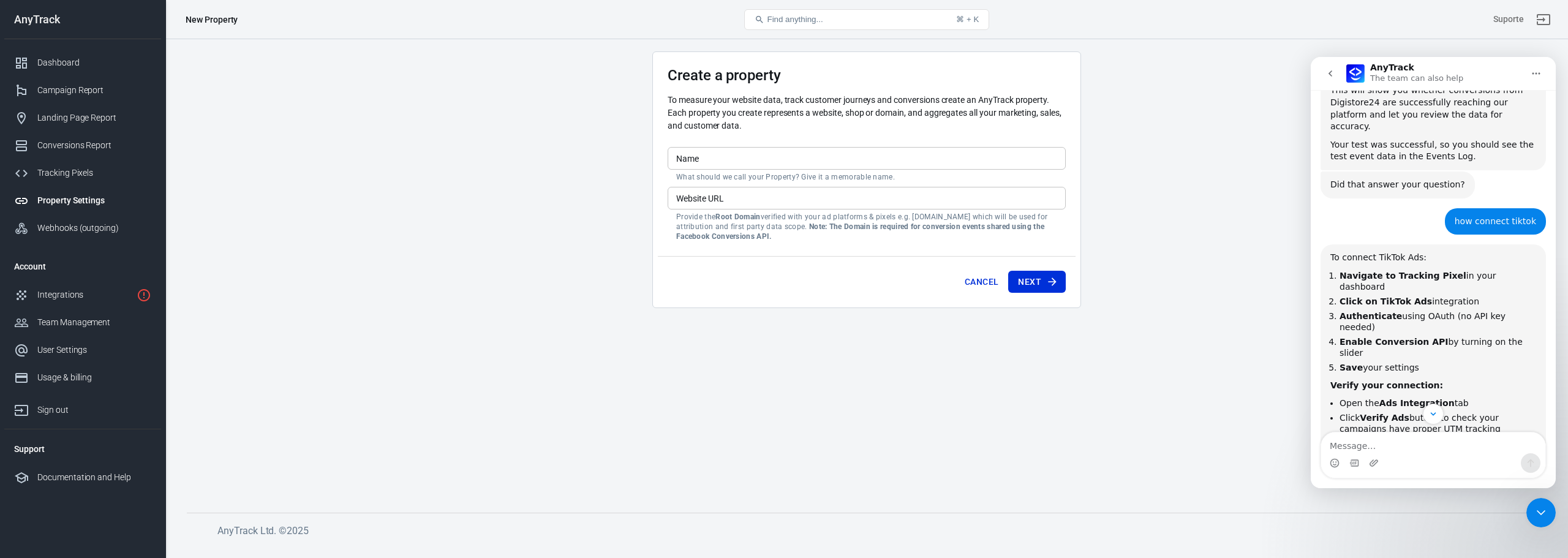
click at [743, 159] on input "Name" at bounding box center [866, 158] width 398 height 22
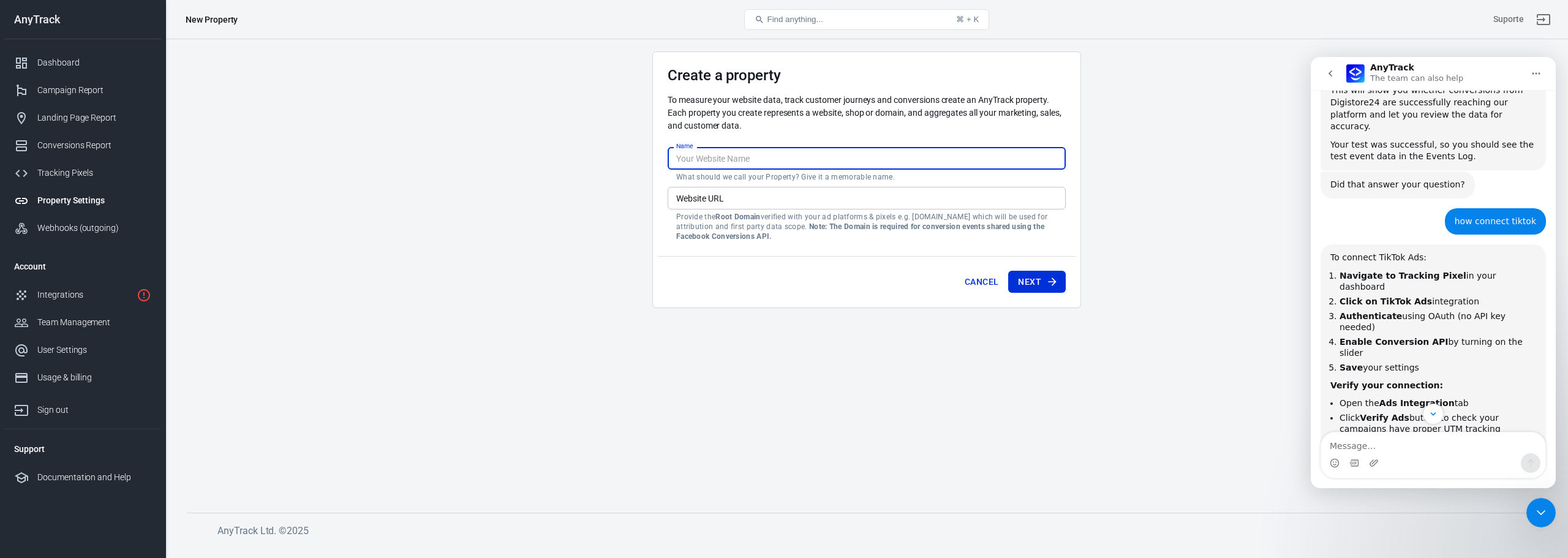
click at [699, 201] on input "Website URL" at bounding box center [866, 198] width 398 height 22
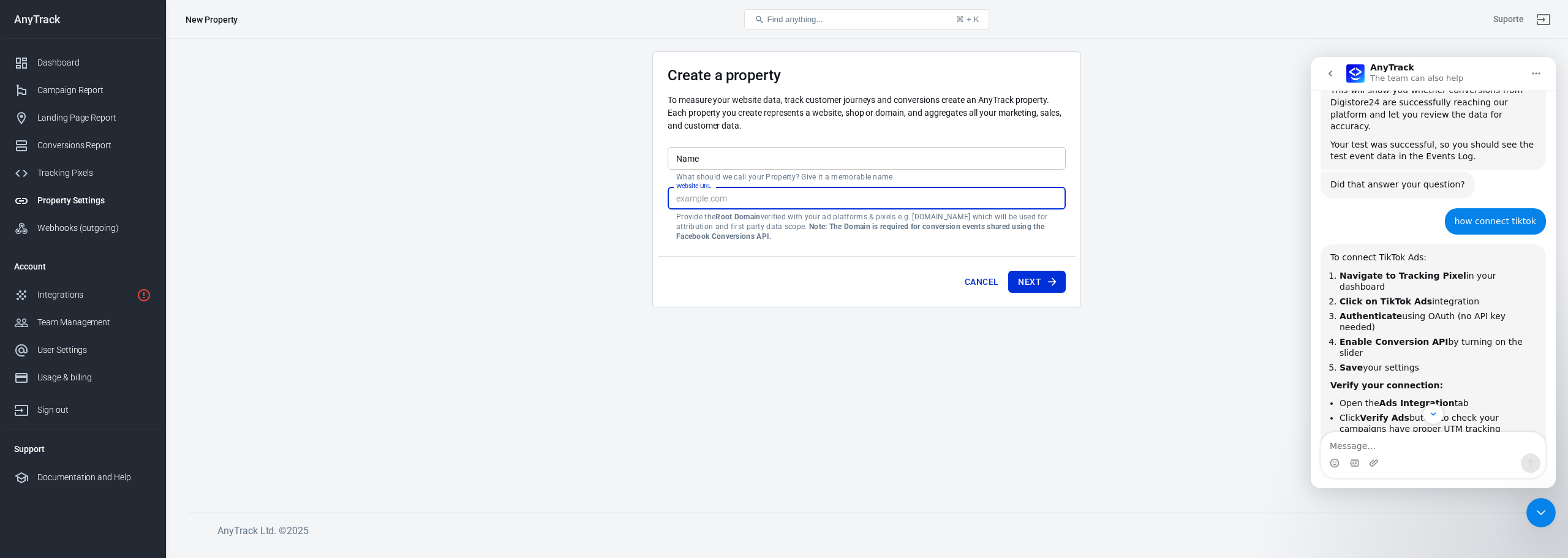
click at [699, 201] on input "Website URL" at bounding box center [866, 198] width 398 height 22
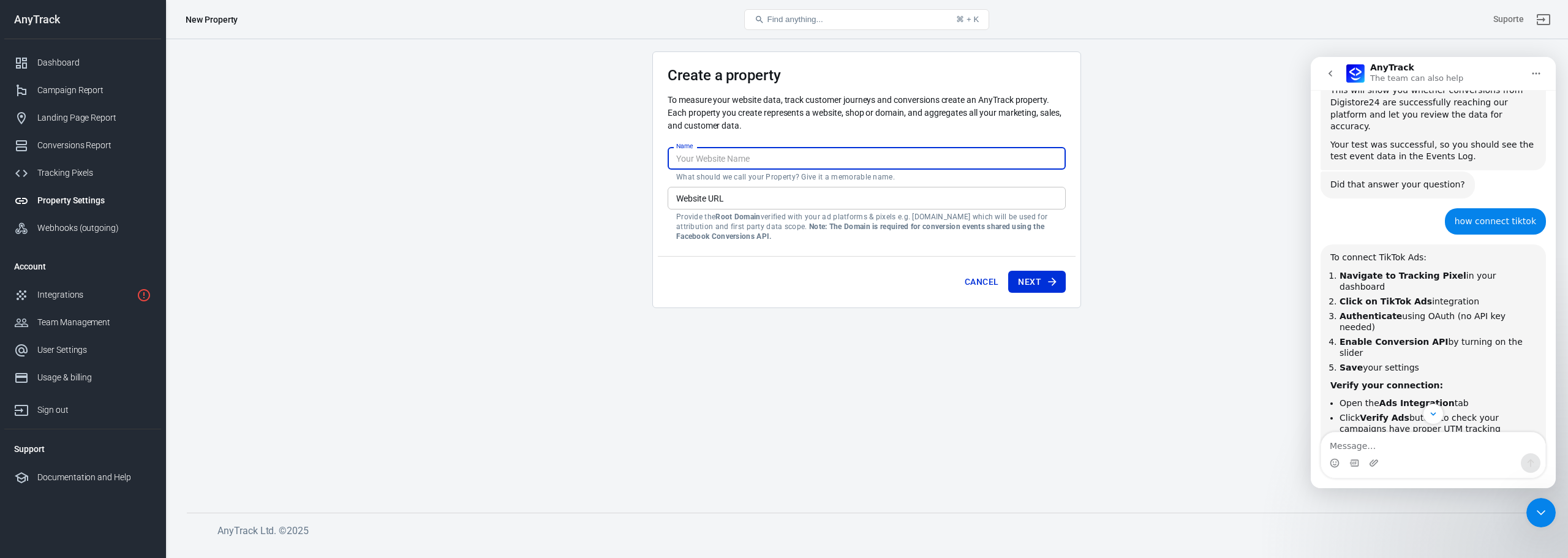
click at [697, 157] on input "Name" at bounding box center [866, 158] width 398 height 22
type input "tiktok"
click at [948, 282] on div "Cancel Next" at bounding box center [866, 279] width 418 height 47
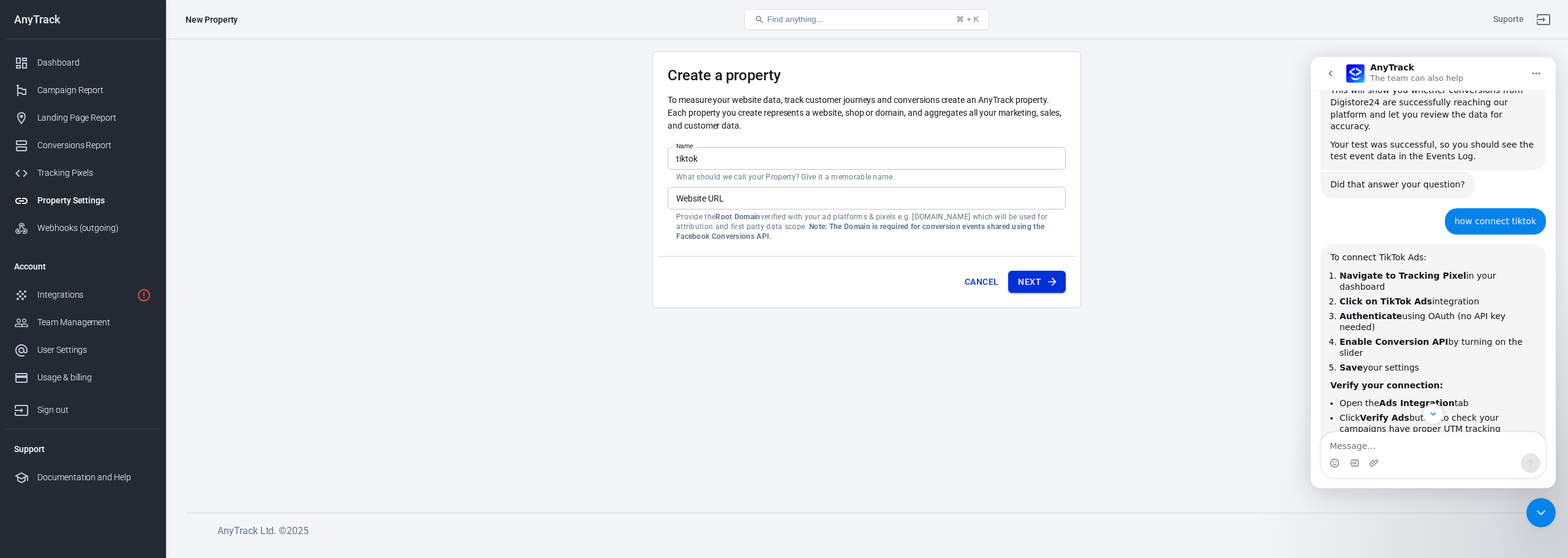
click at [1042, 281] on button "Next" at bounding box center [1037, 282] width 58 height 22
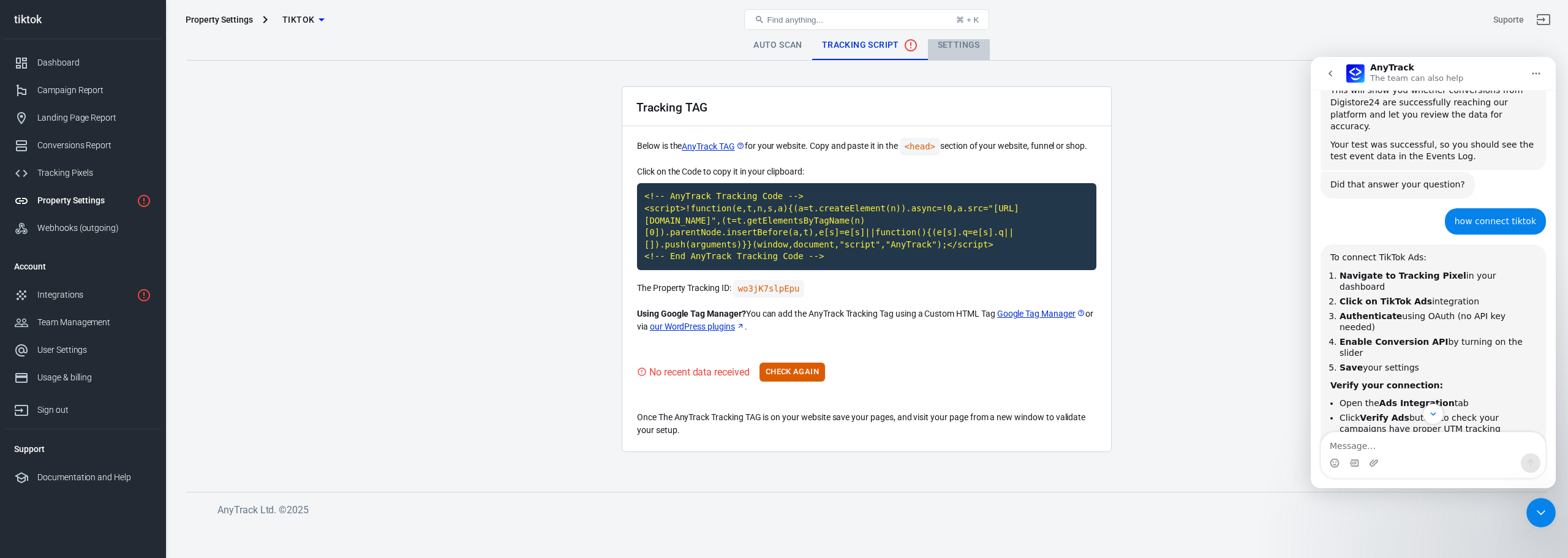
click at [961, 46] on link "Settings" at bounding box center [959, 45] width 62 height 30
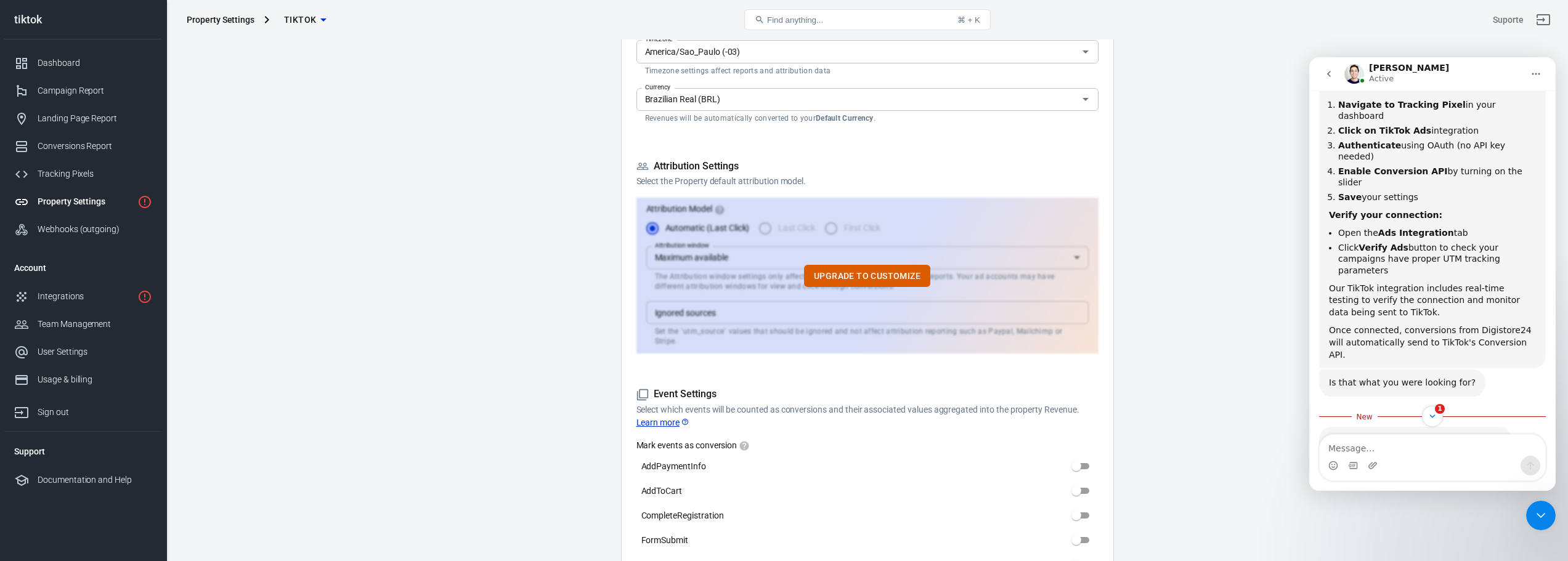
scroll to position [1923, 0]
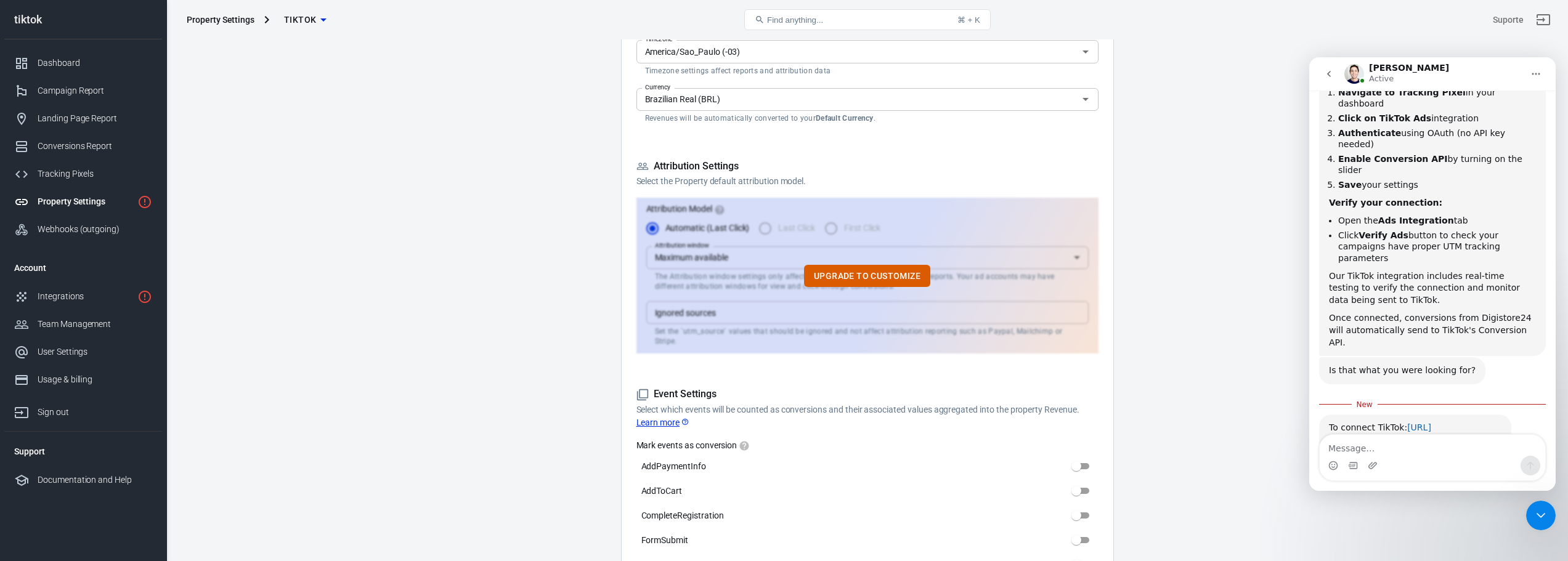
click at [1409, 422] on link "[URL][DOMAIN_NAME]" at bounding box center [1379, 433] width 102 height 22
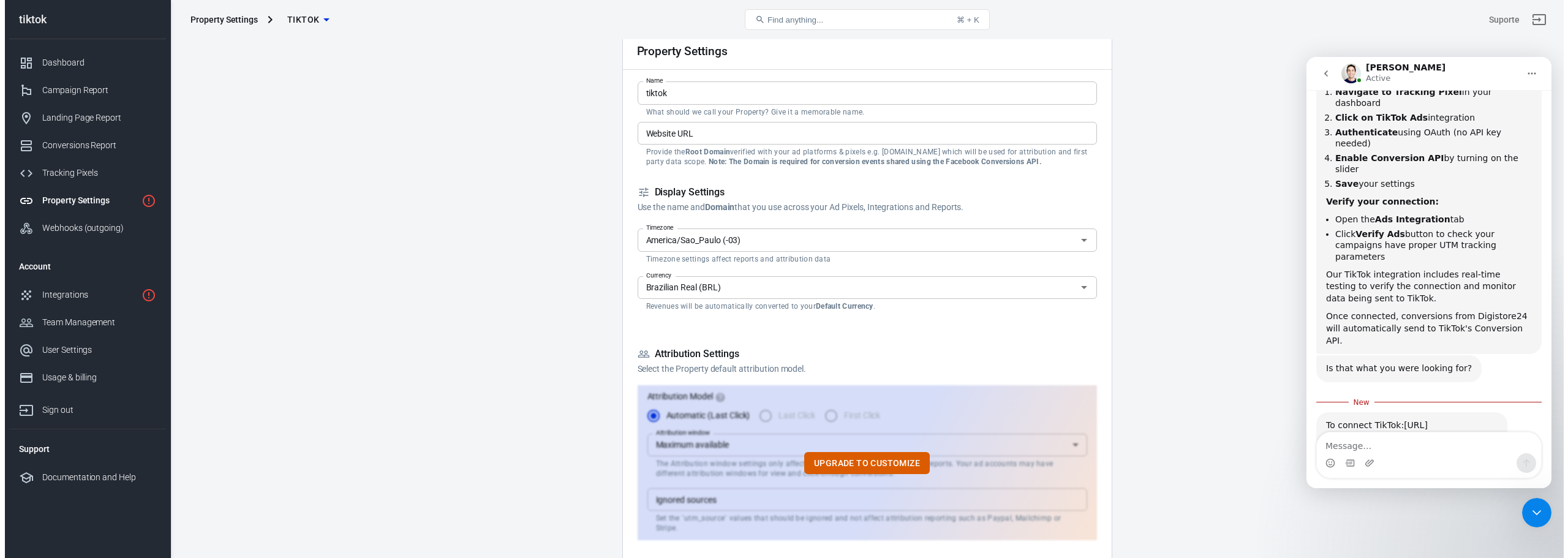
scroll to position [0, 0]
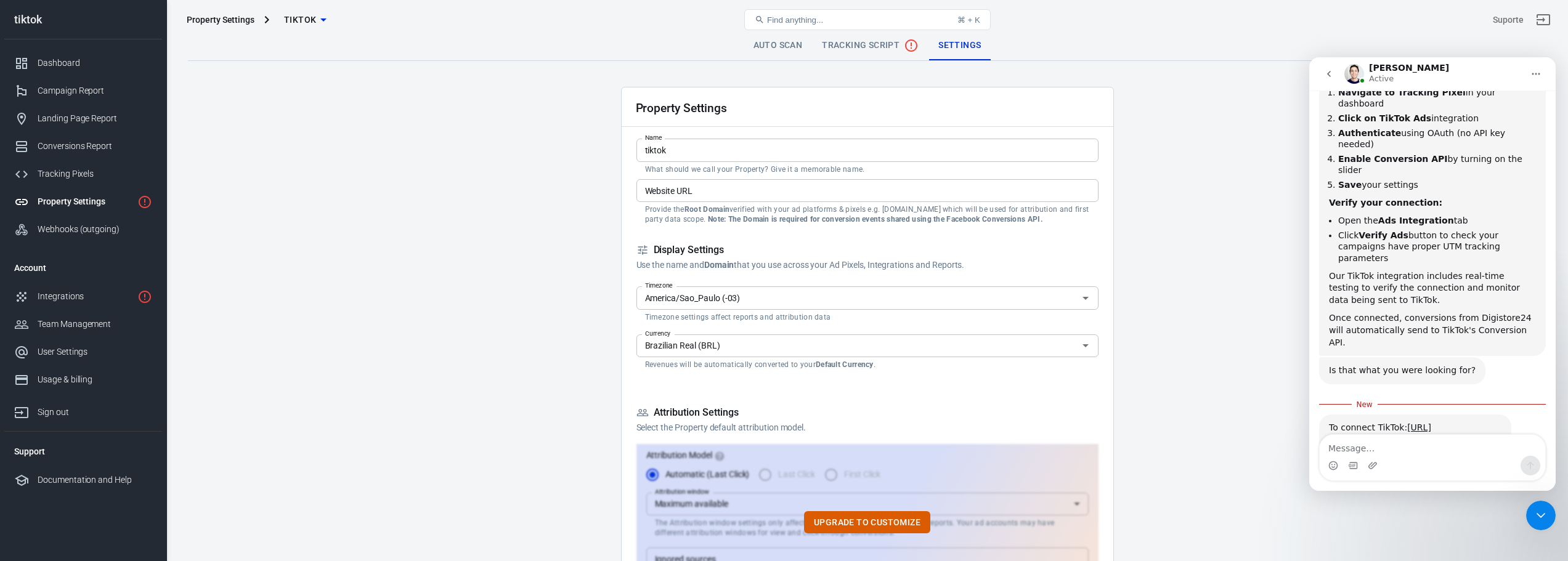
click at [856, 44] on span "Tracking Script" at bounding box center [870, 46] width 97 height 15
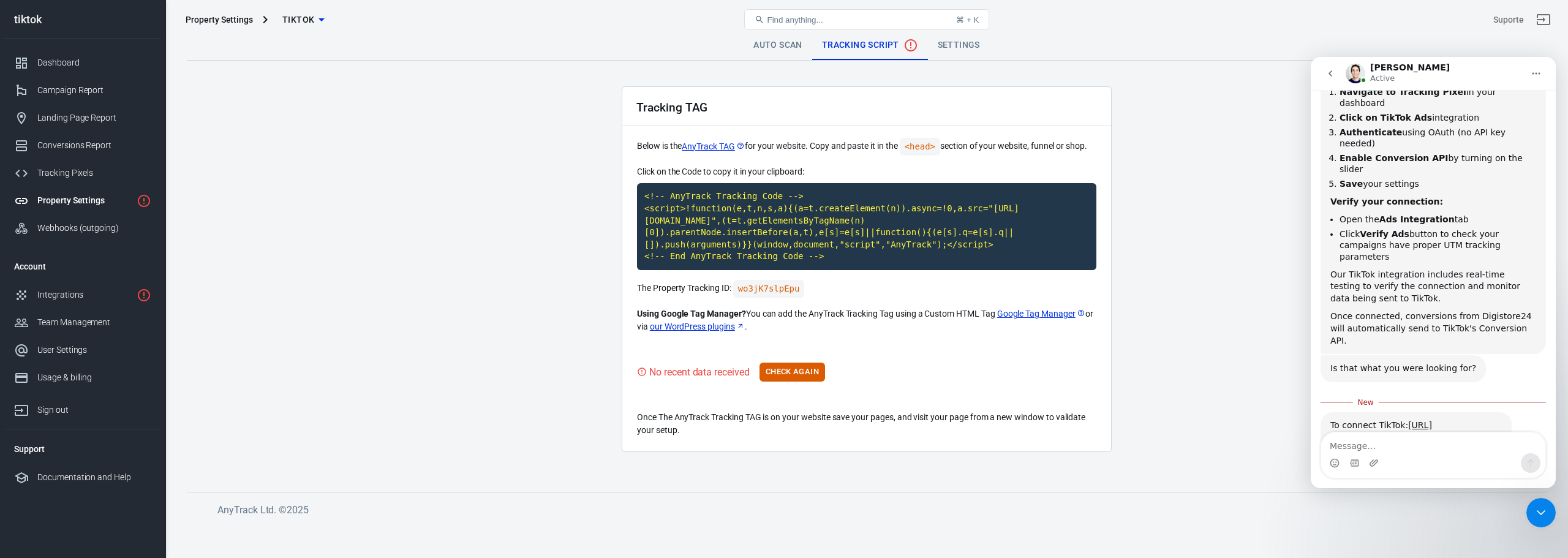
click at [767, 45] on link "Auto Scan" at bounding box center [778, 45] width 69 height 30
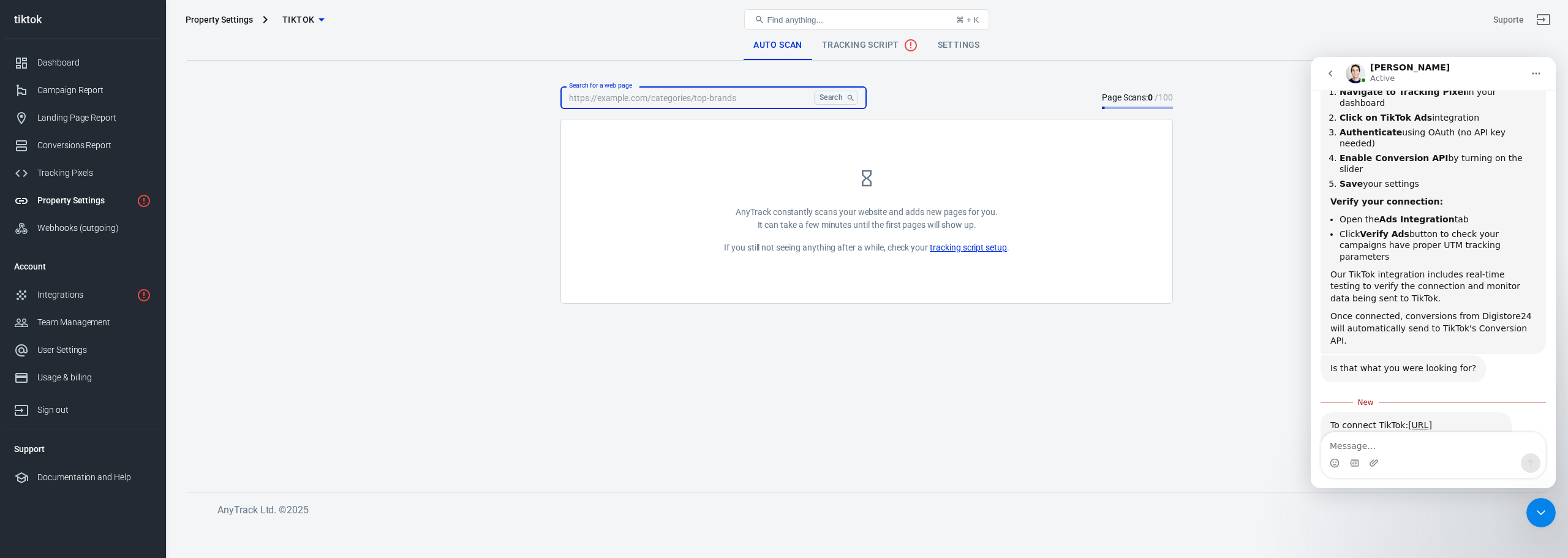
click at [736, 97] on input "Search for a web page" at bounding box center [684, 97] width 249 height 22
click at [946, 245] on link "tracking script setup" at bounding box center [968, 248] width 77 height 13
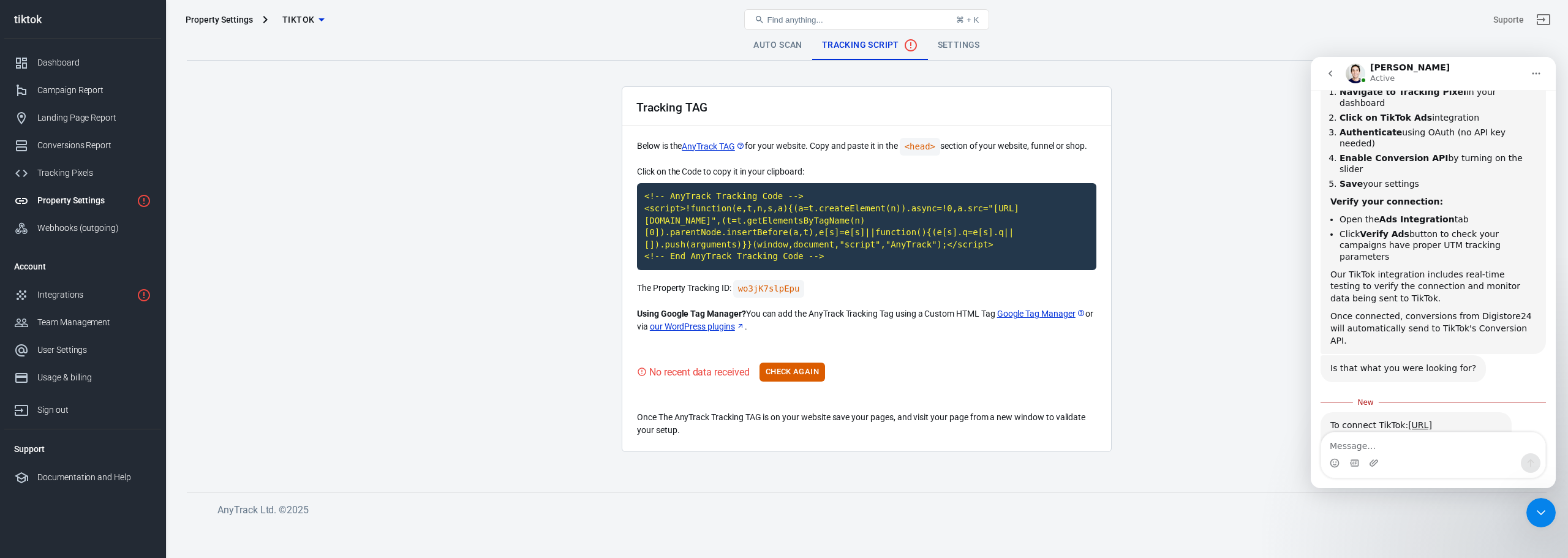
click at [100, 201] on div "Property Settings" at bounding box center [84, 201] width 94 height 13
click at [80, 168] on div "Tracking Pixels" at bounding box center [94, 173] width 114 height 13
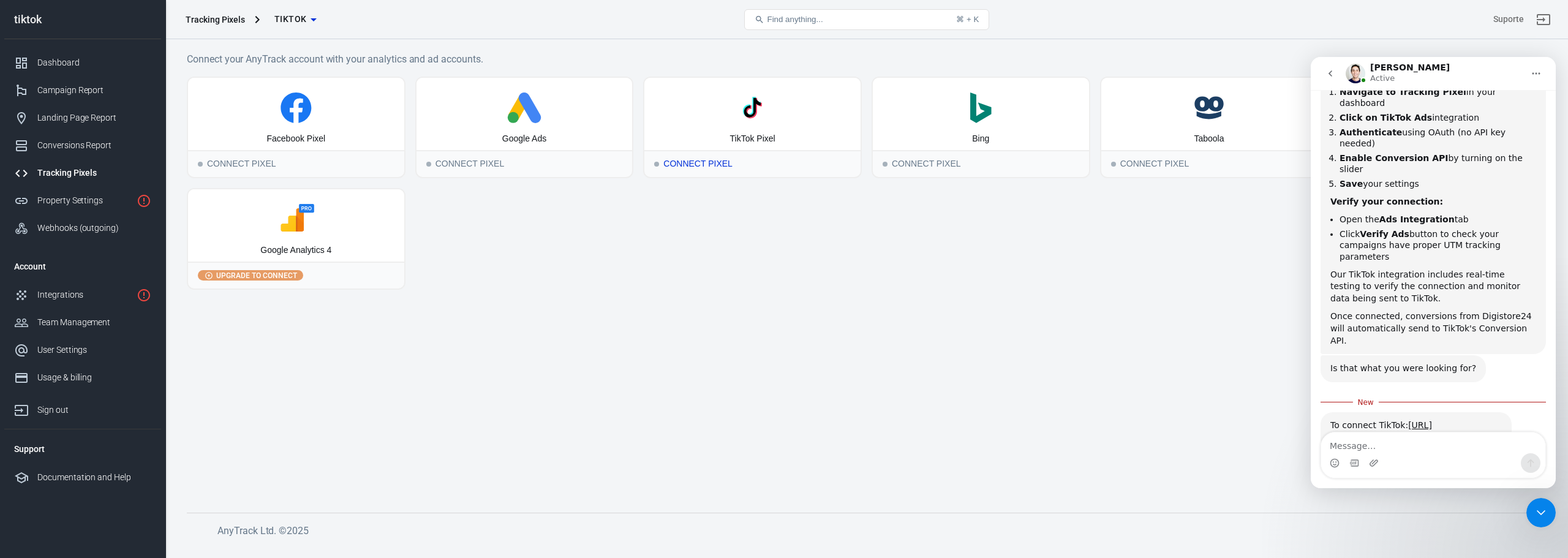
click at [752, 119] on icon at bounding box center [752, 108] width 30 height 30
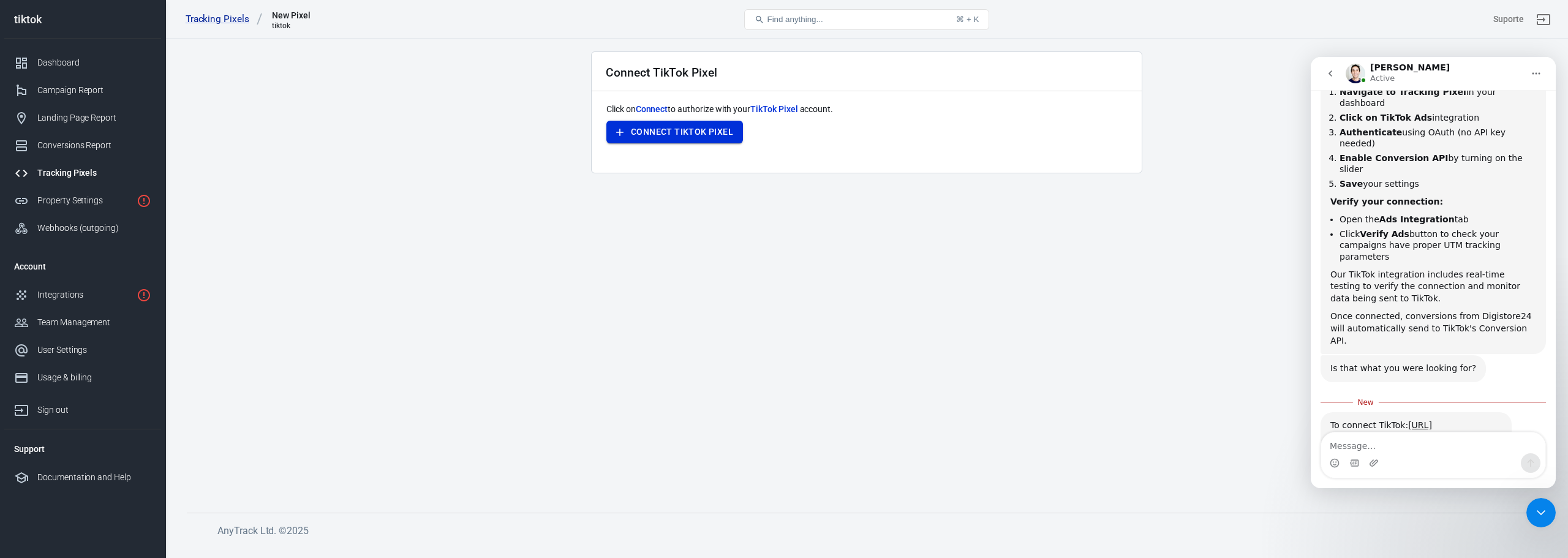
click at [712, 131] on button "Connect TikTok Pixel" at bounding box center [674, 131] width 136 height 22
click at [770, 109] on span "TikTok Pixel" at bounding box center [773, 109] width 47 height 10
click at [1541, 505] on icon "Close Intercom Messenger" at bounding box center [1541, 513] width 14 height 14
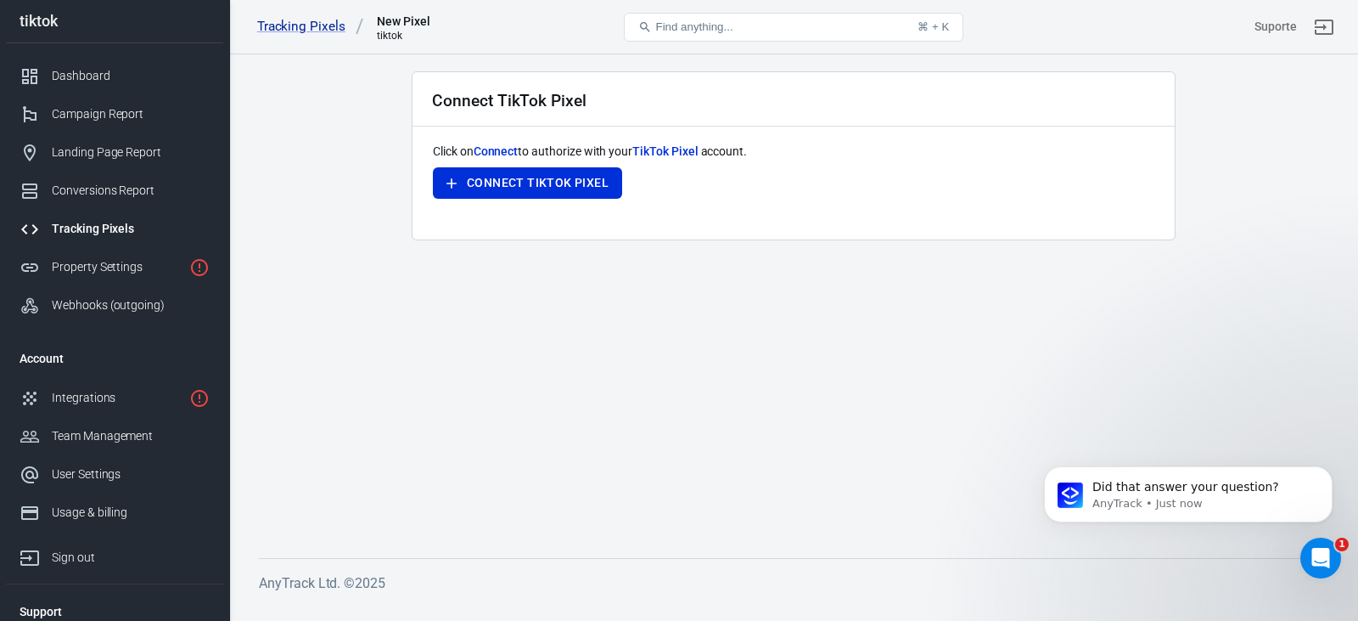
scroll to position [4581, 0]
click at [317, 175] on main "Connect TikTok Pixel Click on Connect to authorize with your TikTok Pixel accou…" at bounding box center [794, 300] width 1070 height 459
click at [65, 70] on div "Dashboard" at bounding box center [131, 76] width 158 height 18
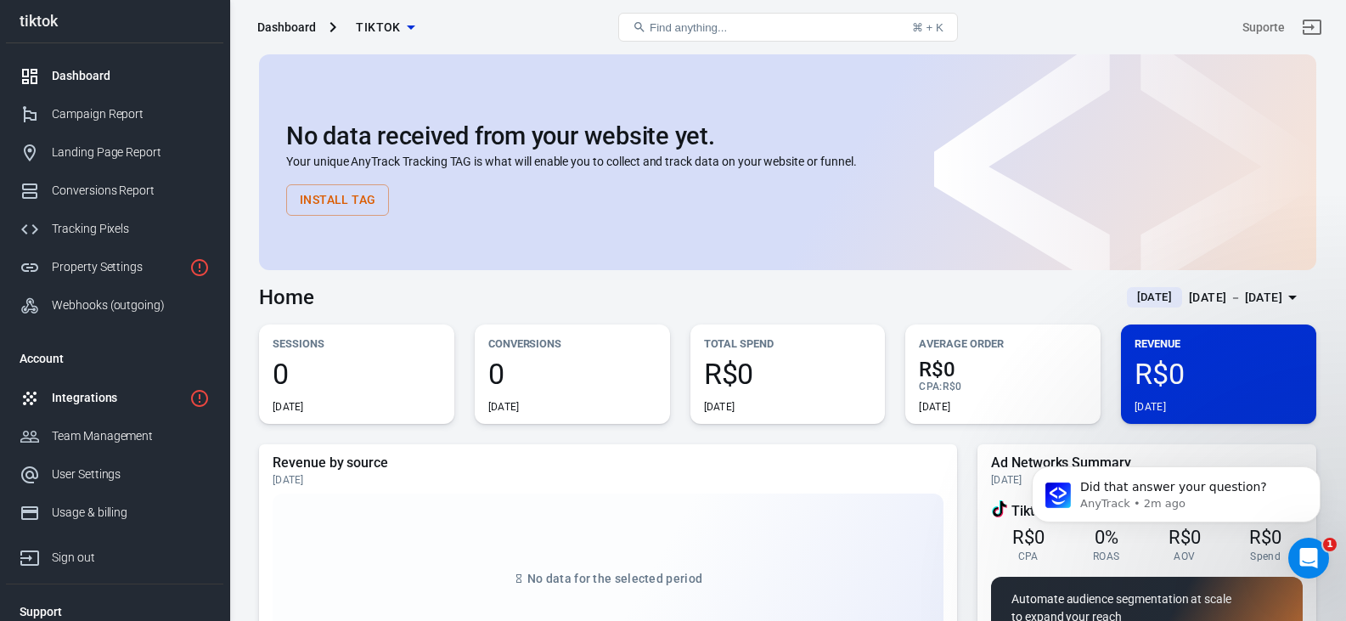
click at [150, 391] on div "Integrations" at bounding box center [117, 398] width 131 height 18
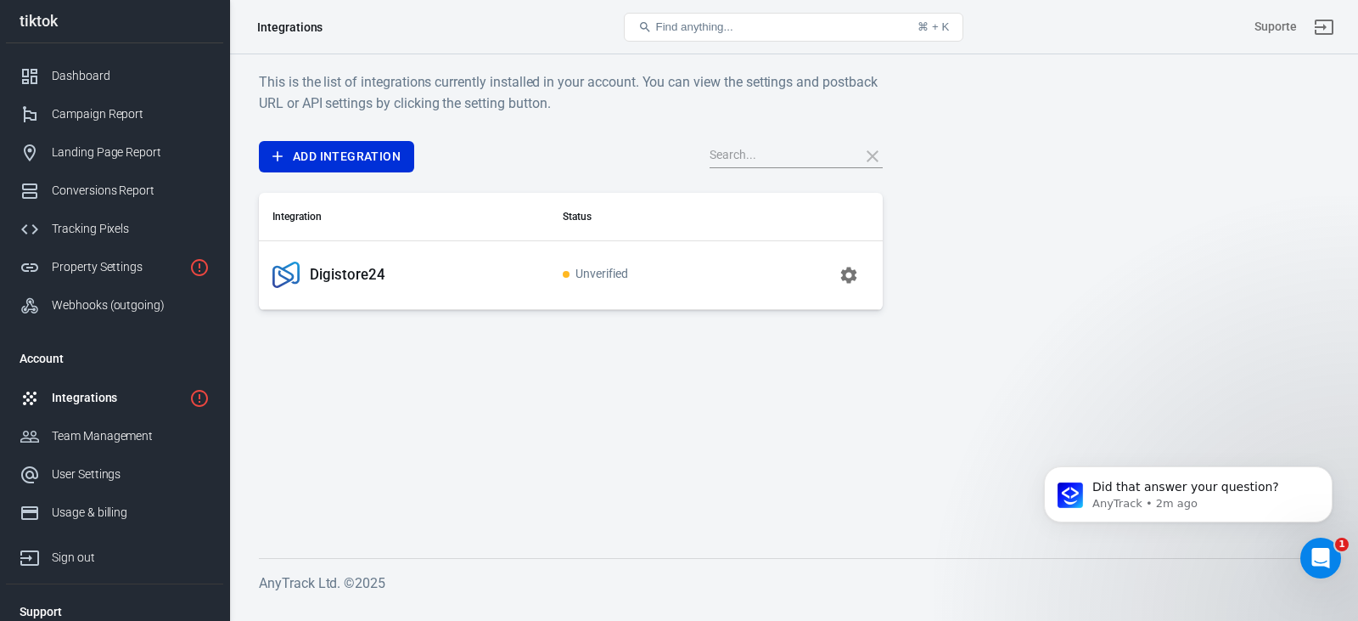
click at [364, 268] on p "Digistore24" at bounding box center [347, 275] width 75 height 18
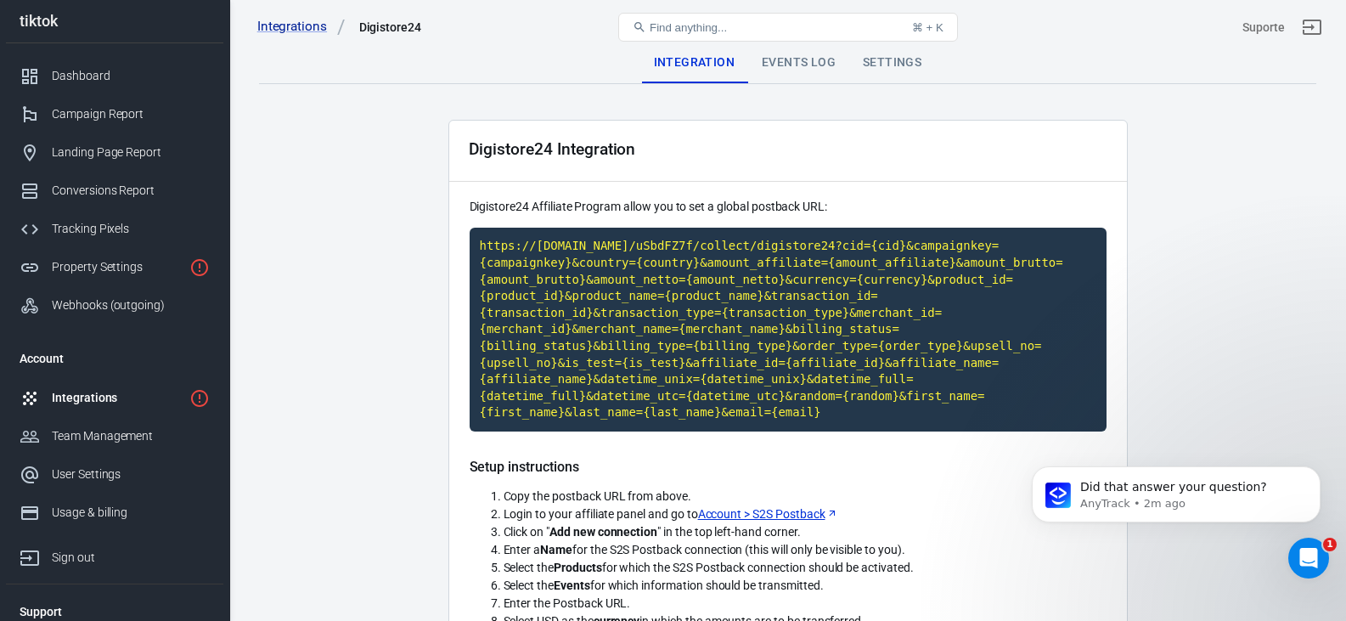
click at [778, 65] on div "Events Log" at bounding box center [798, 62] width 101 height 41
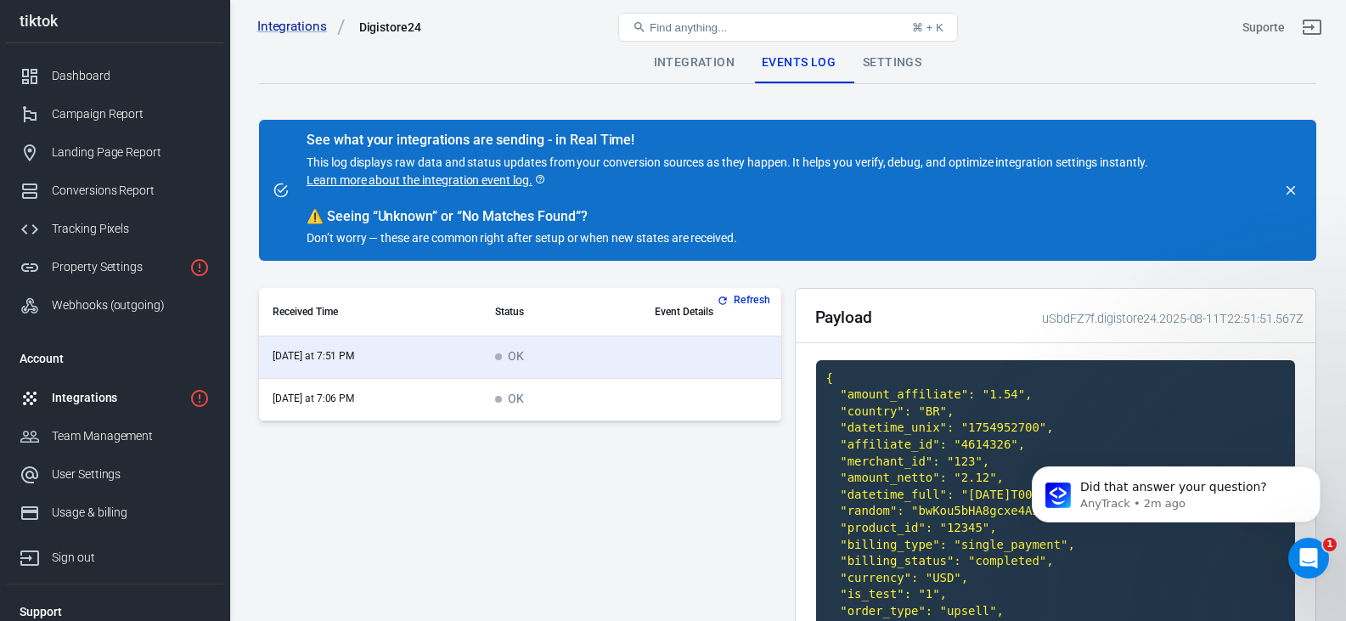
click at [710, 70] on div "Integration" at bounding box center [694, 62] width 108 height 41
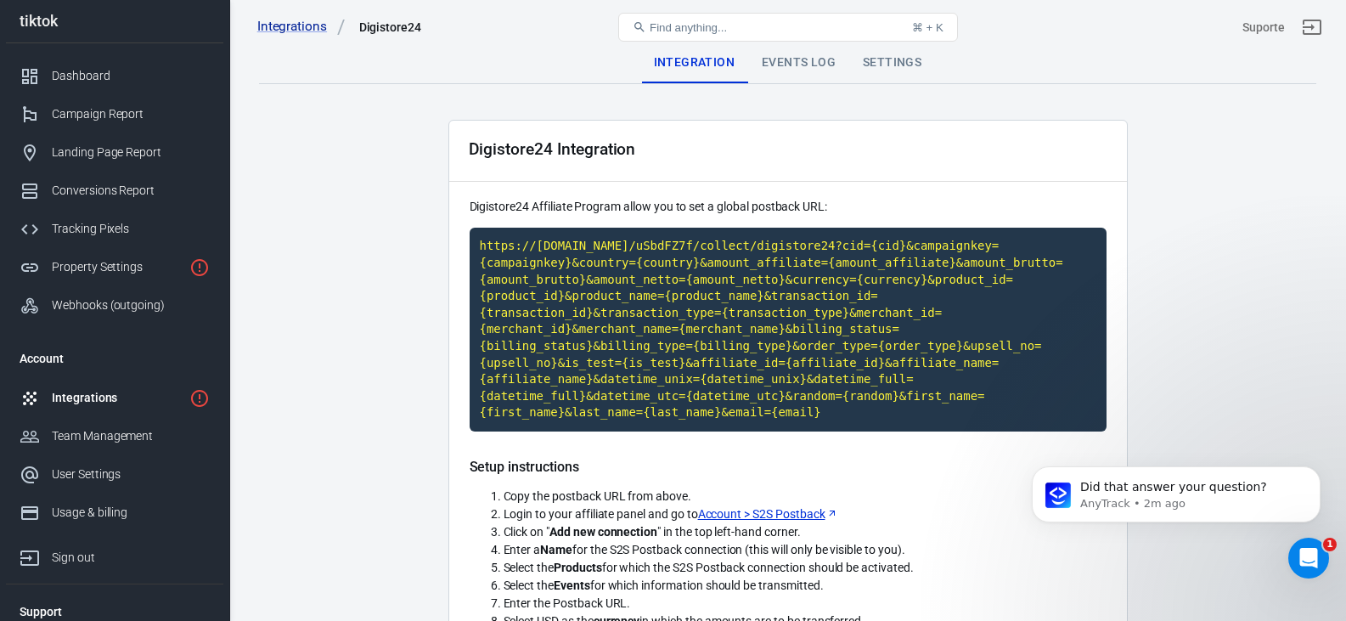
click at [90, 399] on div "Integrations" at bounding box center [117, 398] width 131 height 18
